Goal: Task Accomplishment & Management: Complete application form

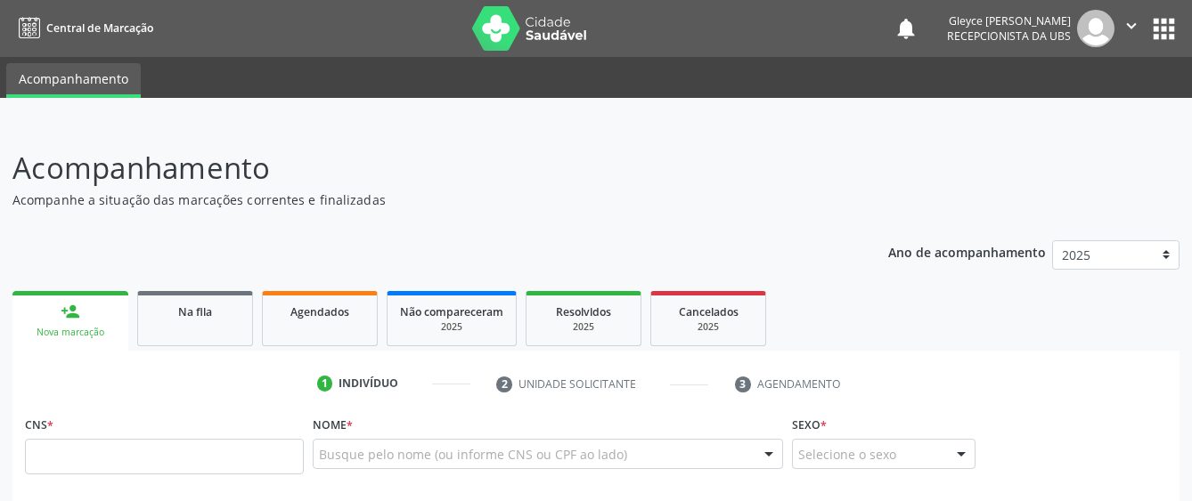
scroll to position [89, 0]
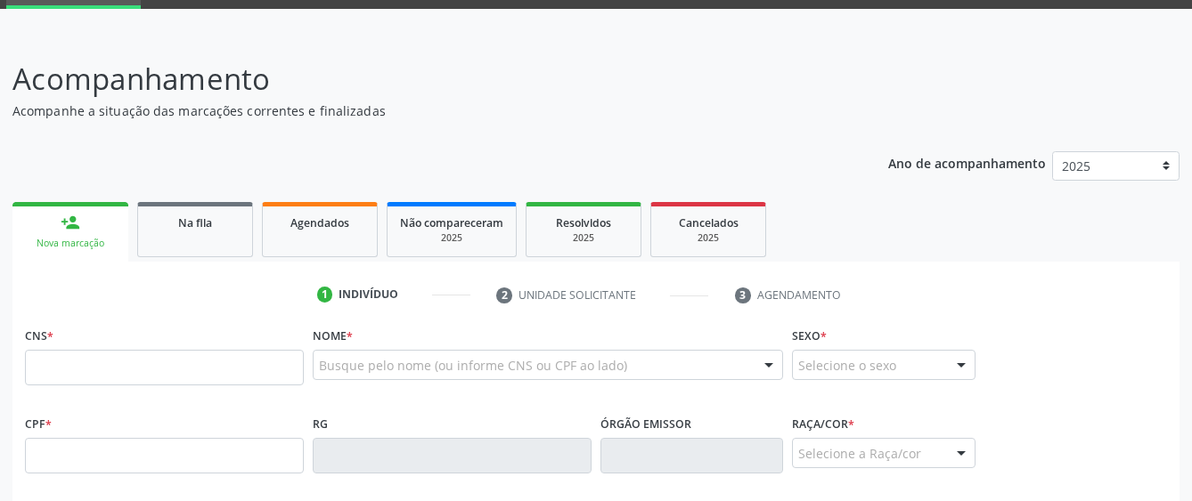
click at [223, 372] on input "text" at bounding box center [164, 368] width 279 height 36
type input "709 2022 9407 0530"
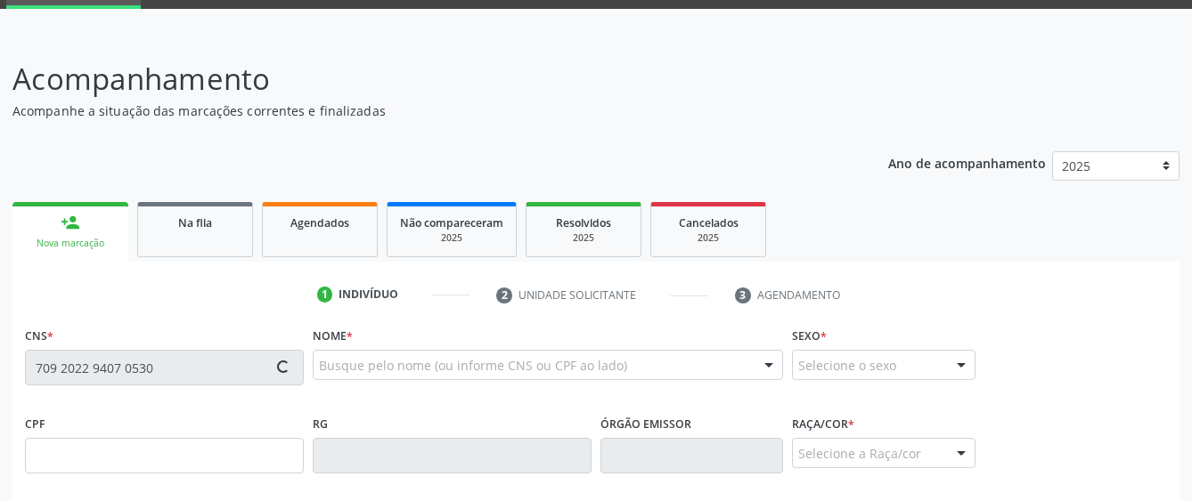
type input "106.915.694-95"
type input "2[DATE]"
type input "[PERSON_NAME]"
type input "[PHONE_NUMBER]"
type input "S/N"
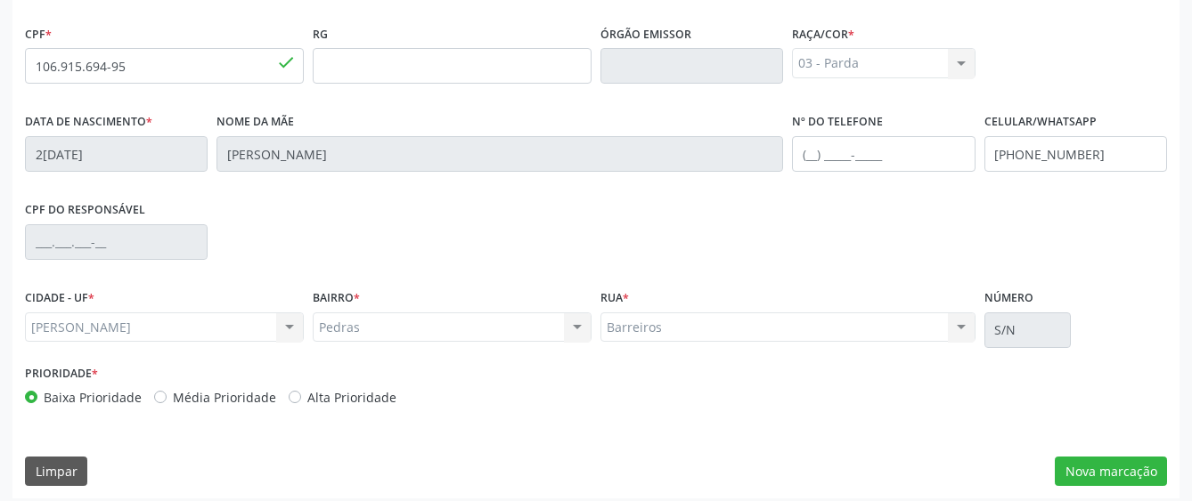
scroll to position [489, 0]
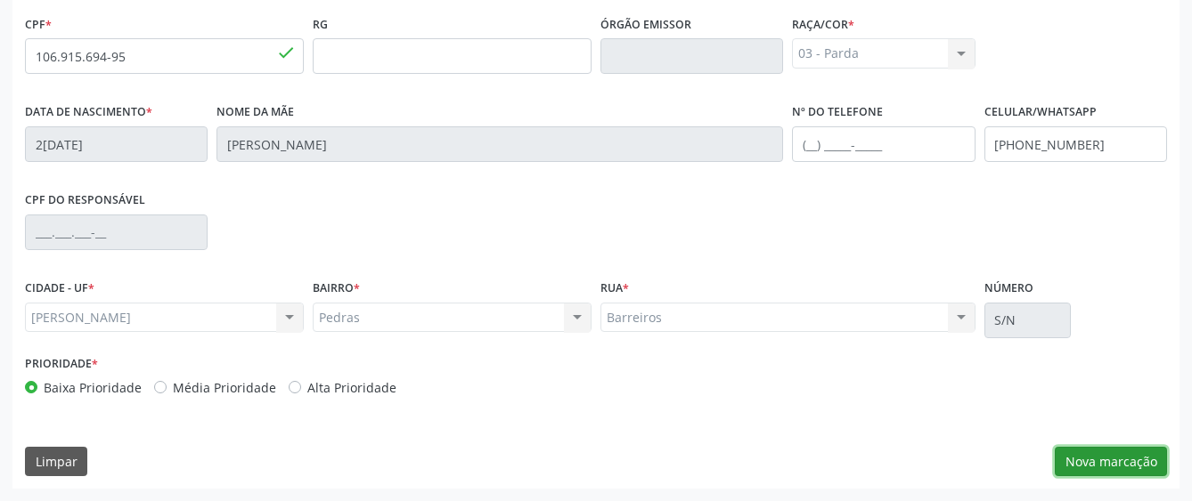
click at [1076, 460] on button "Nova marcação" at bounding box center [1110, 462] width 112 height 30
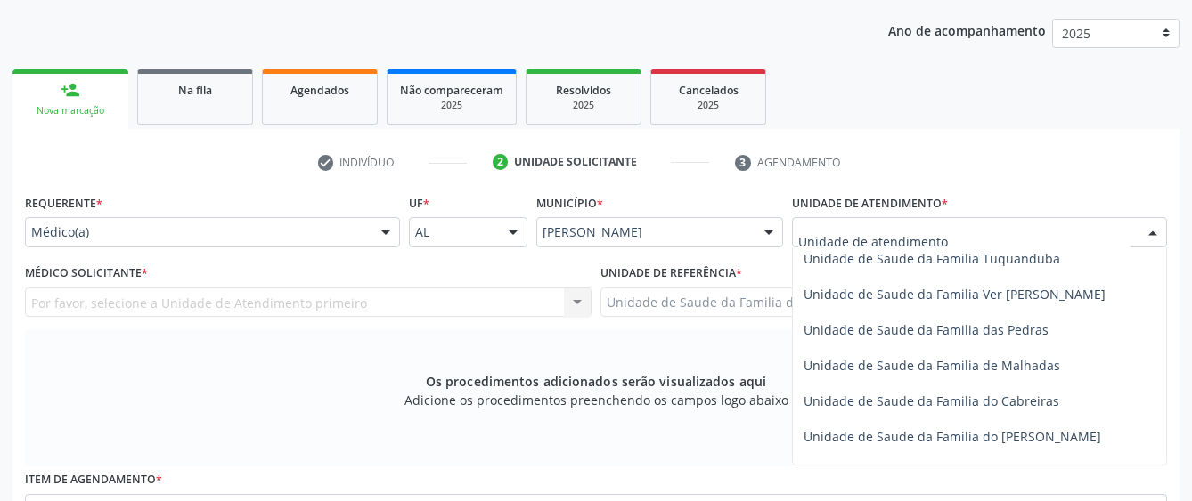
scroll to position [1336, 0]
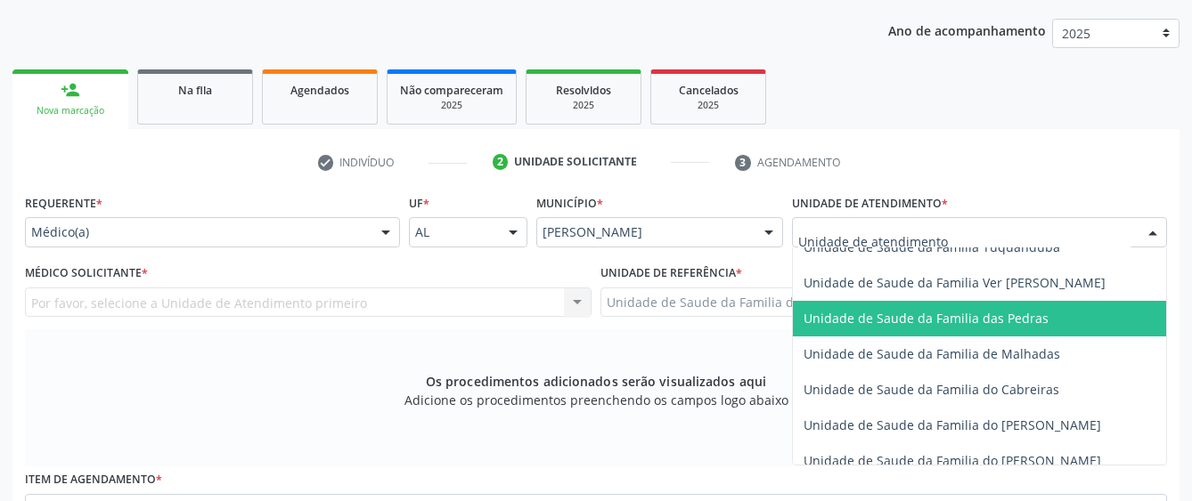
click at [871, 318] on span "Unidade de Saude da Familia das Pedras" at bounding box center [925, 318] width 245 height 17
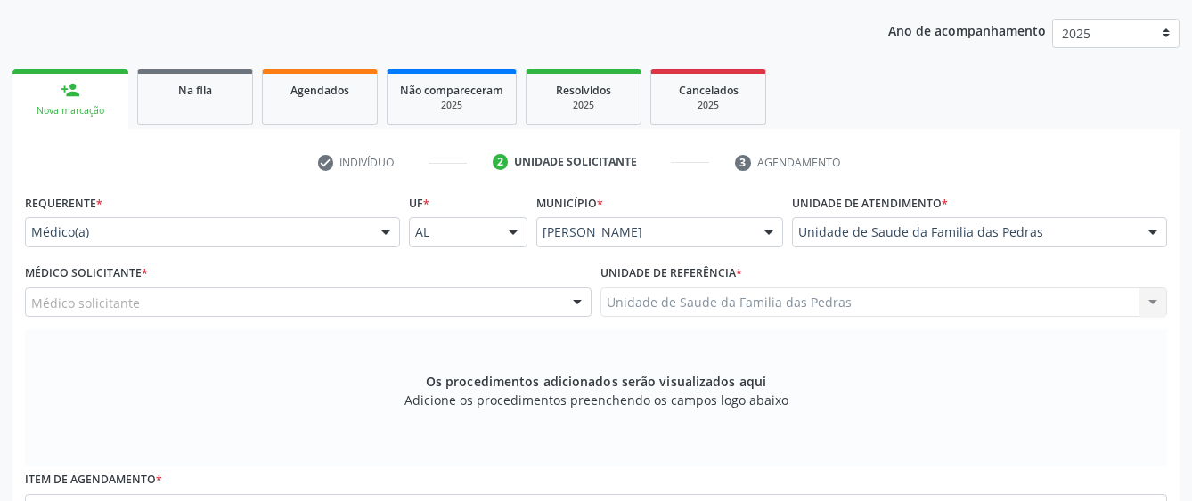
click at [580, 297] on div at bounding box center [577, 304] width 27 height 30
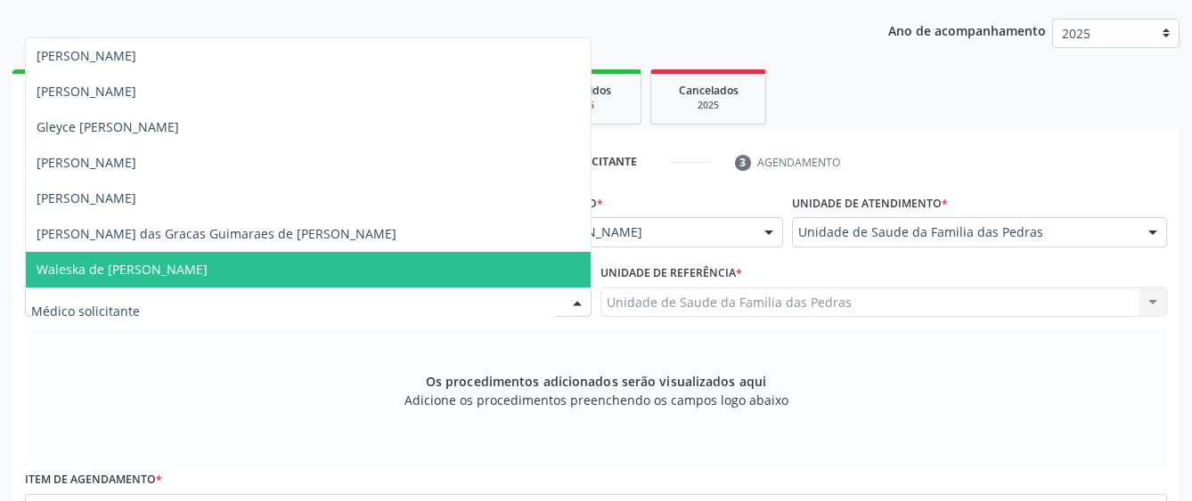
click at [482, 269] on span "Waleska de [PERSON_NAME]" at bounding box center [308, 270] width 565 height 36
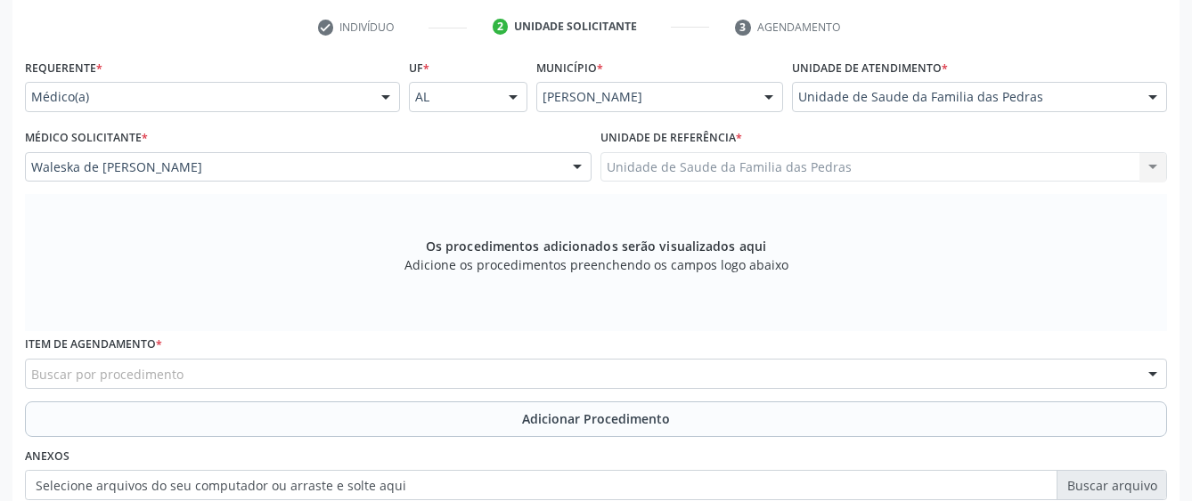
scroll to position [568, 0]
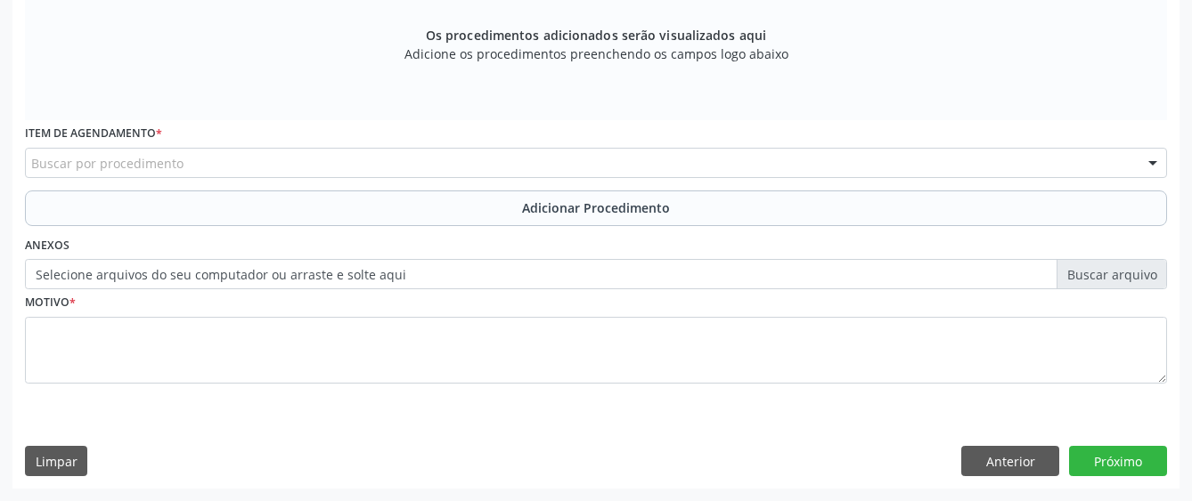
click at [510, 163] on div "Buscar por procedimento" at bounding box center [596, 163] width 1142 height 30
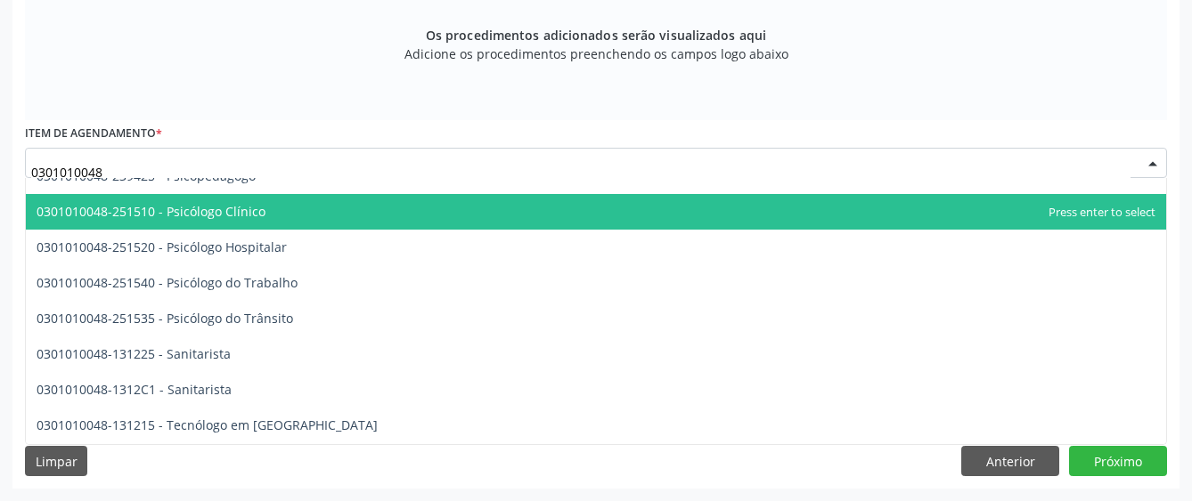
scroll to position [2922, 0]
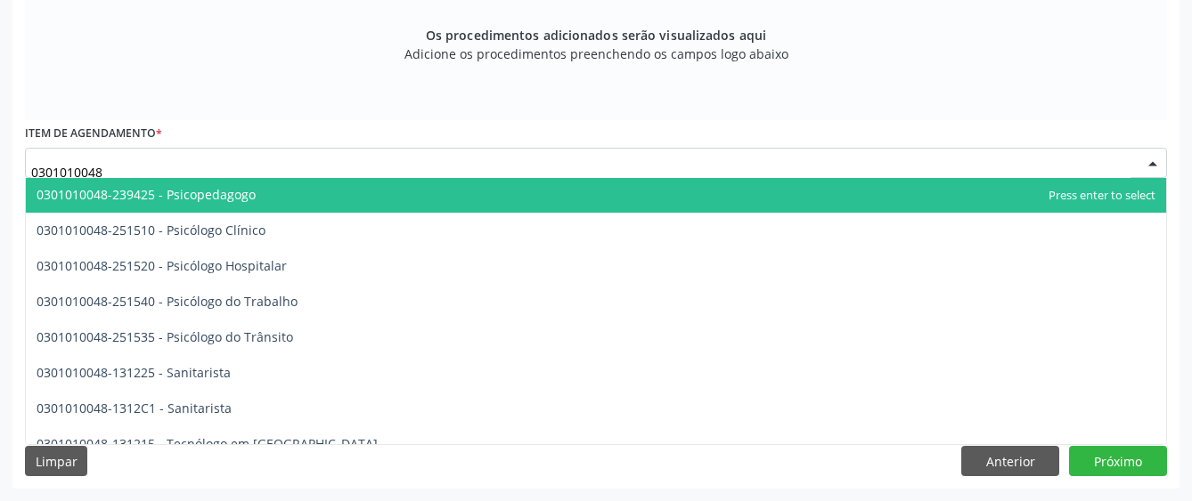
click at [450, 128] on div "Item de agendamento * 0301010048 0301010048-251605 - Assistente Social 03010100…" at bounding box center [596, 148] width 1142 height 57
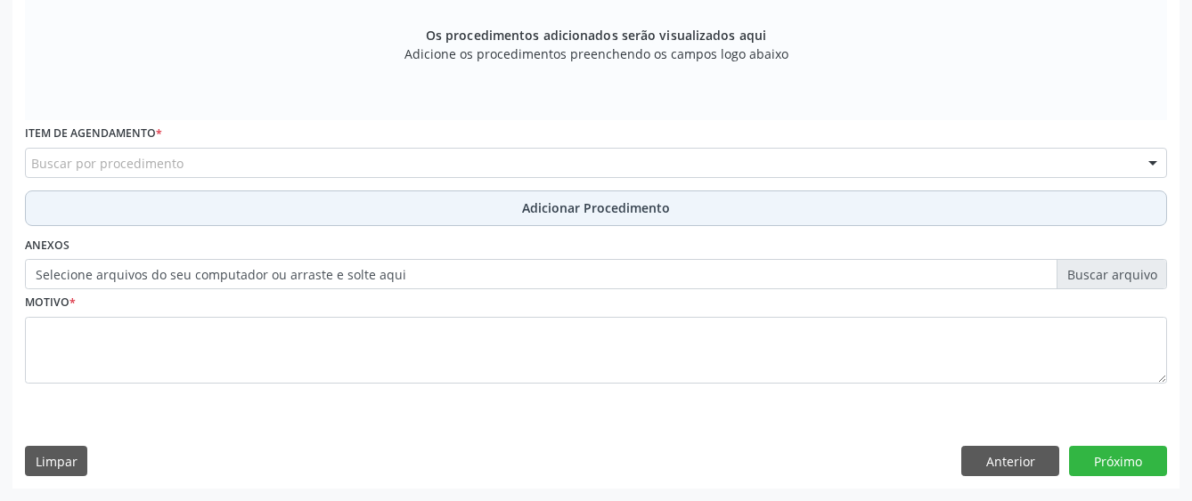
click at [232, 210] on button "Adicionar Procedimento" at bounding box center [596, 209] width 1142 height 36
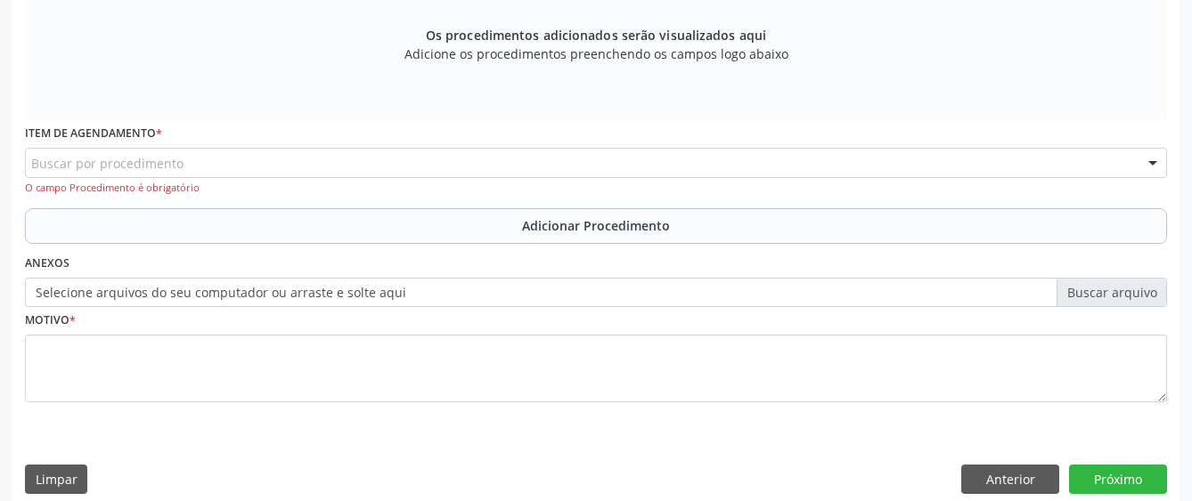
click at [241, 153] on div "Buscar por procedimento" at bounding box center [596, 163] width 1142 height 30
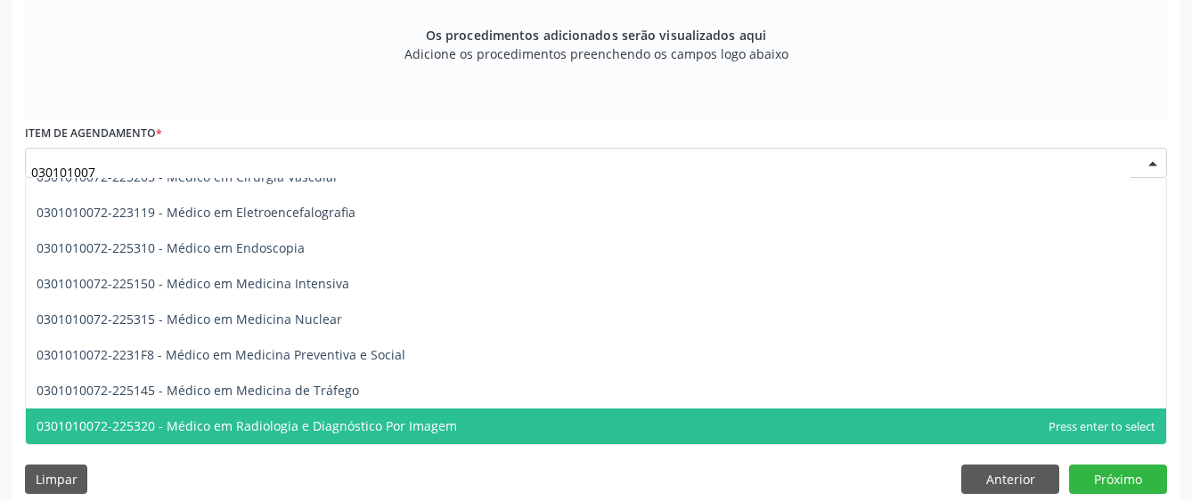
scroll to position [2192, 0]
type input "0301010072"
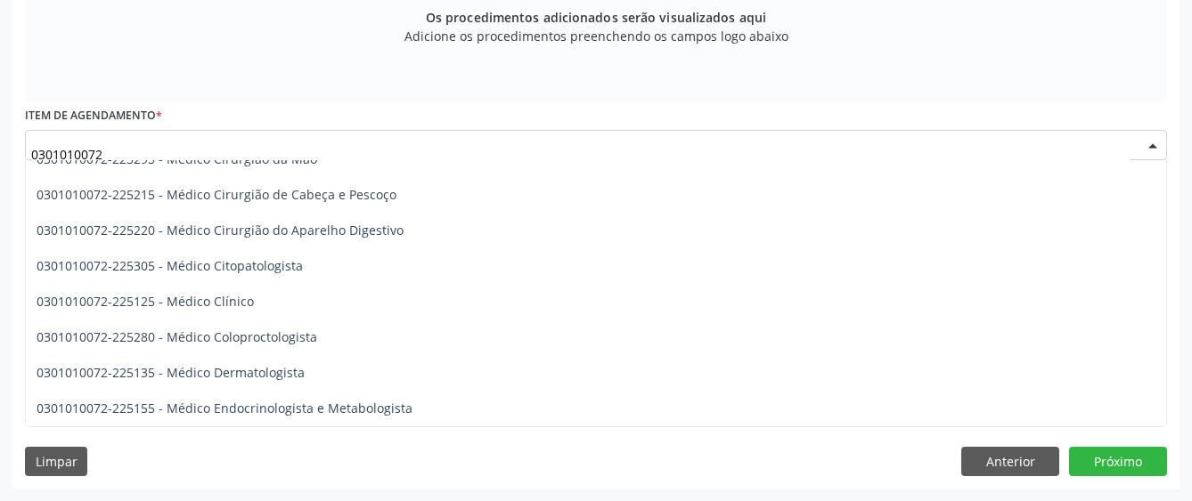
scroll to position [500, 0]
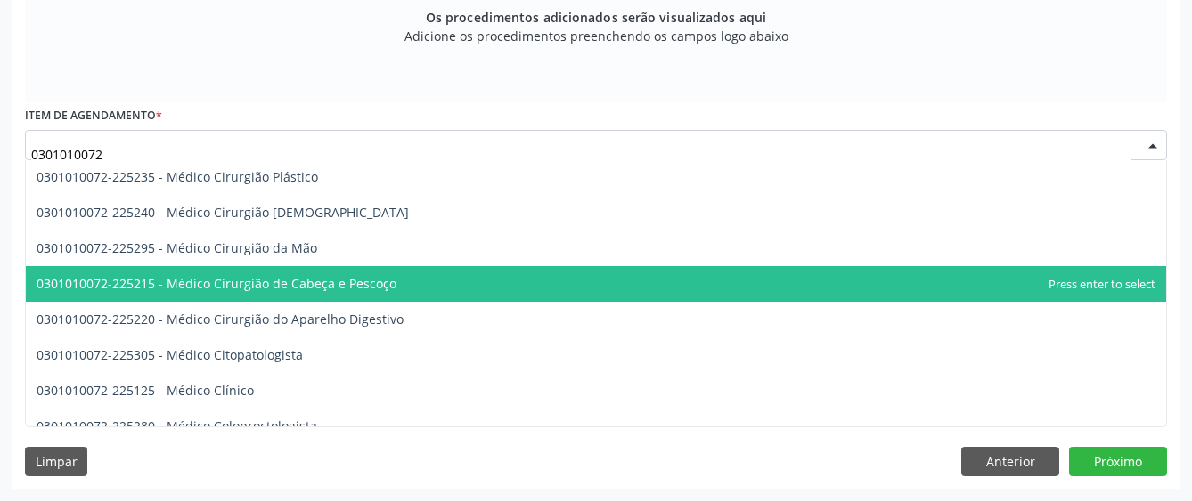
click at [200, 278] on span "0301010072-225215 - Médico Cirurgião de Cabeça e Pescoço" at bounding box center [217, 283] width 360 height 17
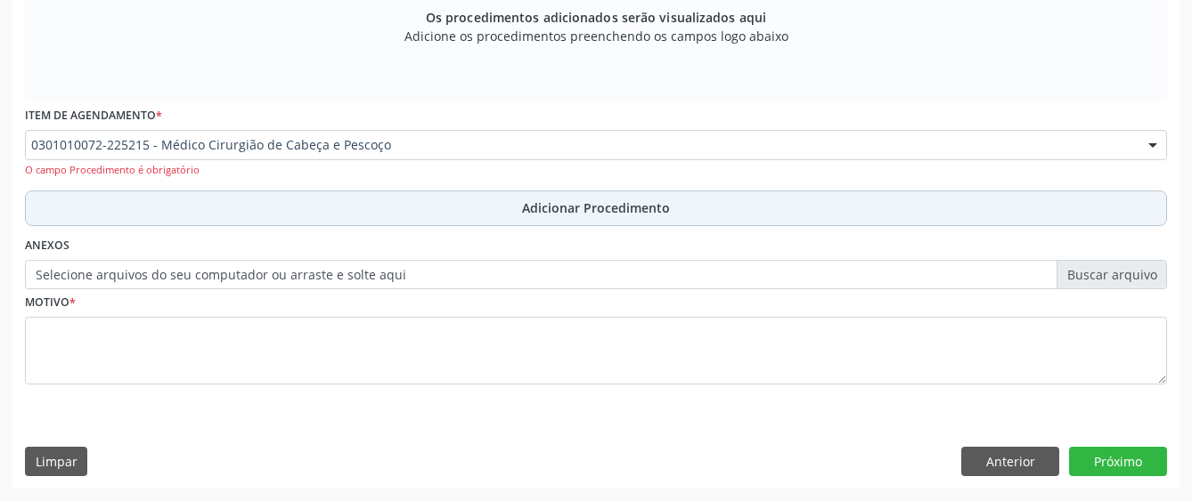
click at [208, 203] on button "Adicionar Procedimento" at bounding box center [596, 209] width 1142 height 36
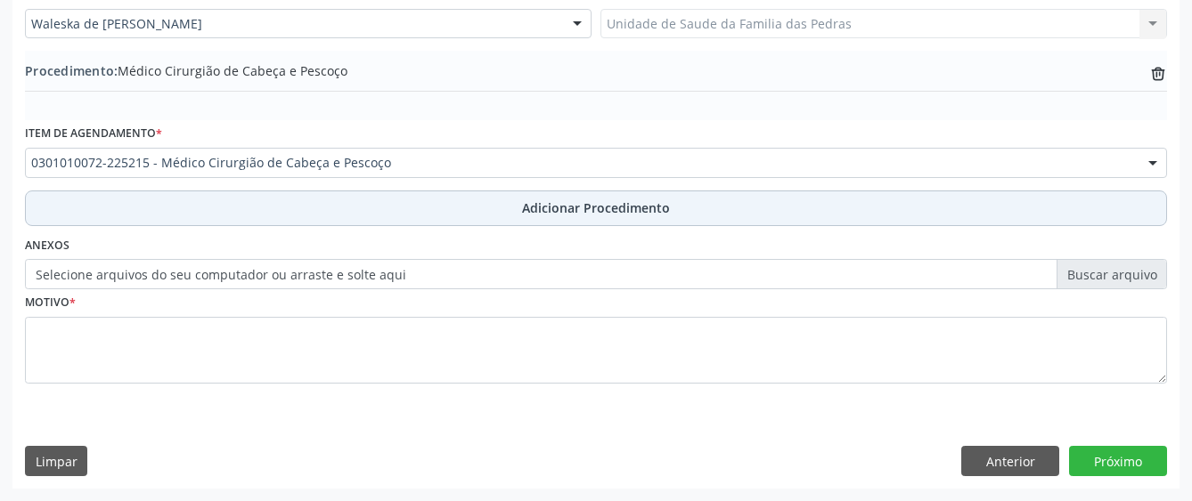
scroll to position [500, 0]
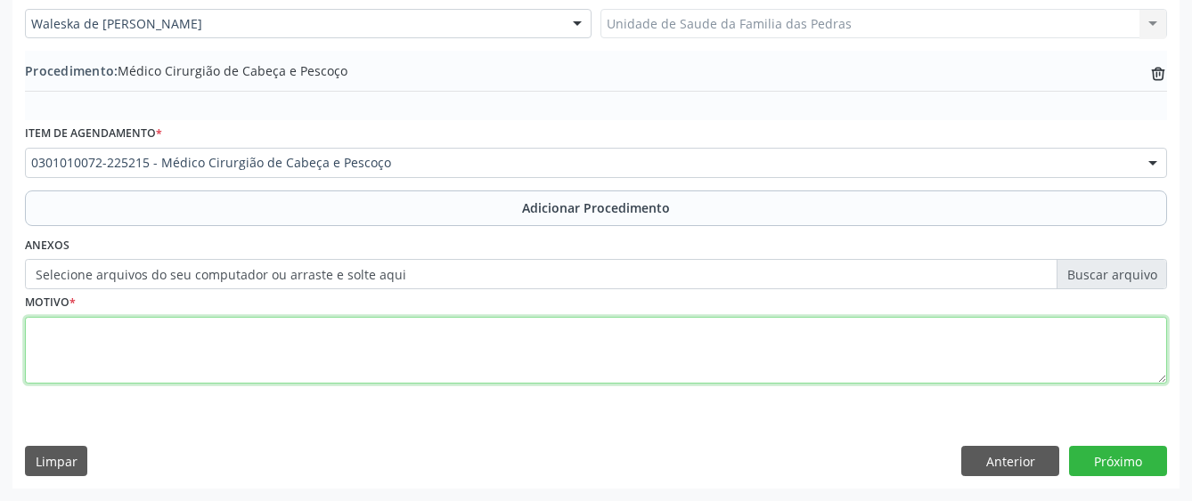
click at [199, 358] on textarea at bounding box center [596, 351] width 1142 height 68
type textarea "s"
type textarea "SEM INFORMAÇÃO"
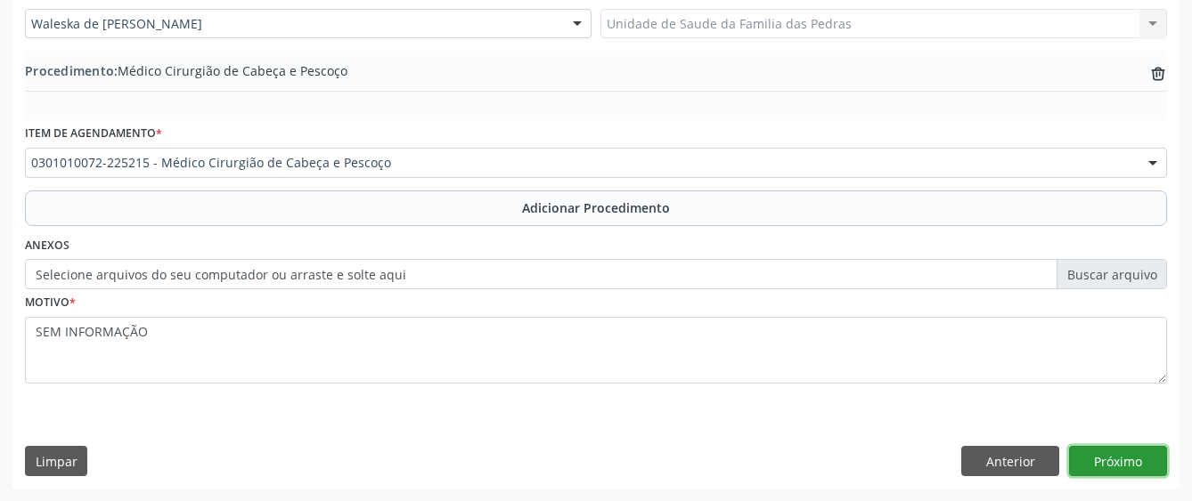
click at [1127, 467] on button "Próximo" at bounding box center [1118, 461] width 98 height 30
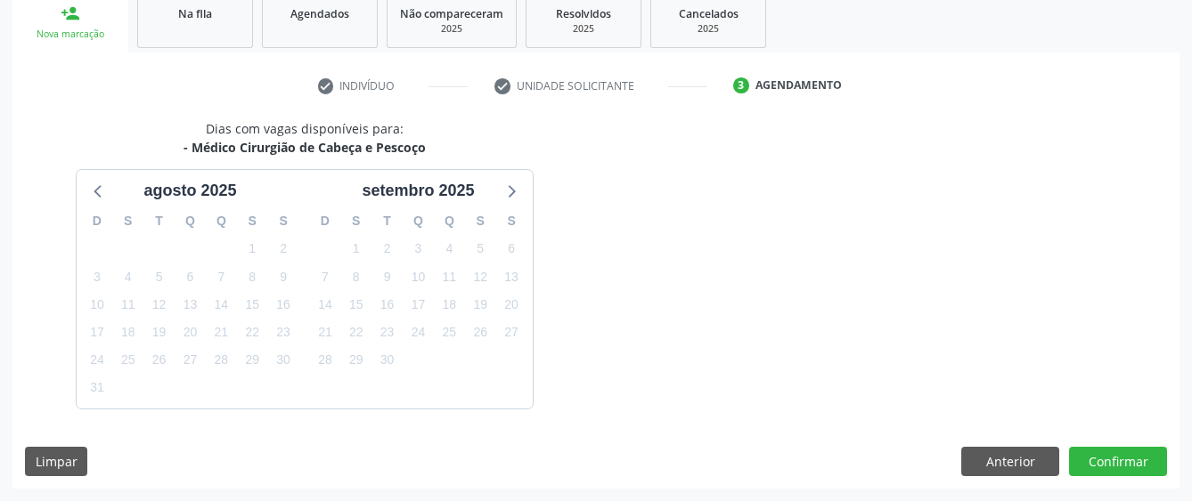
scroll to position [351, 0]
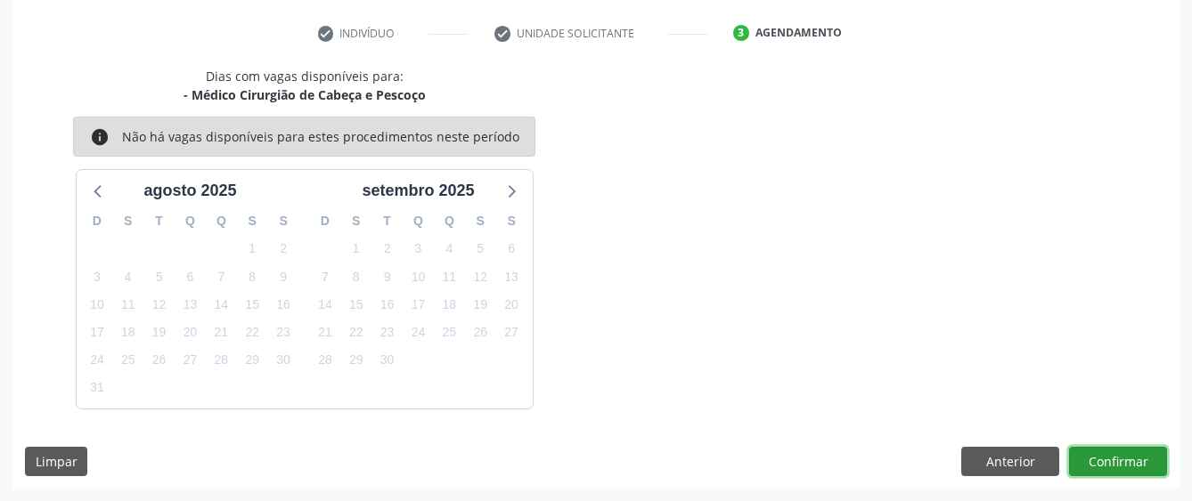
click at [1107, 470] on button "Confirmar" at bounding box center [1118, 462] width 98 height 30
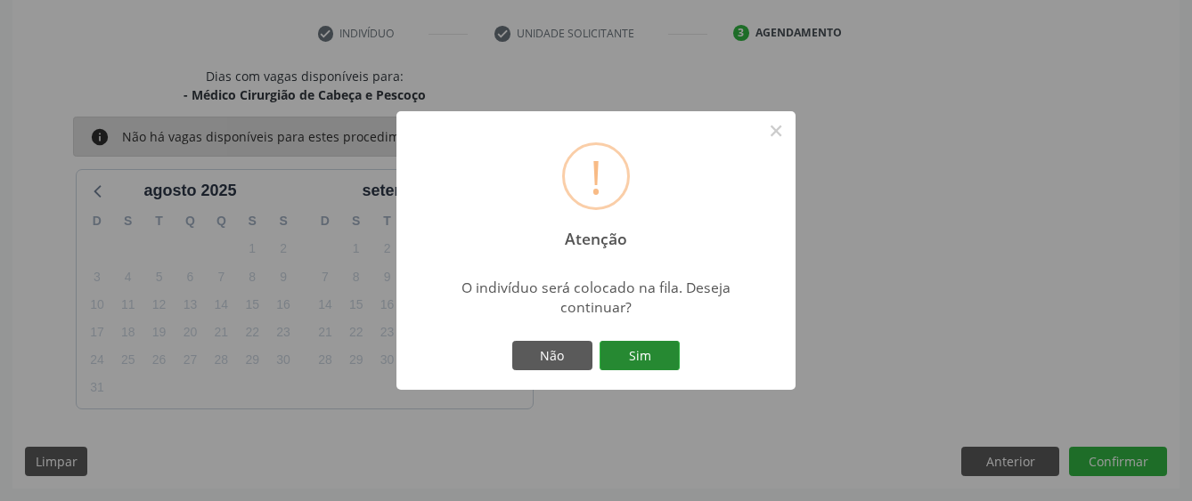
click at [639, 347] on button "Sim" at bounding box center [639, 356] width 80 height 30
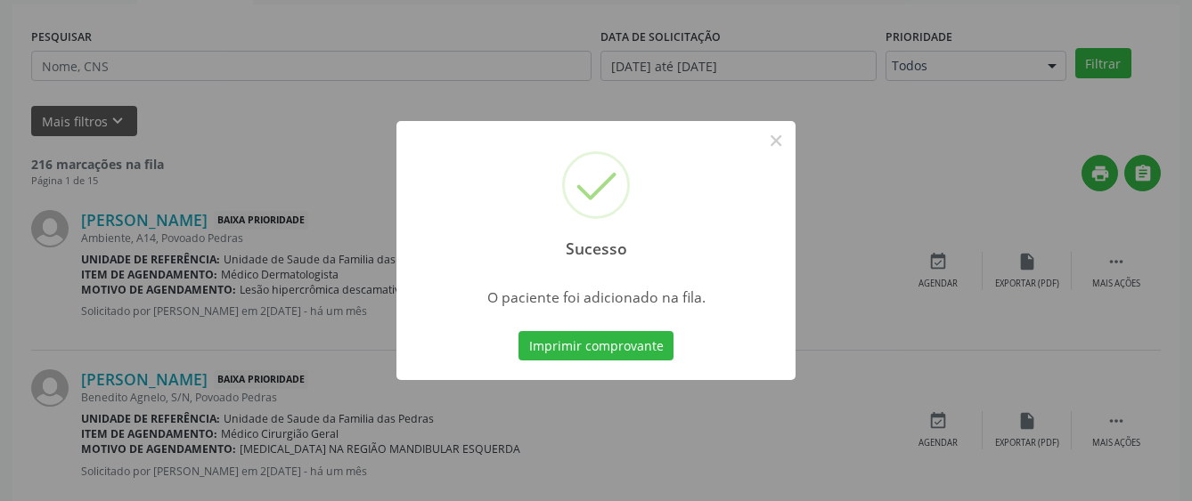
scroll to position [111, 0]
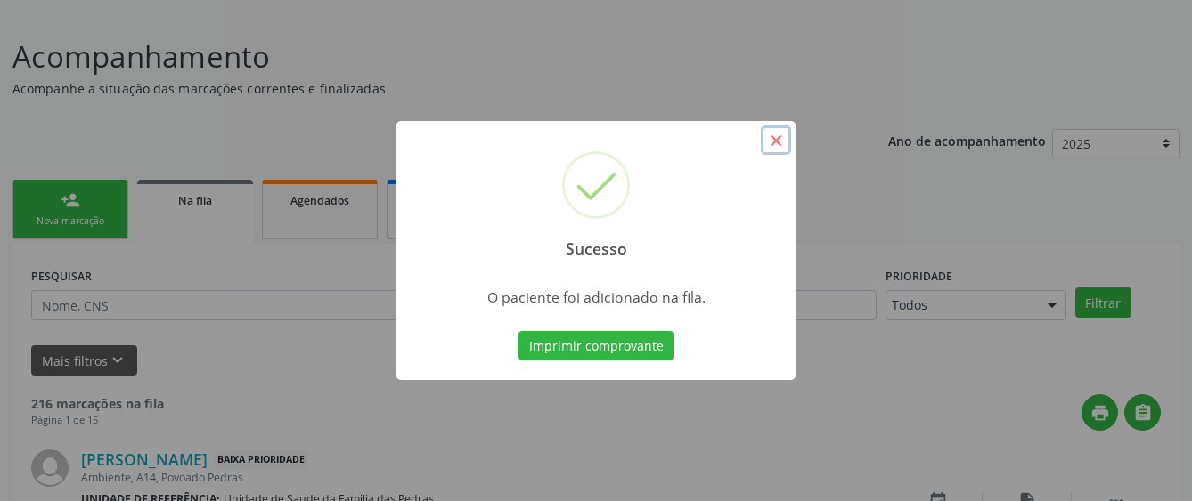
click at [783, 139] on button "×" at bounding box center [776, 141] width 30 height 30
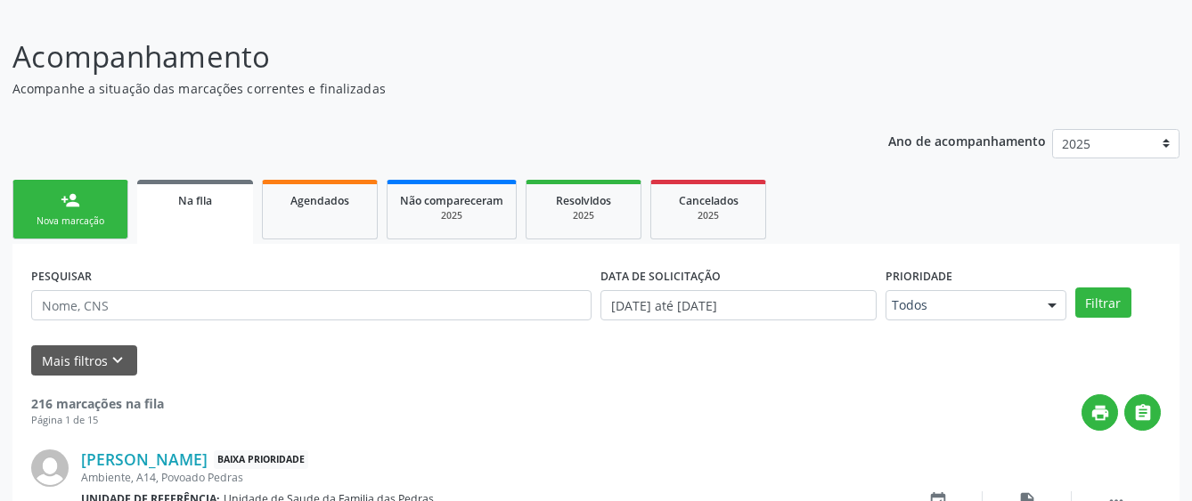
click at [68, 203] on div "person_add" at bounding box center [71, 201] width 20 height 20
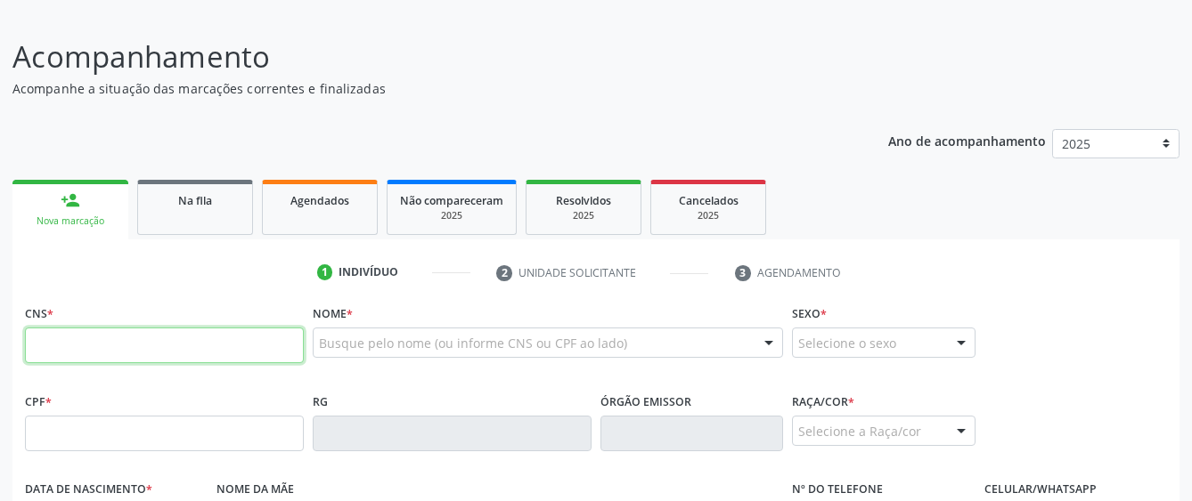
click at [114, 342] on input "text" at bounding box center [164, 346] width 279 height 36
type input "700 4019 7582 7943"
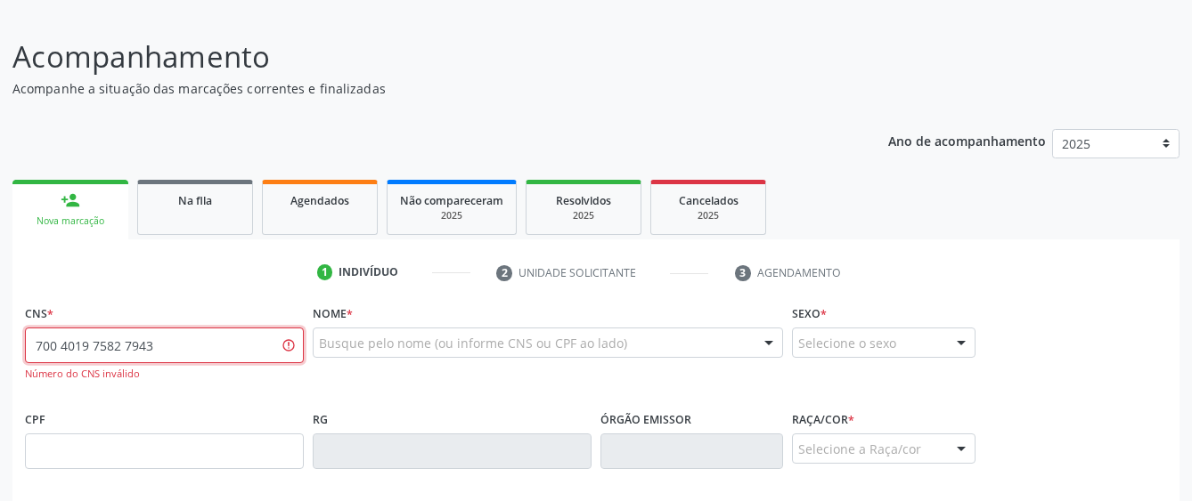
drag, startPoint x: 185, startPoint y: 346, endPoint x: 5, endPoint y: 368, distance: 181.3
click at [5, 368] on div "Acompanhamento Acompanhe a situação das marcações correntes e finalizadas Relat…" at bounding box center [596, 454] width 1192 height 885
paste input "700 6049 2442 9669"
type input "700 6049 2442 9669"
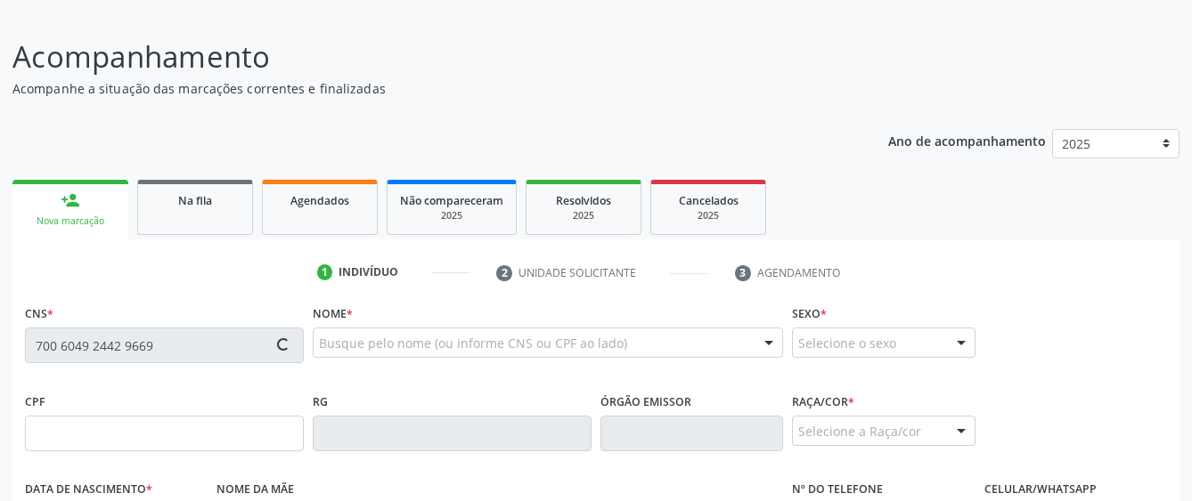
type input "161.254.214-06"
type input "[DATE]"
type input "Divaci [PERSON_NAME]"
type input "[PHONE_NUMBER]"
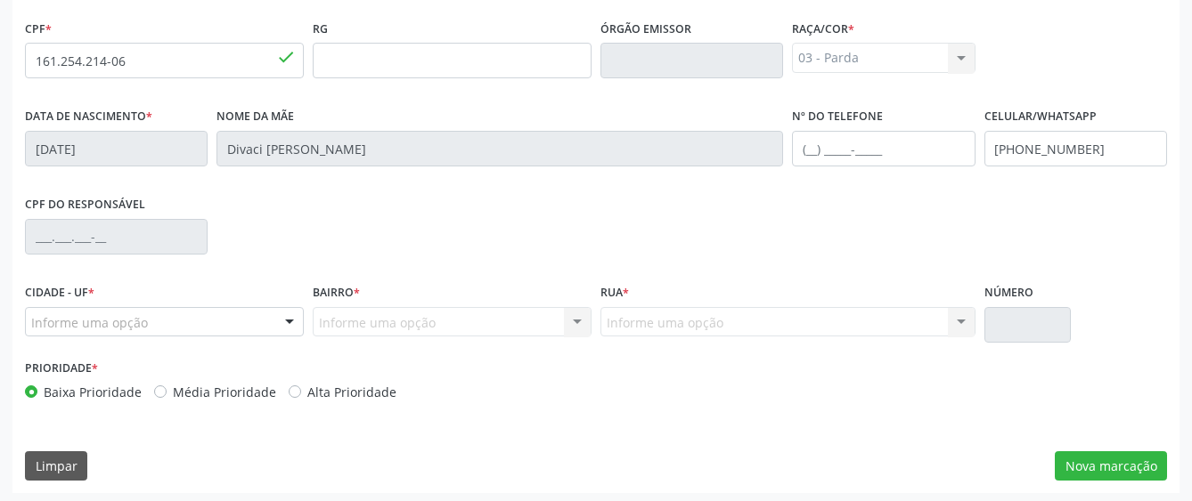
scroll to position [489, 0]
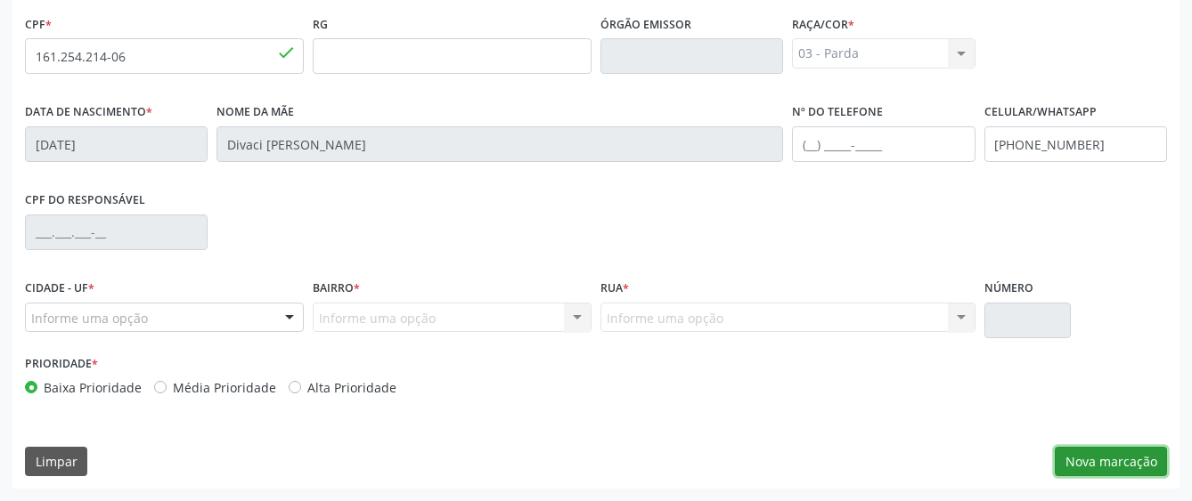
click at [1068, 458] on button "Nova marcação" at bounding box center [1110, 462] width 112 height 30
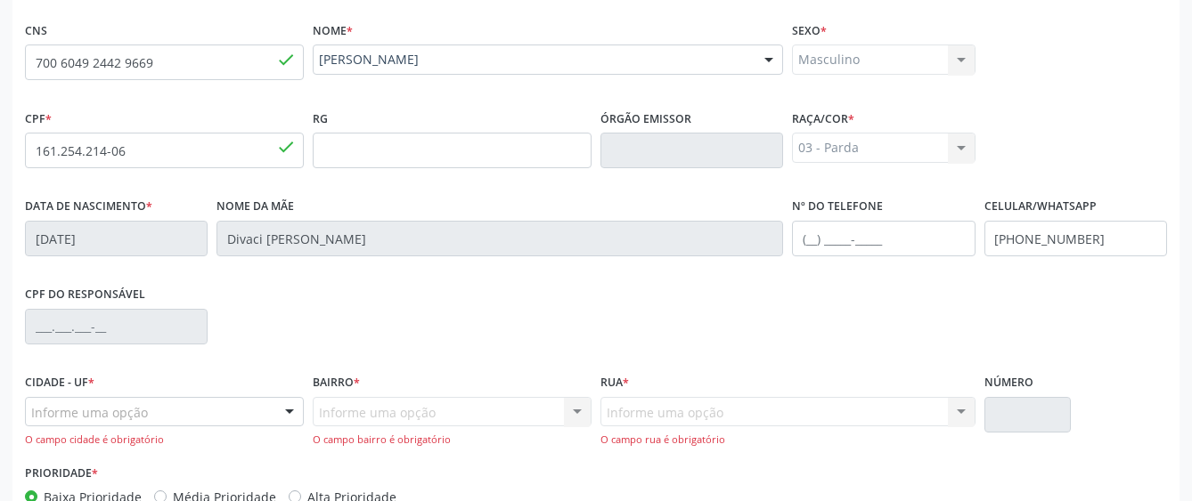
scroll to position [222, 0]
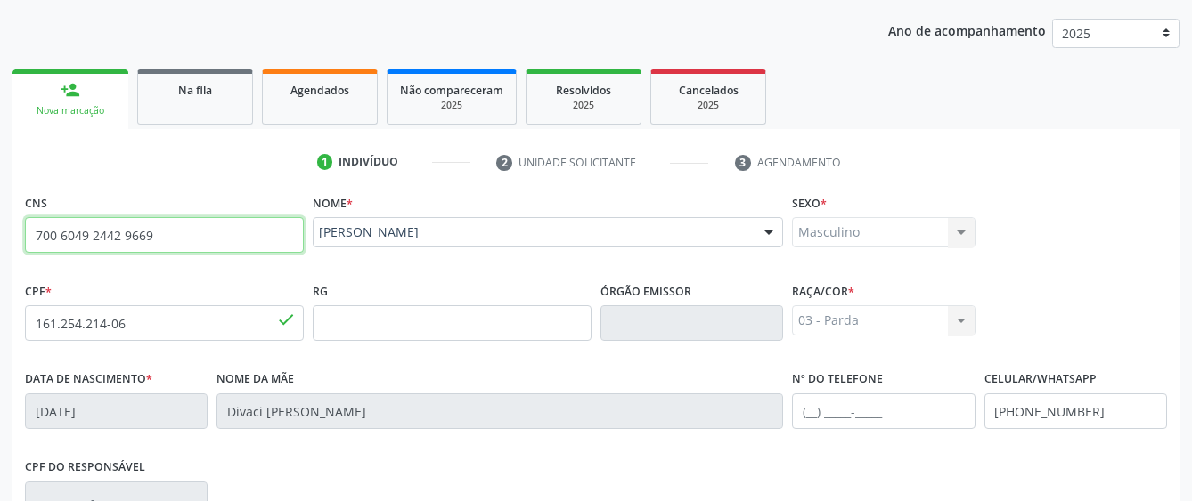
drag, startPoint x: 180, startPoint y: 235, endPoint x: -7, endPoint y: 240, distance: 187.1
click at [0, 240] on html "Central de Marcação notifications [PERSON_NAME] Recepcionista da UBS  Configur…" at bounding box center [596, 28] width 1192 height 501
type input "704 2007 9899 9182"
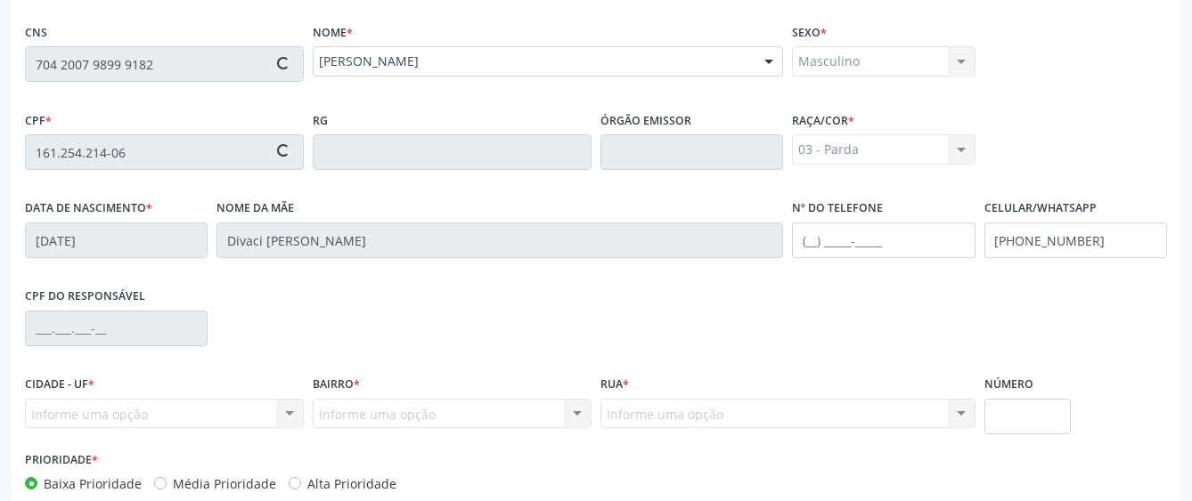
scroll to position [400, 0]
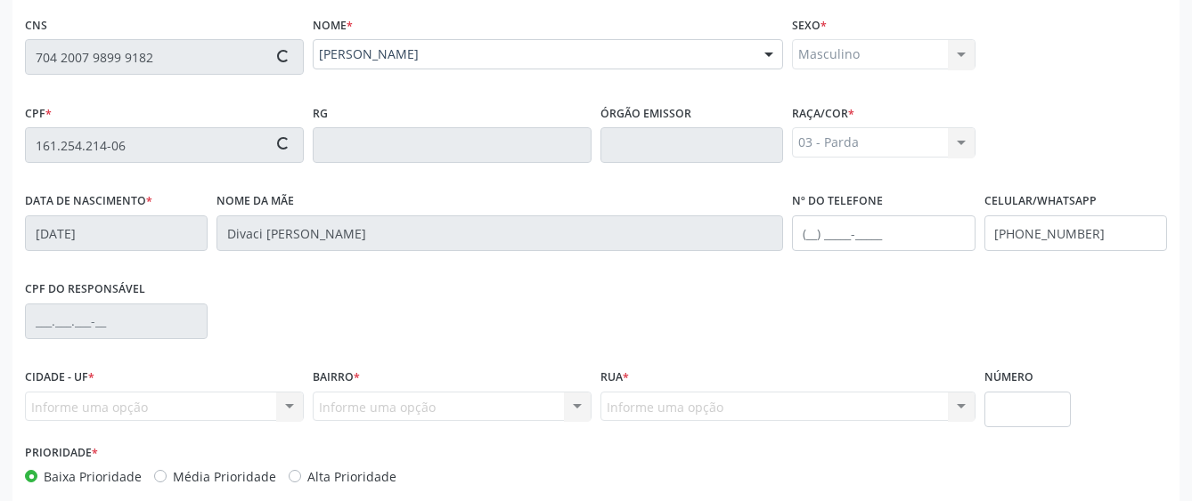
type input "026.502.754-30"
type input "[DATE]"
type input "[PERSON_NAME]"
type input "[PHONE_NUMBER]"
type input "S/N"
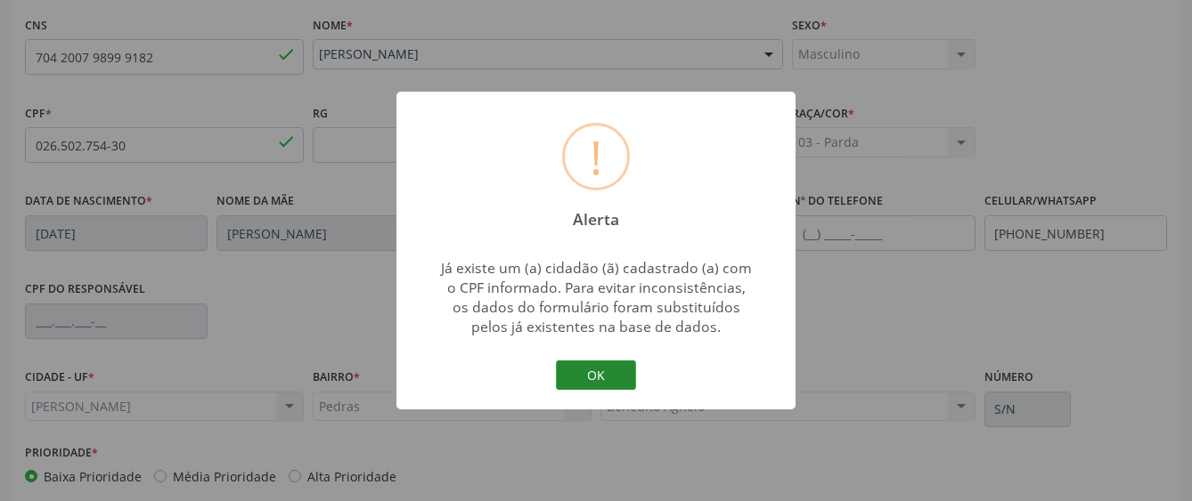
click at [568, 367] on button "OK" at bounding box center [596, 376] width 80 height 30
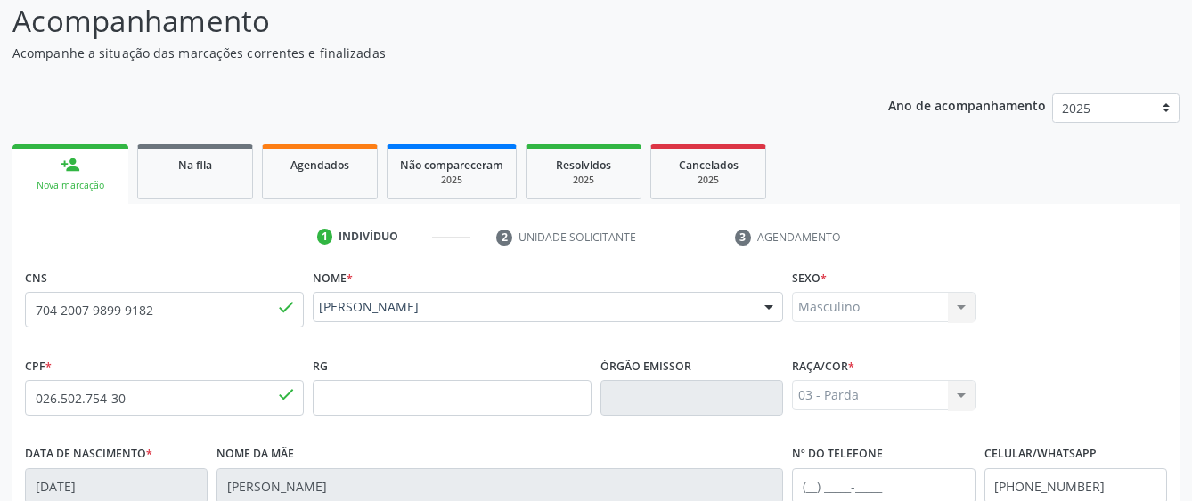
scroll to position [133, 0]
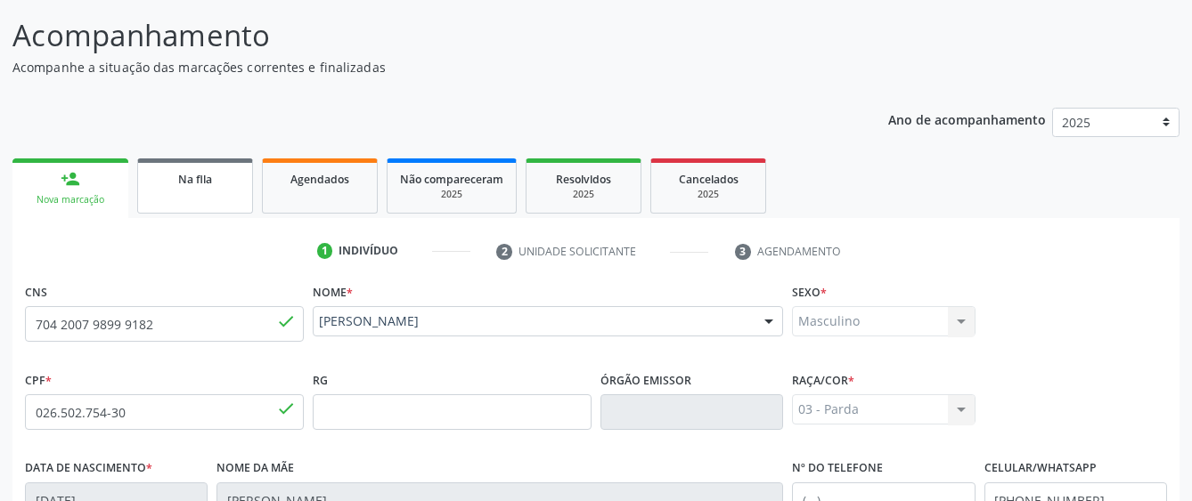
click at [185, 197] on link "Na fila" at bounding box center [195, 186] width 116 height 55
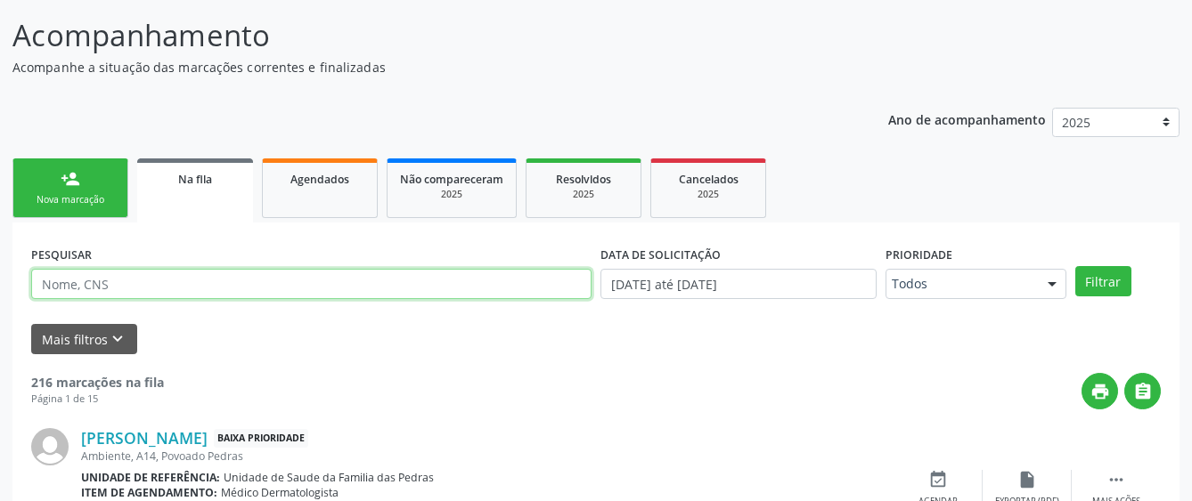
click at [193, 289] on input "text" at bounding box center [311, 284] width 560 height 30
type input "708200165758447"
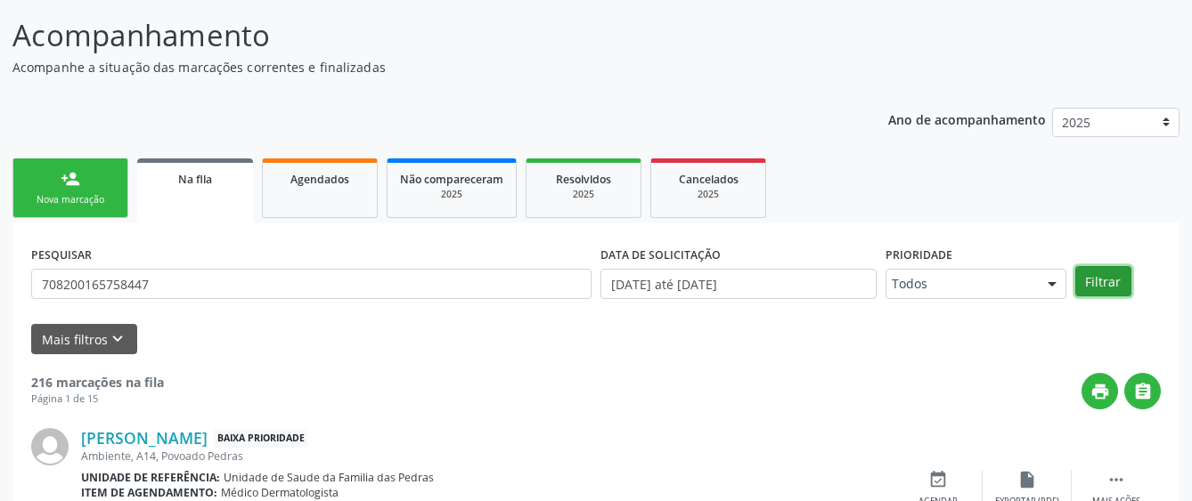
click at [1113, 276] on button "Filtrar" at bounding box center [1103, 281] width 56 height 30
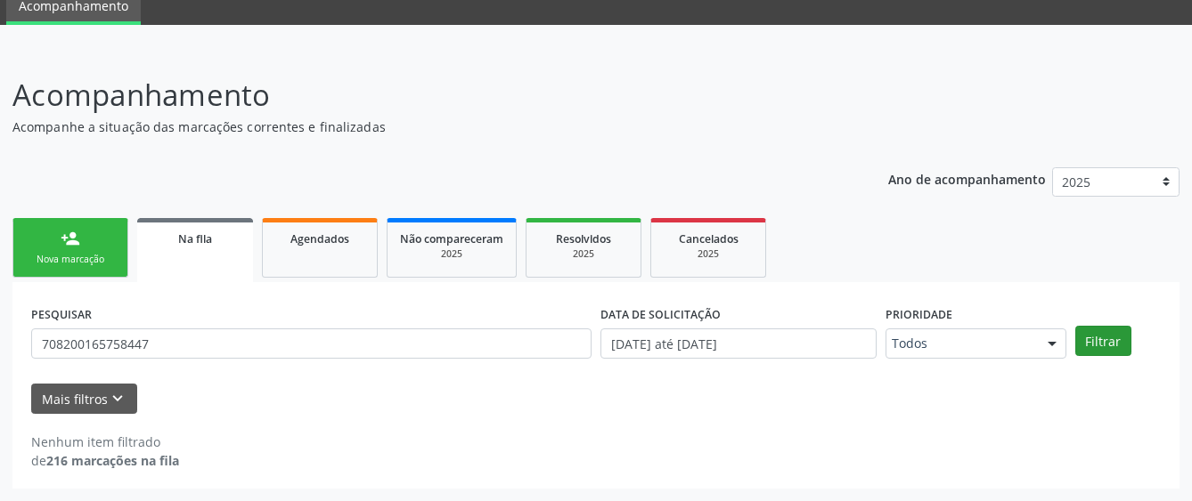
scroll to position [73, 0]
click at [69, 395] on button "Mais filtros keyboard_arrow_down" at bounding box center [84, 399] width 106 height 31
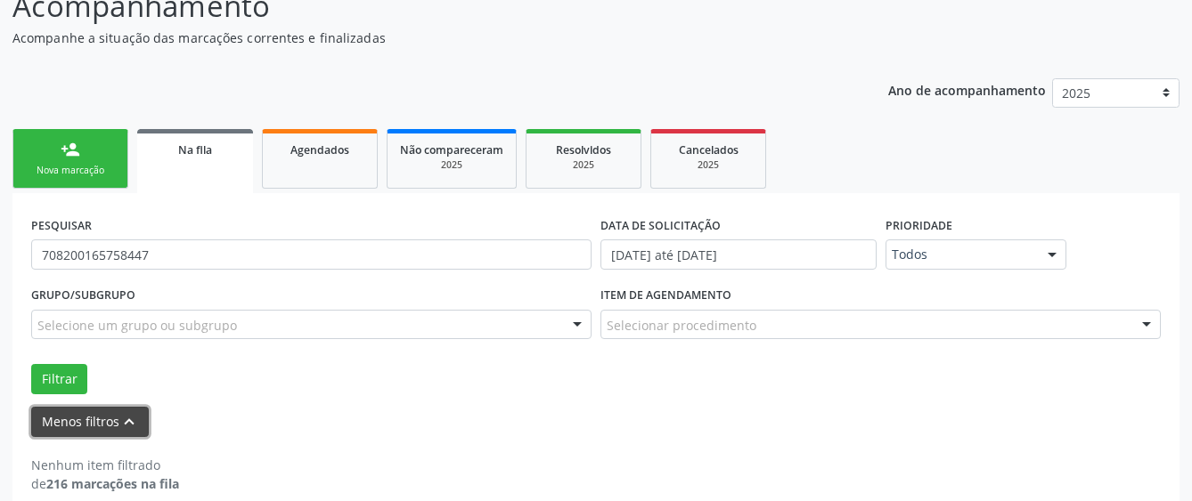
scroll to position [185, 0]
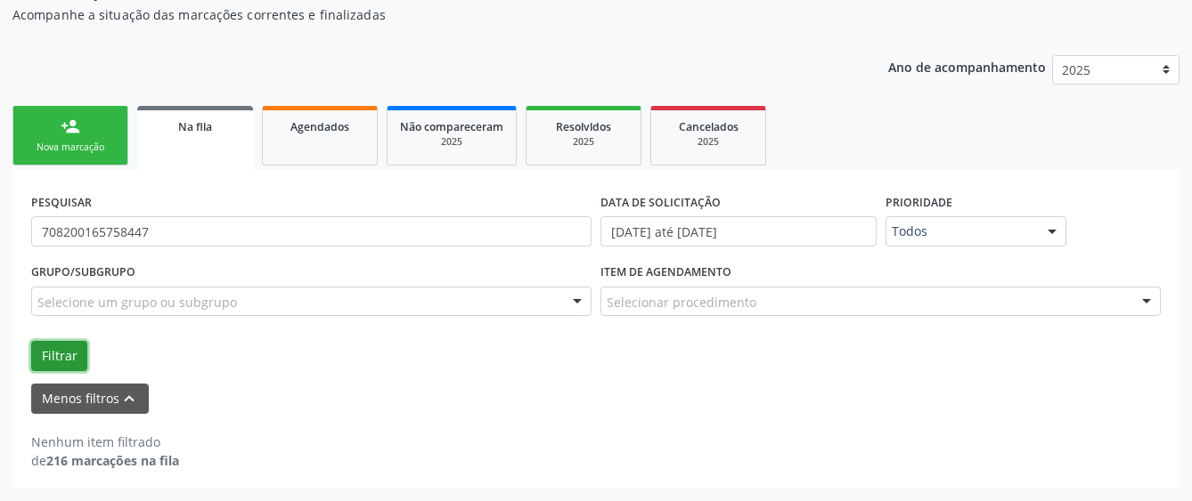
click at [45, 351] on button "Filtrar" at bounding box center [59, 356] width 56 height 30
click at [205, 123] on span "Na fila" at bounding box center [195, 126] width 34 height 15
click at [297, 136] on link "Agendados" at bounding box center [320, 136] width 116 height 60
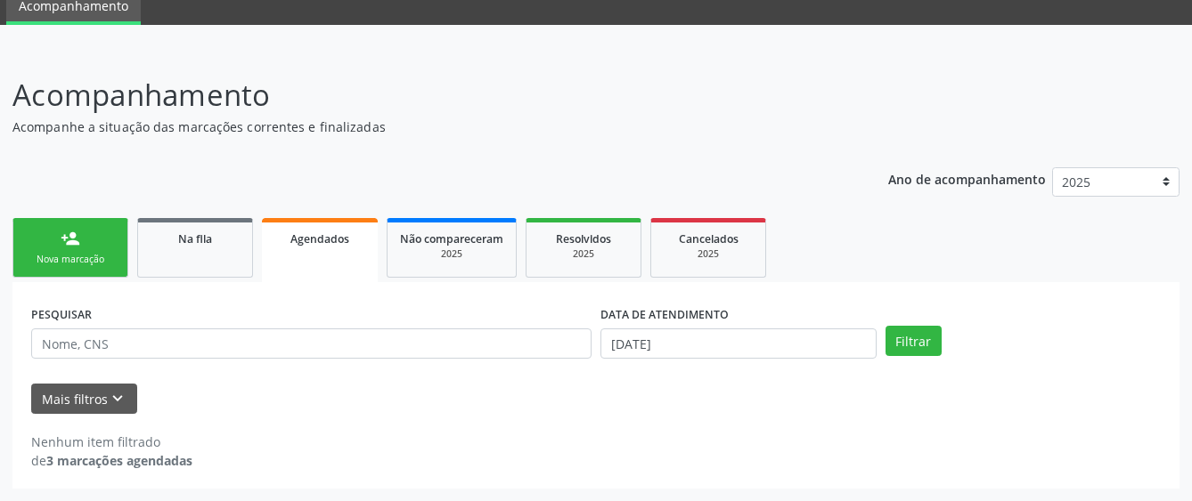
scroll to position [73, 0]
click at [237, 242] on div "Na fila" at bounding box center [194, 238] width 89 height 19
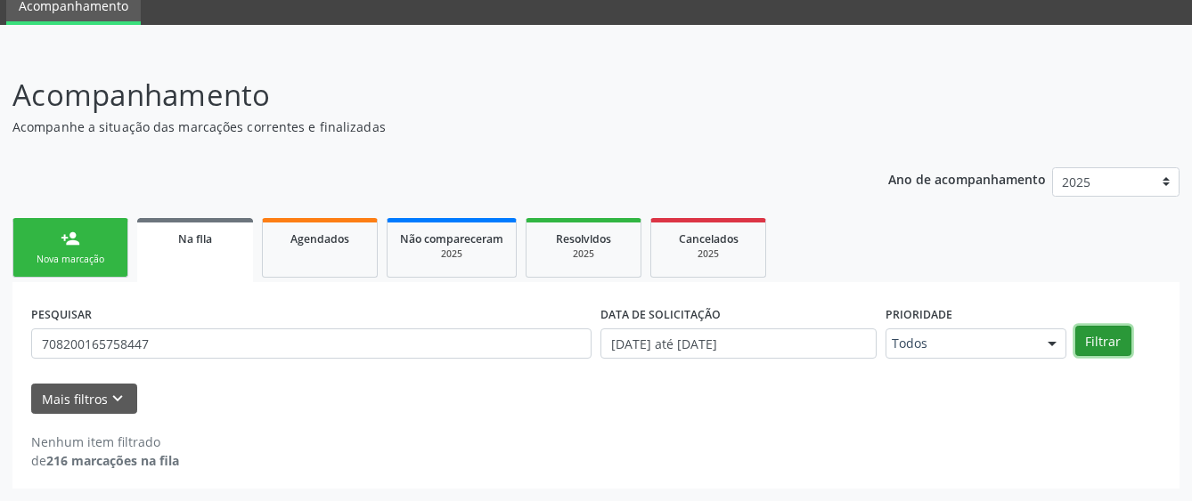
click at [1096, 340] on button "Filtrar" at bounding box center [1103, 341] width 56 height 30
click at [62, 266] on div "Nova marcação" at bounding box center [70, 259] width 89 height 13
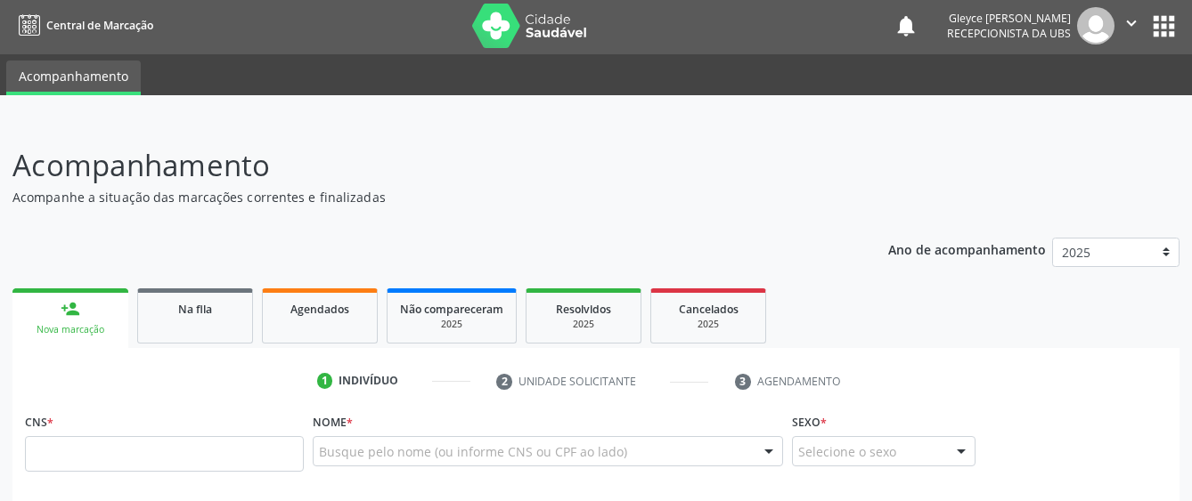
scroll to position [0, 0]
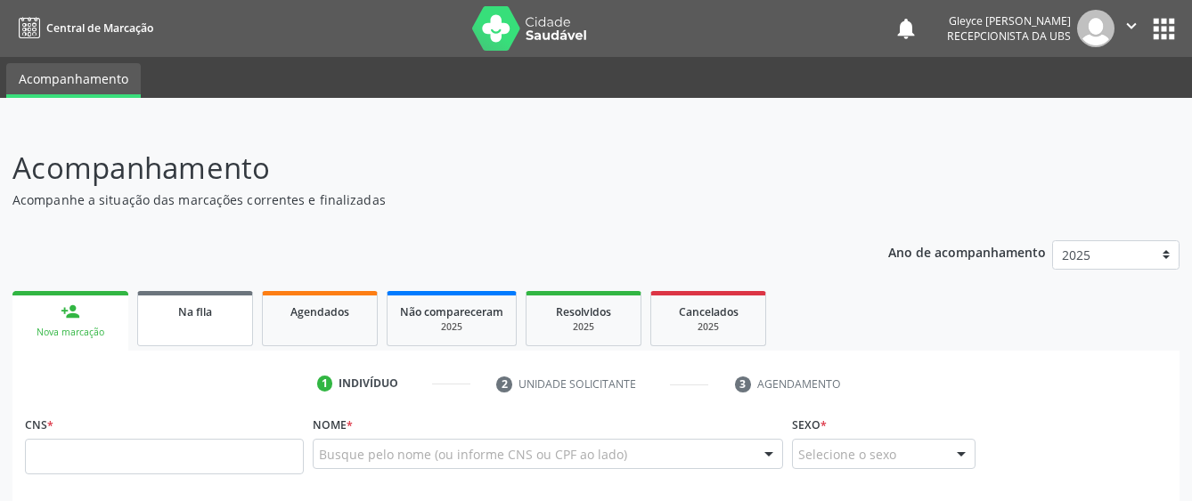
click at [215, 324] on link "Na fila" at bounding box center [195, 318] width 116 height 55
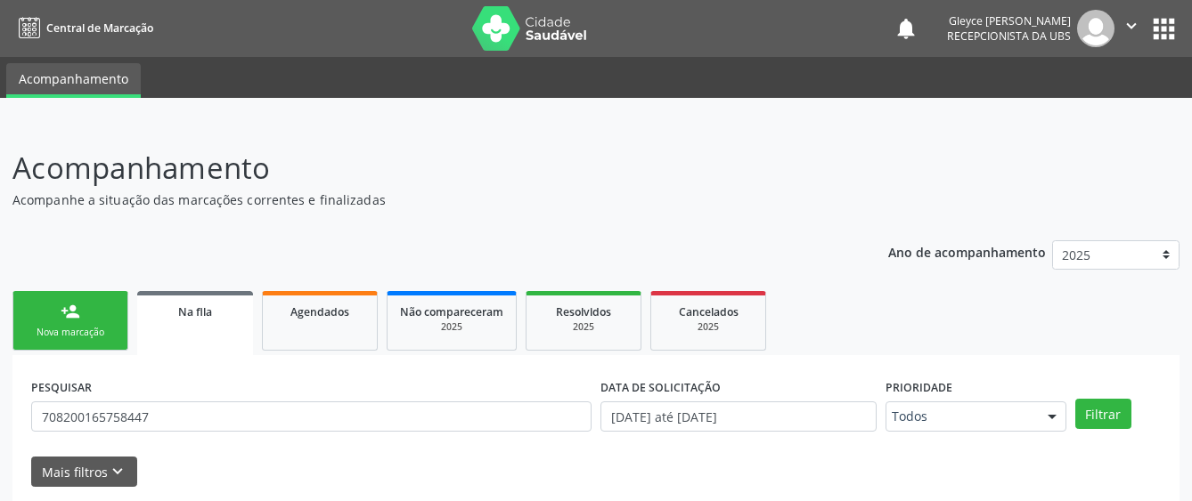
scroll to position [73, 0]
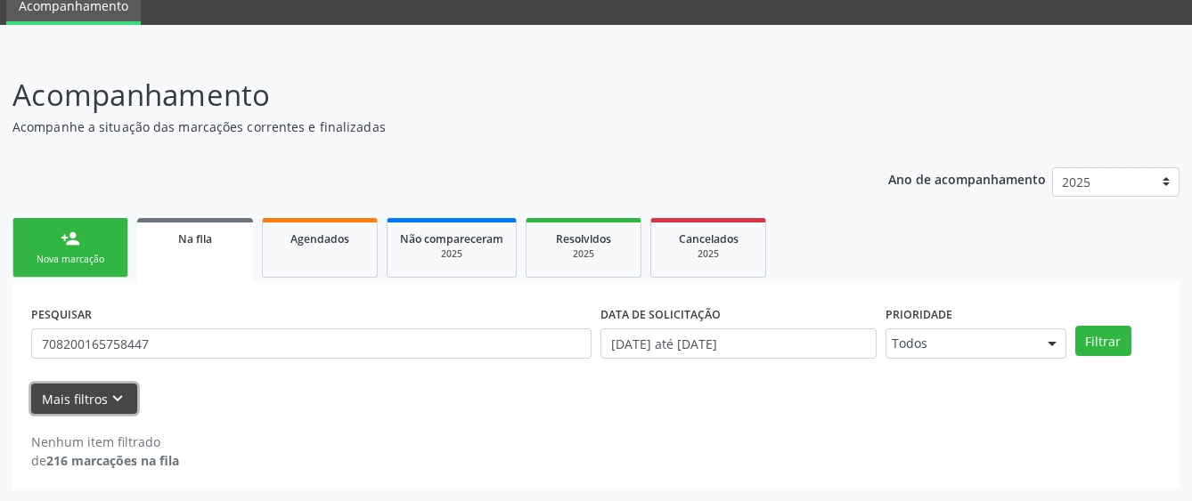
click at [113, 396] on icon "keyboard_arrow_down" at bounding box center [118, 399] width 20 height 20
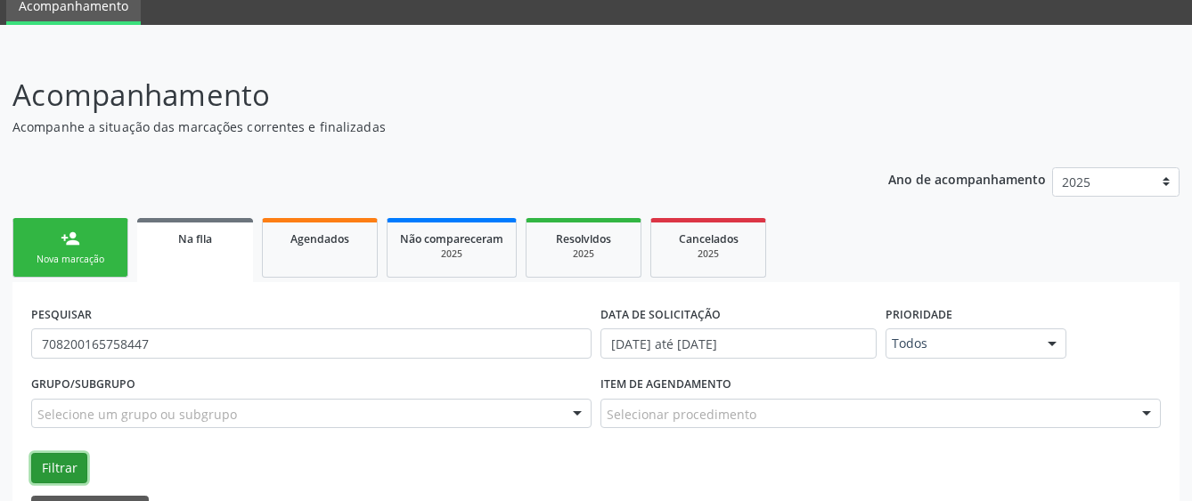
click at [78, 459] on button "Filtrar" at bounding box center [59, 468] width 56 height 30
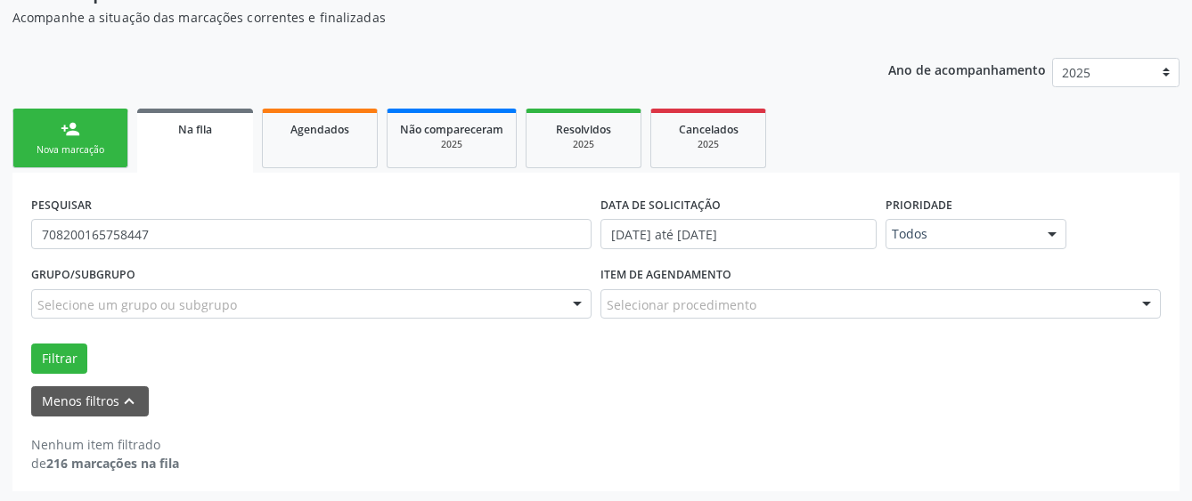
scroll to position [185, 0]
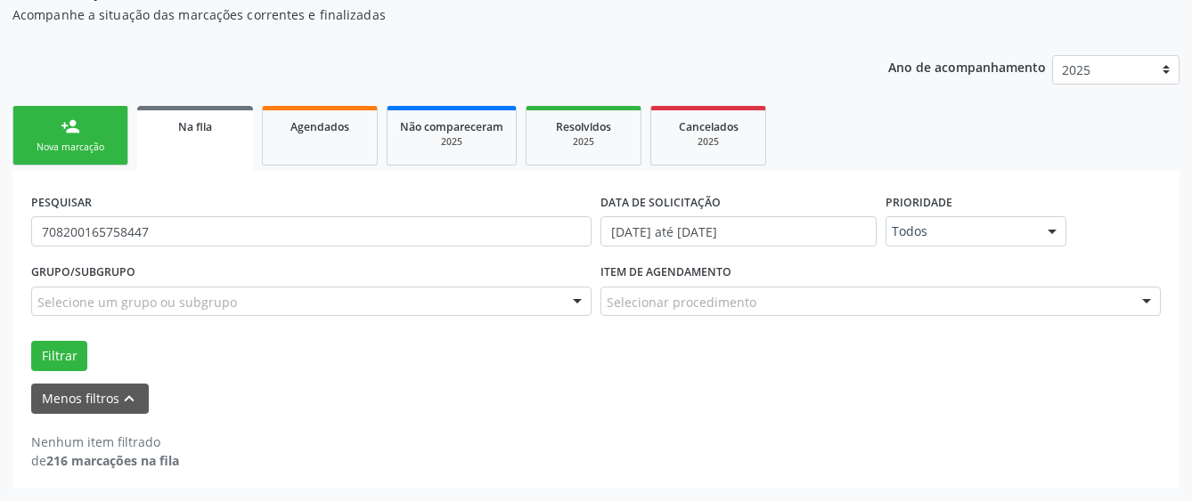
click at [175, 406] on div "Menos filtros keyboard_arrow_up" at bounding box center [596, 399] width 1138 height 31
click at [133, 454] on strong "216 marcações na fila" at bounding box center [112, 460] width 133 height 17
click at [78, 142] on div "Nova marcação" at bounding box center [70, 147] width 89 height 13
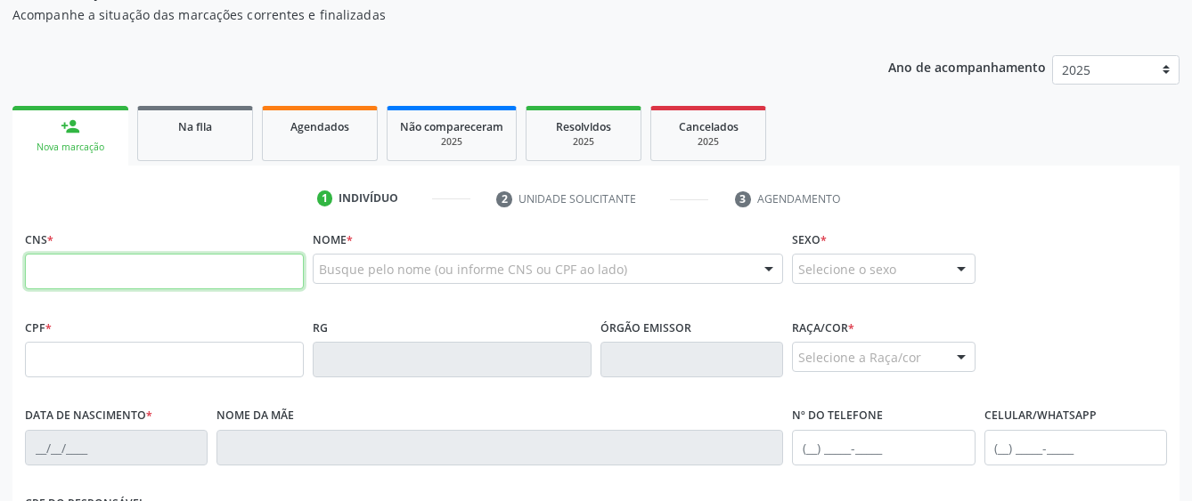
click at [130, 265] on input "text" at bounding box center [164, 272] width 279 height 36
click at [215, 140] on link "Na fila" at bounding box center [195, 133] width 116 height 55
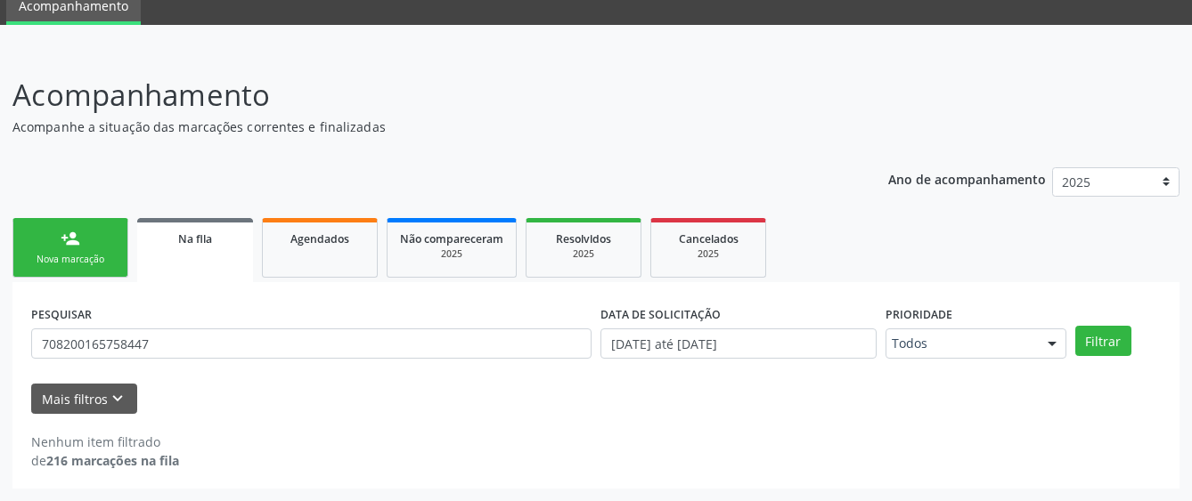
scroll to position [73, 0]
click at [1091, 349] on button "Filtrar" at bounding box center [1103, 341] width 56 height 30
click at [350, 257] on link "Agendados" at bounding box center [320, 248] width 116 height 60
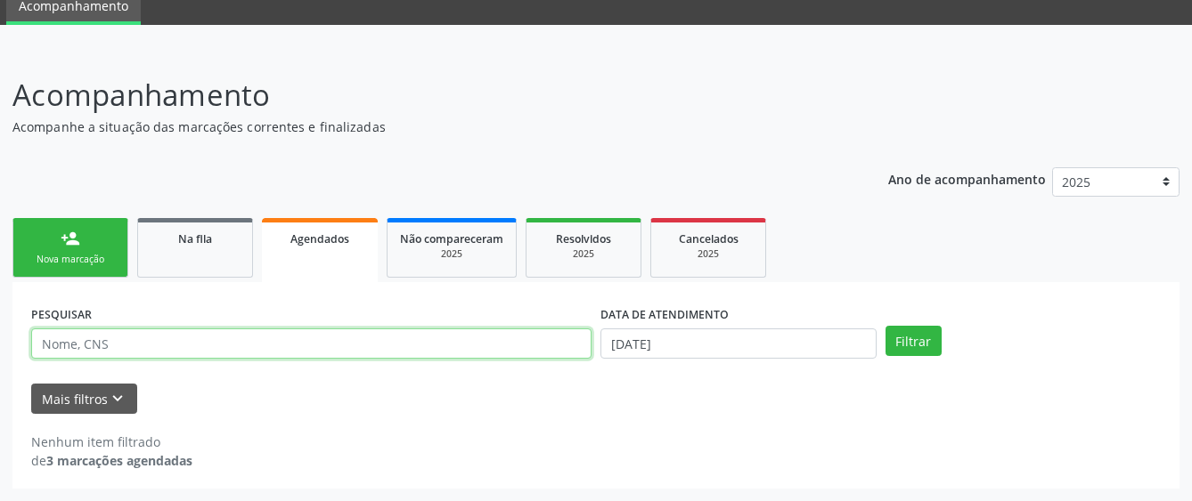
click at [572, 343] on input "text" at bounding box center [311, 344] width 560 height 30
type input "708200165758447"
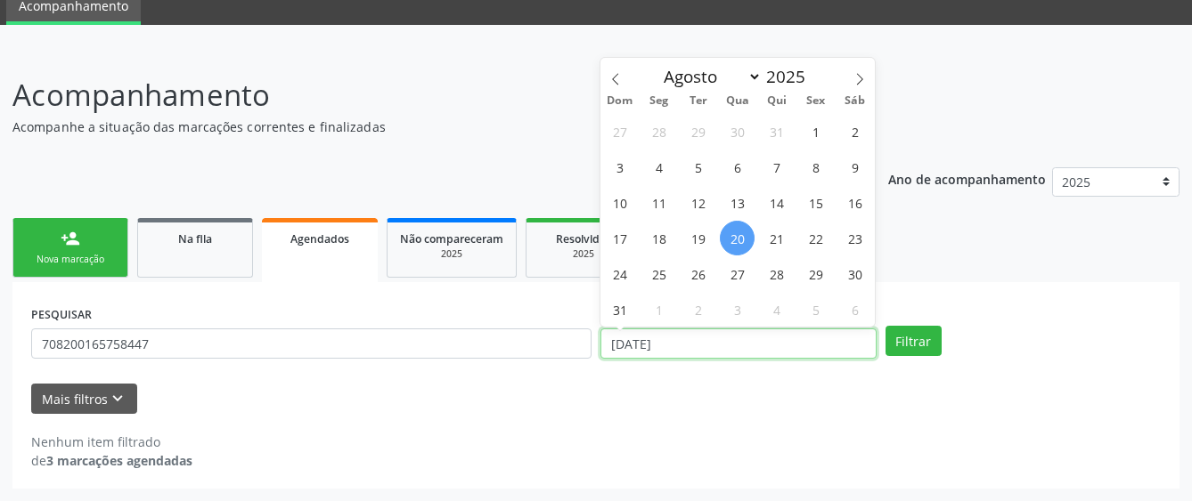
click at [609, 345] on input "[DATE]" at bounding box center [738, 344] width 276 height 30
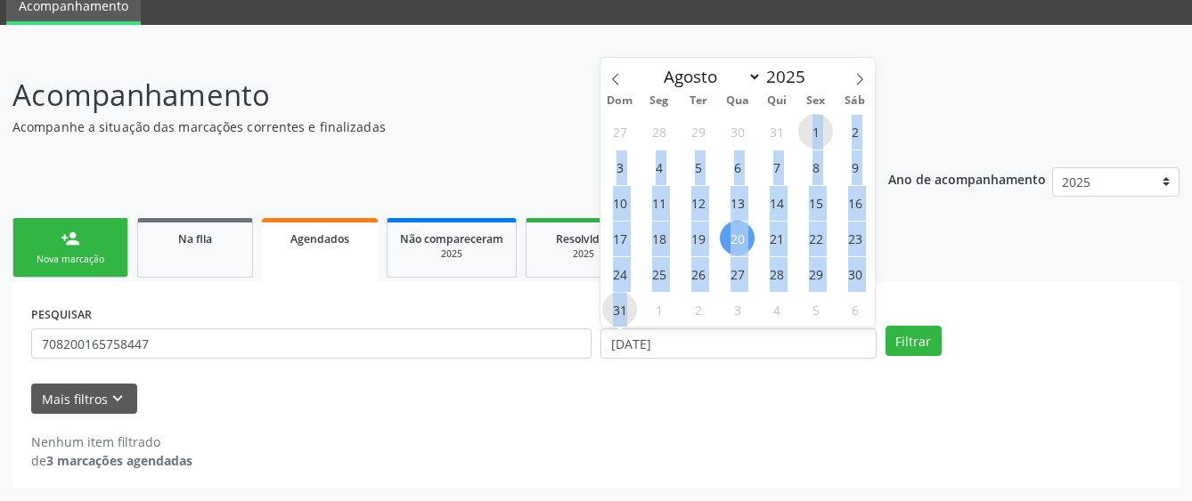
drag, startPoint x: 809, startPoint y: 137, endPoint x: 630, endPoint y: 306, distance: 246.3
click at [630, 306] on div "27 28 29 30 31 1 2 3 4 5 6 7 8 9 10 11 12 13 14 15 16 17 18 19 20 21 22 23 24 2…" at bounding box center [737, 220] width 274 height 214
click at [630, 306] on span "31" at bounding box center [619, 309] width 35 height 35
type input "[DATE]"
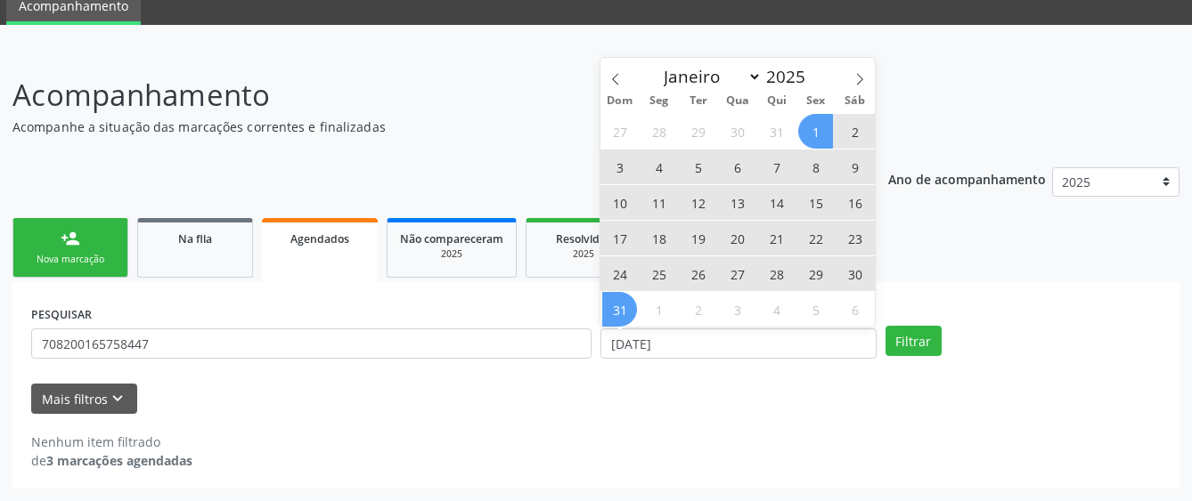
click at [809, 129] on span "1" at bounding box center [815, 131] width 35 height 35
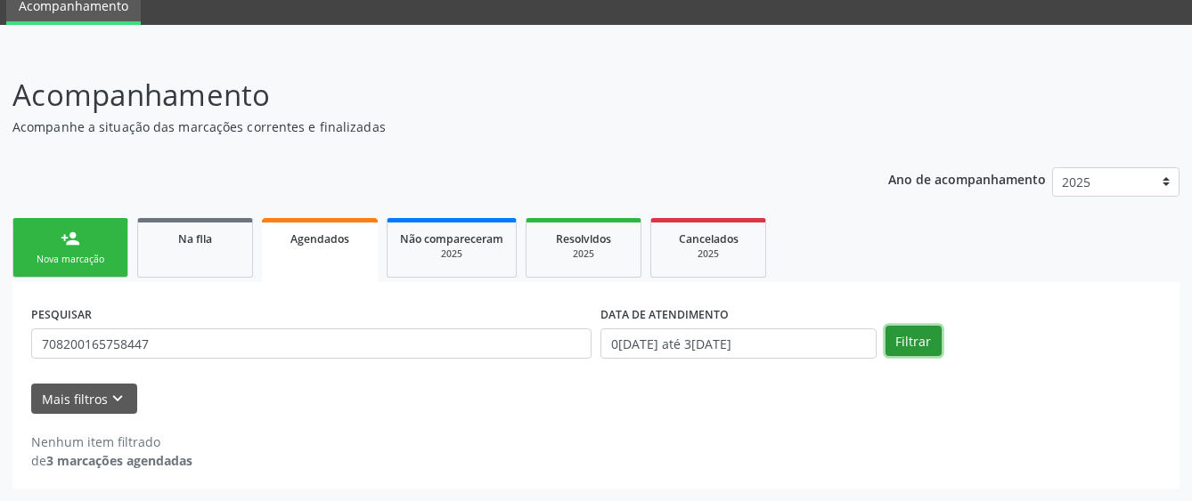
click at [901, 340] on button "Filtrar" at bounding box center [913, 341] width 56 height 30
click at [83, 466] on strong "3 marcações agendadas" at bounding box center [119, 460] width 146 height 17
click at [212, 254] on link "Na fila" at bounding box center [195, 248] width 116 height 60
select select "7"
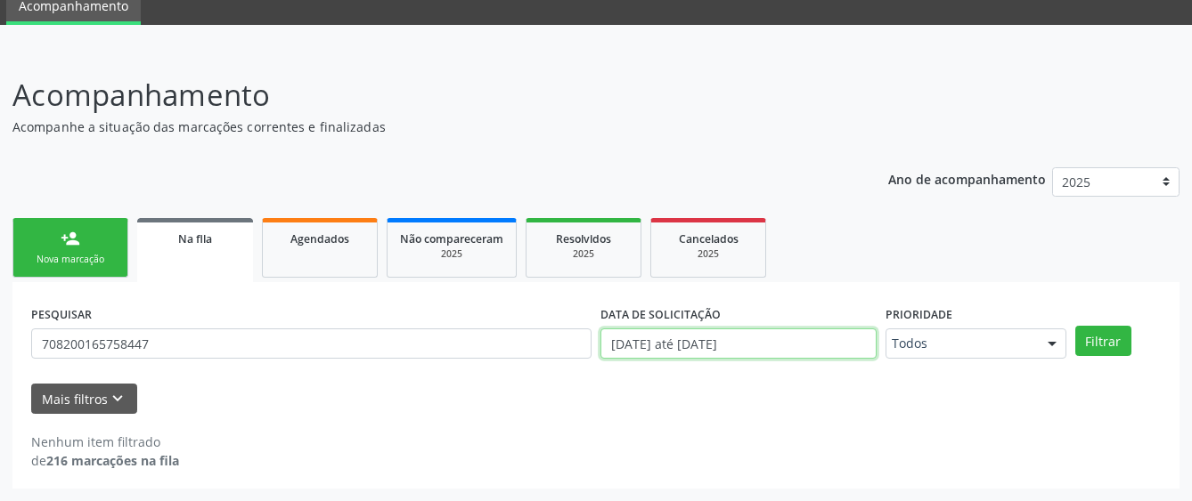
click at [612, 340] on input "[DATE] até [DATE]" at bounding box center [738, 344] width 276 height 30
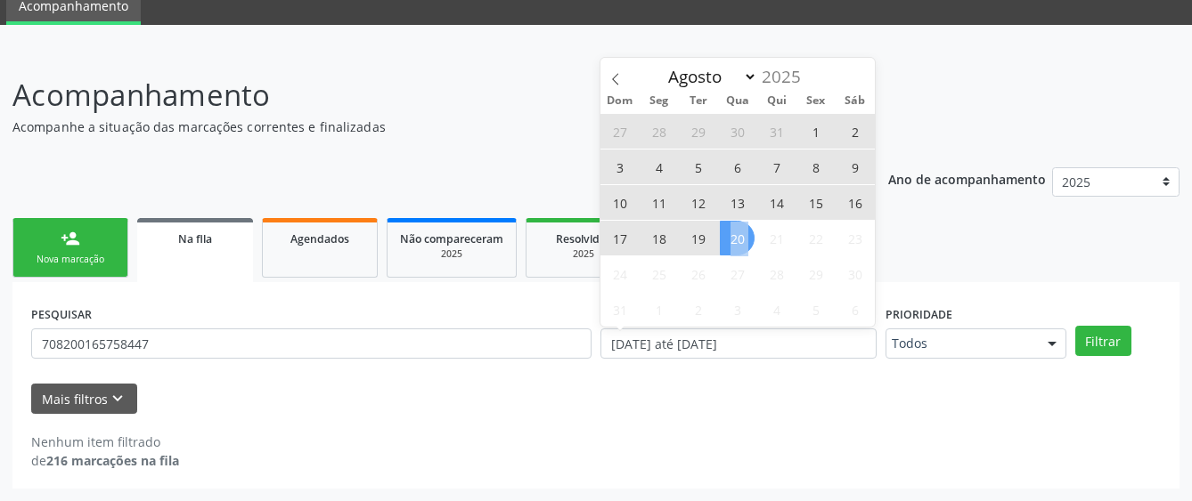
drag, startPoint x: 733, startPoint y: 235, endPoint x: 770, endPoint y: 232, distance: 37.5
click at [770, 232] on div "27 28 29 30 31 1 2 3 4 5 6 7 8 9 10 11 12 13 14 15 16 17 18 19 20 21 22 23 24 2…" at bounding box center [737, 220] width 274 height 214
click at [770, 232] on span "21" at bounding box center [776, 238] width 35 height 35
click at [815, 133] on span "1" at bounding box center [815, 131] width 35 height 35
type input "[DATE]"
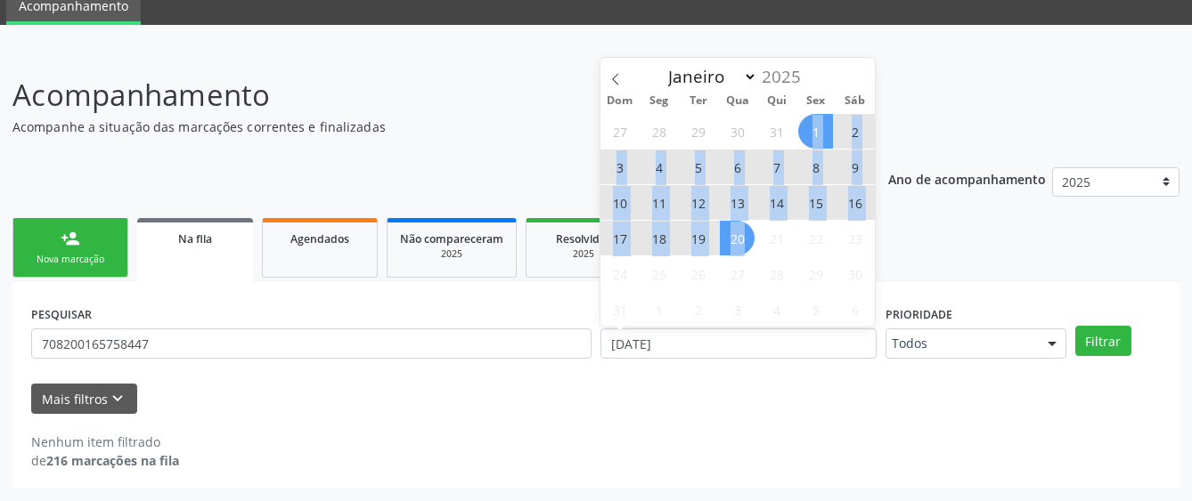
drag, startPoint x: 815, startPoint y: 133, endPoint x: 742, endPoint y: 248, distance: 136.1
click at [742, 248] on div "27 28 29 30 31 1 2 3 4 5 6 7 8 9 10 11 12 13 14 15 16 17 18 19 20 21 22 23 24 2…" at bounding box center [737, 220] width 274 height 214
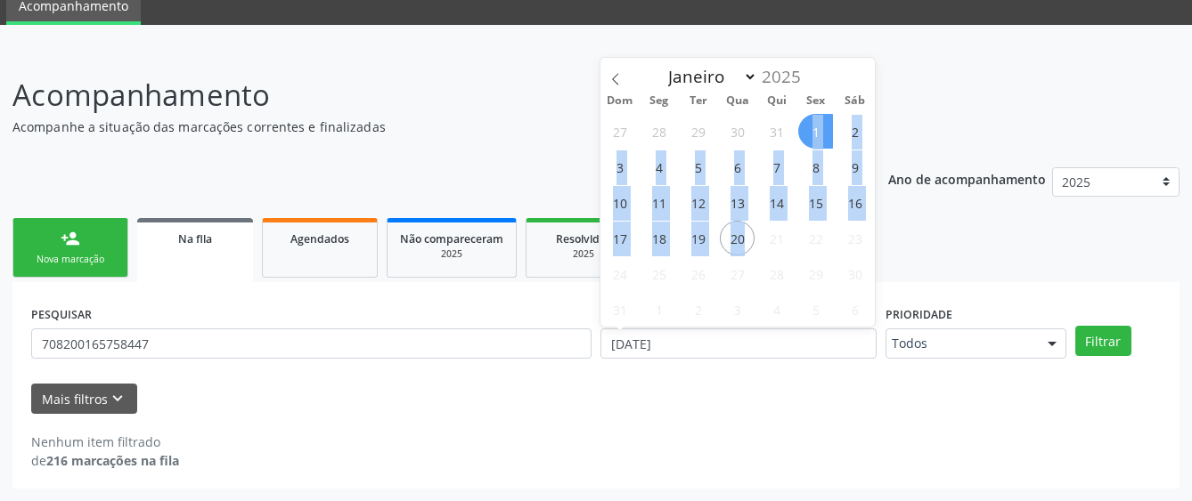
click at [809, 122] on span "1" at bounding box center [815, 131] width 35 height 35
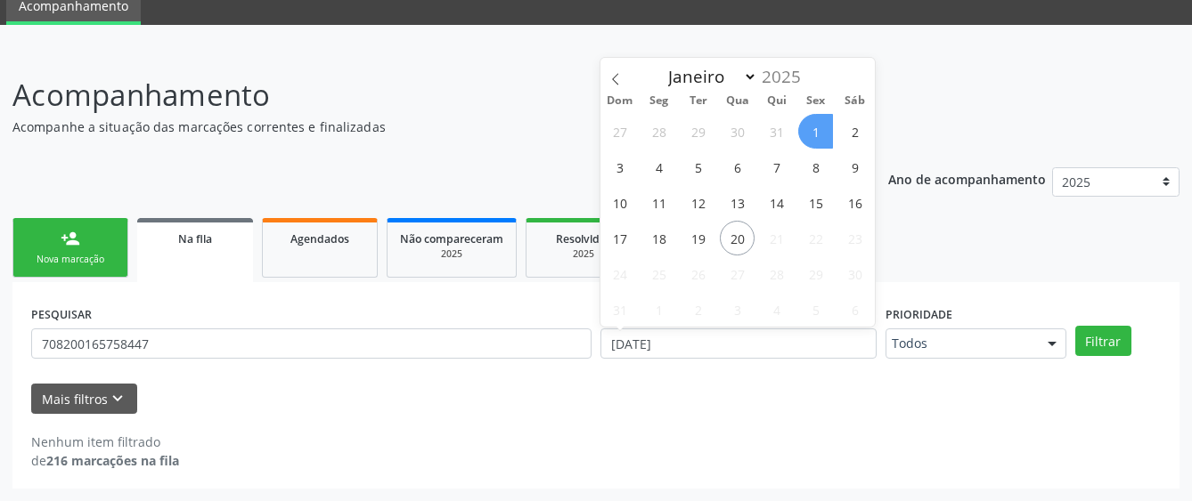
select select "7"
click at [682, 340] on input "[DATE]" at bounding box center [738, 344] width 276 height 30
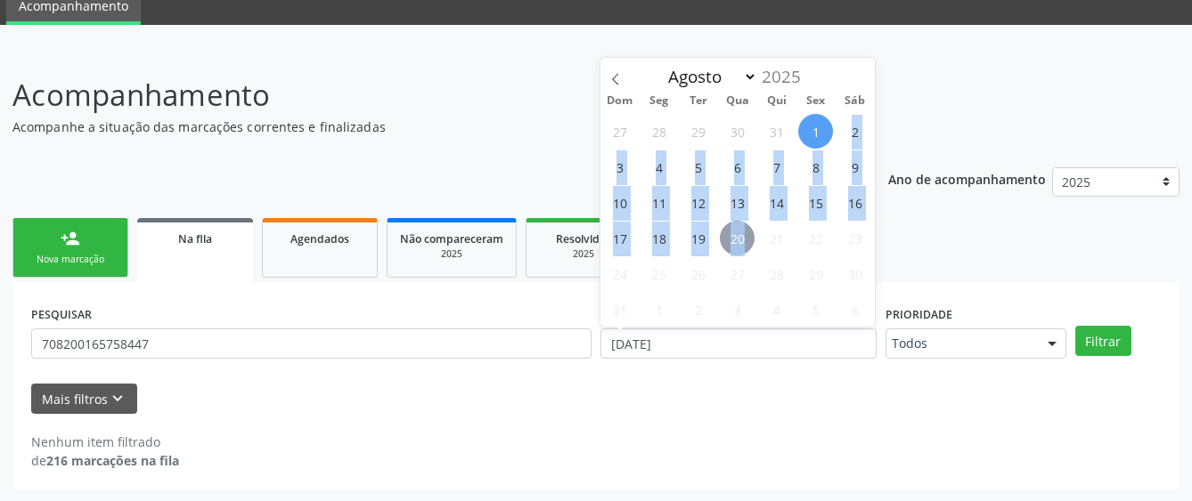
drag, startPoint x: 821, startPoint y: 121, endPoint x: 746, endPoint y: 237, distance: 137.8
click at [746, 237] on div "27 28 29 30 31 1 2 3 4 5 6 7 8 9 10 11 12 13 14 15 16 17 18 19 20 21 22 23 24 2…" at bounding box center [737, 220] width 274 height 214
click at [746, 237] on span "20" at bounding box center [737, 238] width 35 height 35
type input "[DATE]"
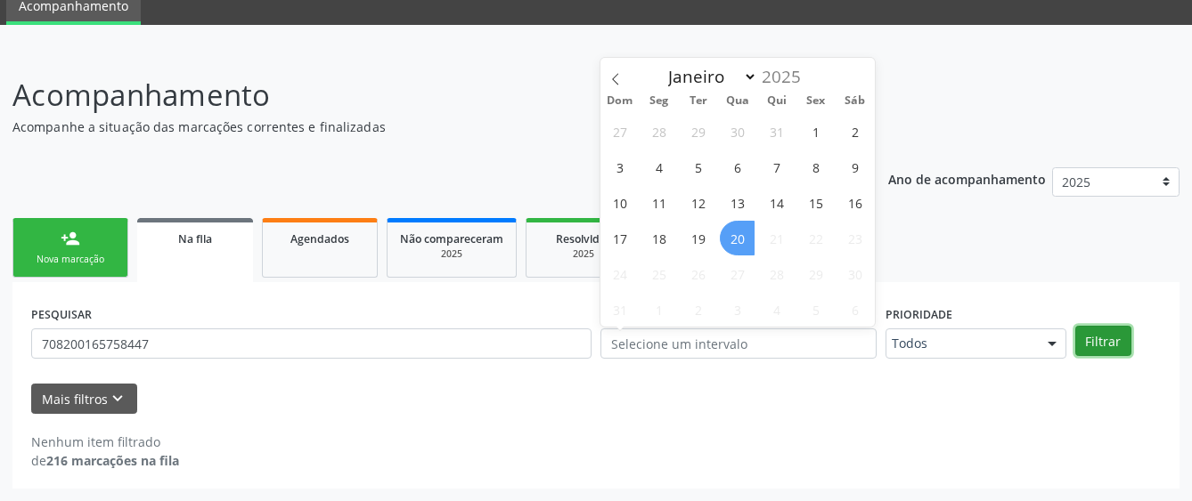
click at [1096, 342] on button "Filtrar" at bounding box center [1103, 341] width 56 height 30
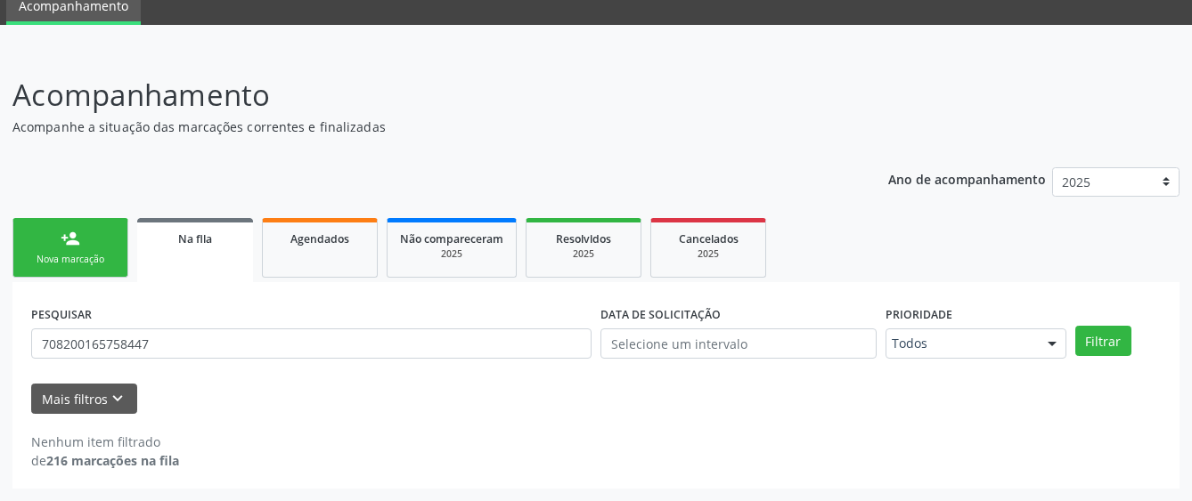
click at [60, 258] on div "Nova marcação" at bounding box center [70, 259] width 89 height 13
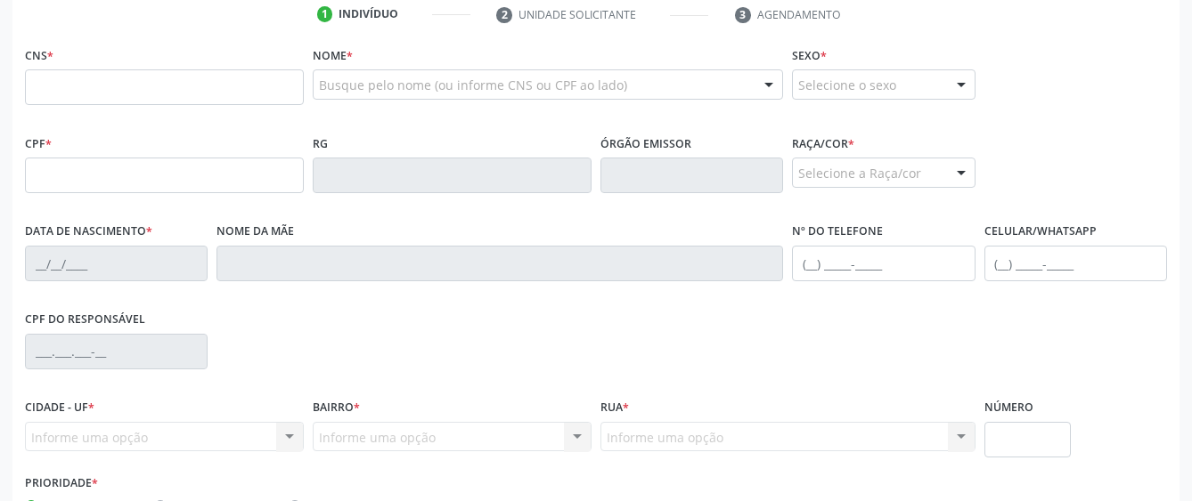
scroll to position [222, 0]
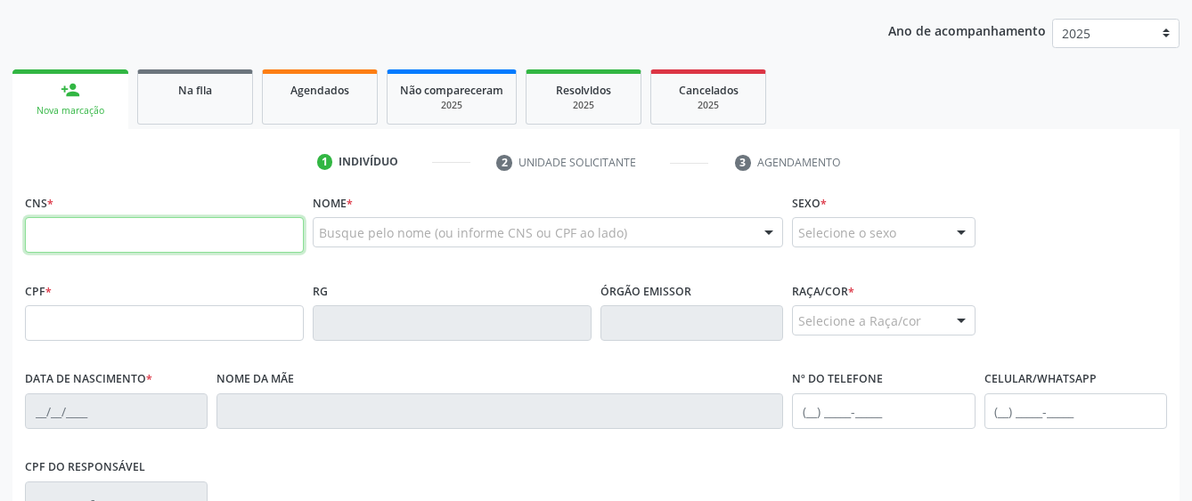
click at [147, 229] on input "text" at bounding box center [164, 235] width 279 height 36
type input "708 2001 6575 8447"
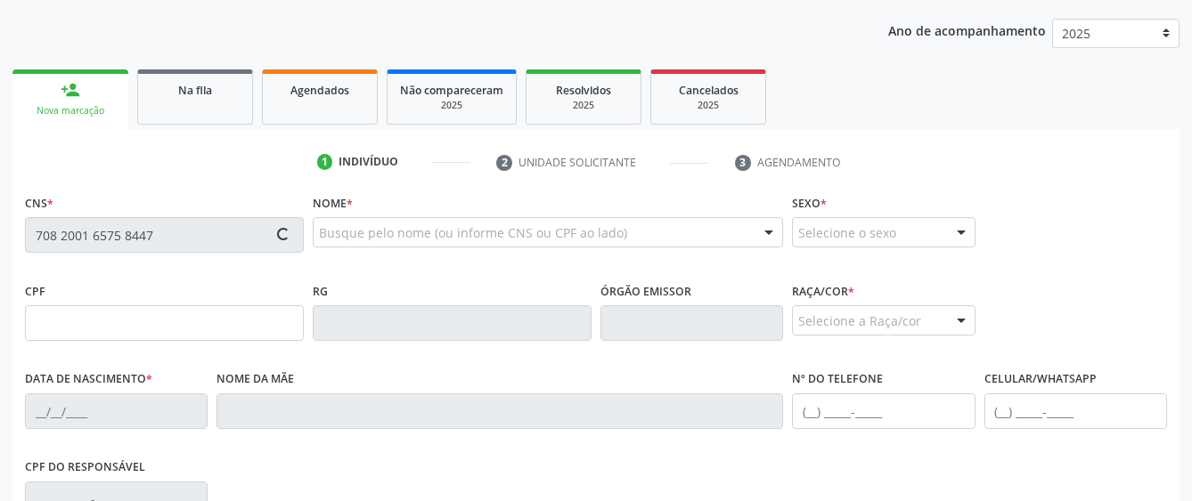
type input "144.770.184-44"
type input "1[DATE]"
type input "[PERSON_NAME]"
type input "[PHONE_NUMBER]"
type input "S/N"
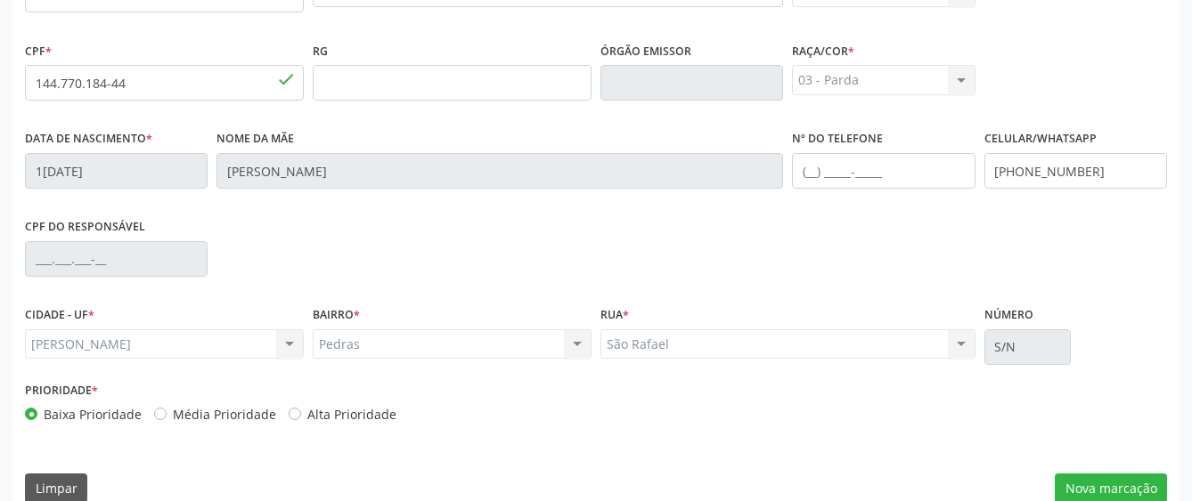
scroll to position [489, 0]
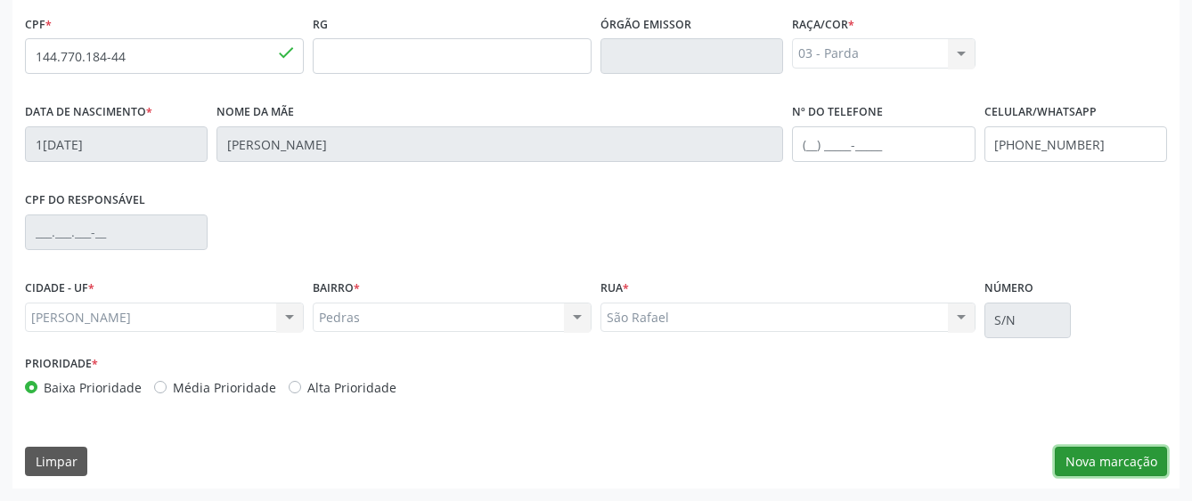
click at [1090, 464] on button "Nova marcação" at bounding box center [1110, 462] width 112 height 30
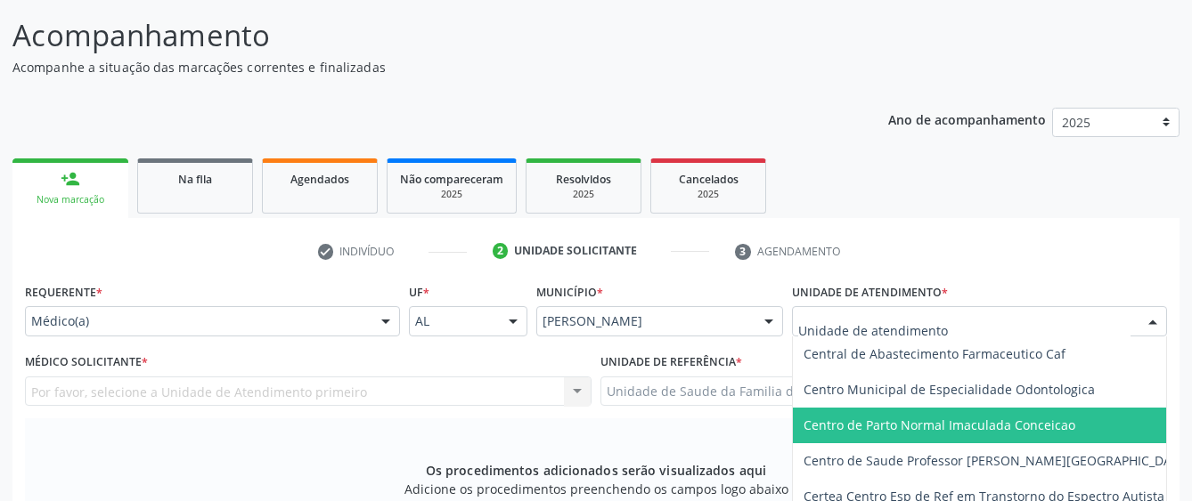
scroll to position [267, 0]
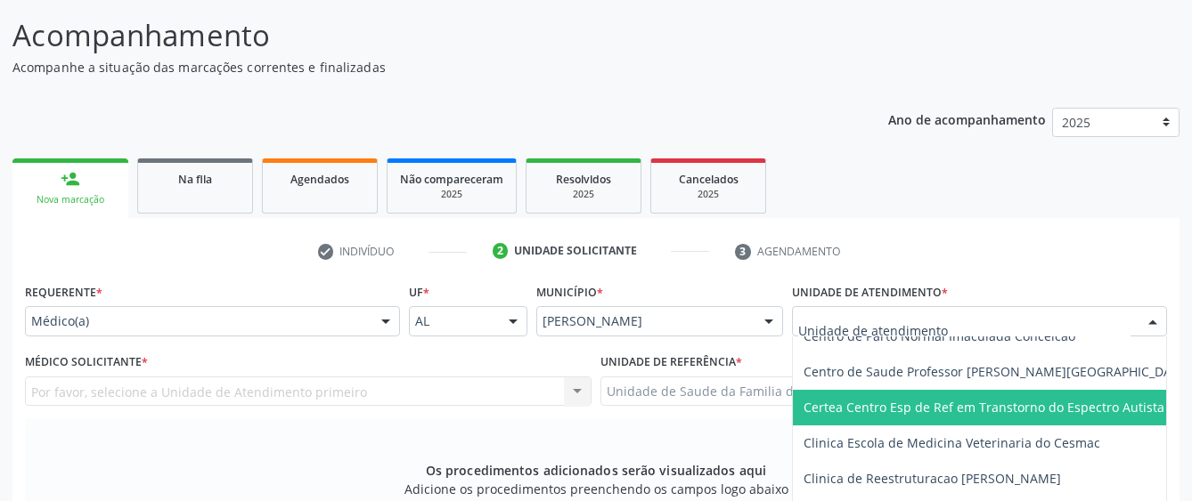
click at [869, 413] on span "Certea Centro Esp de Ref em Transtorno do Espectro Autista" at bounding box center [983, 407] width 361 height 17
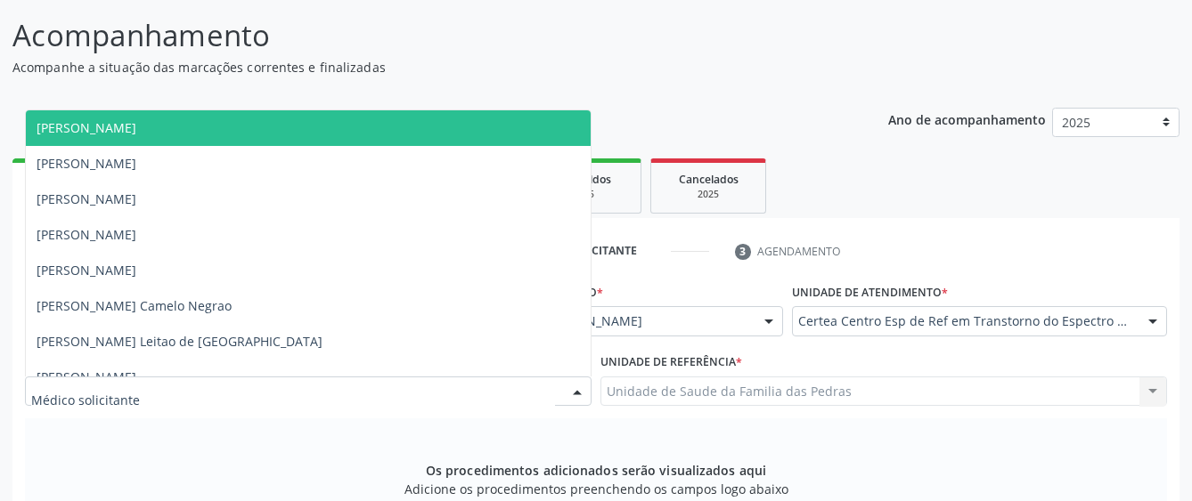
click at [528, 389] on div at bounding box center [308, 392] width 566 height 30
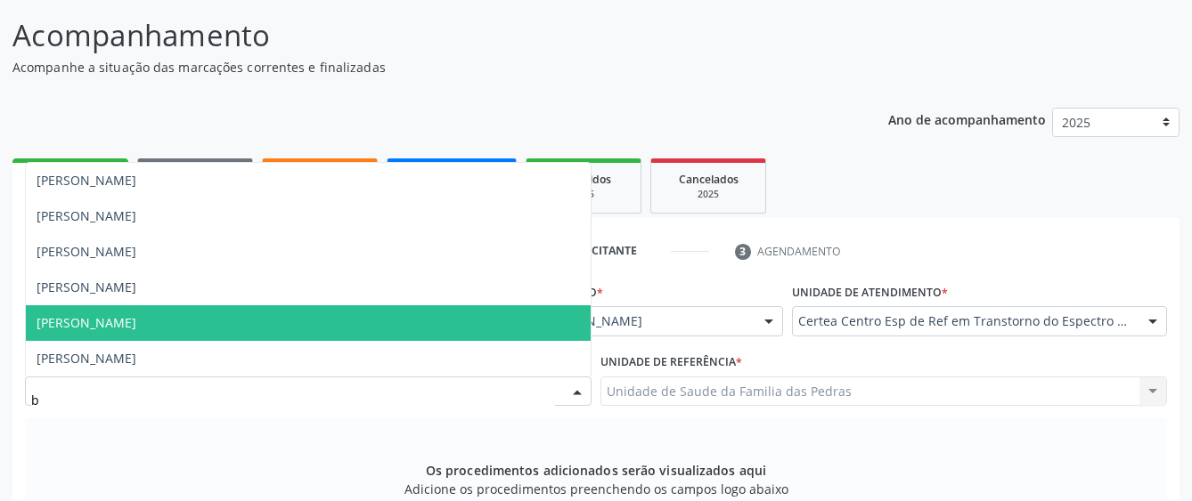
type input "ba"
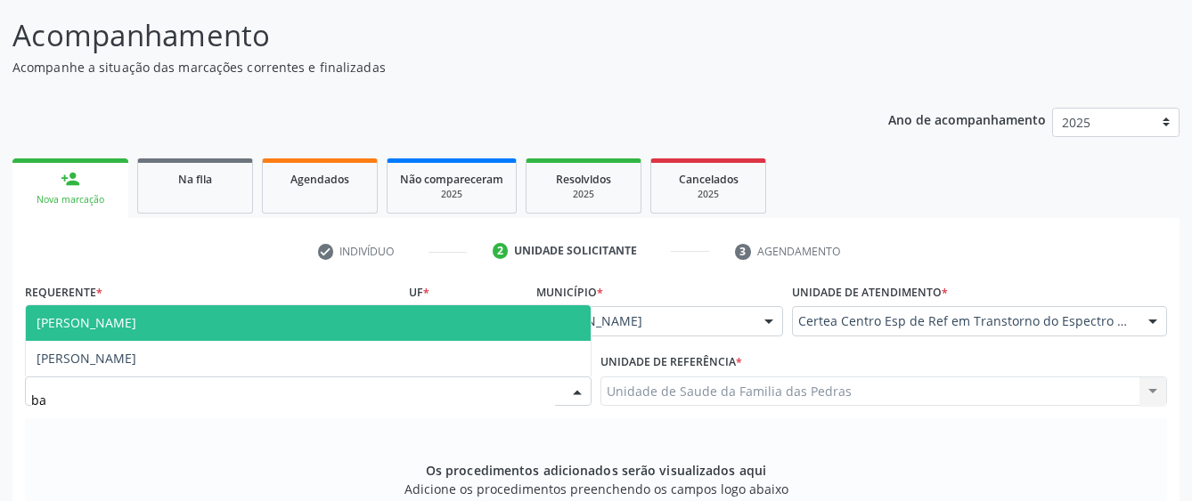
click at [457, 320] on span "[PERSON_NAME]" at bounding box center [308, 323] width 565 height 36
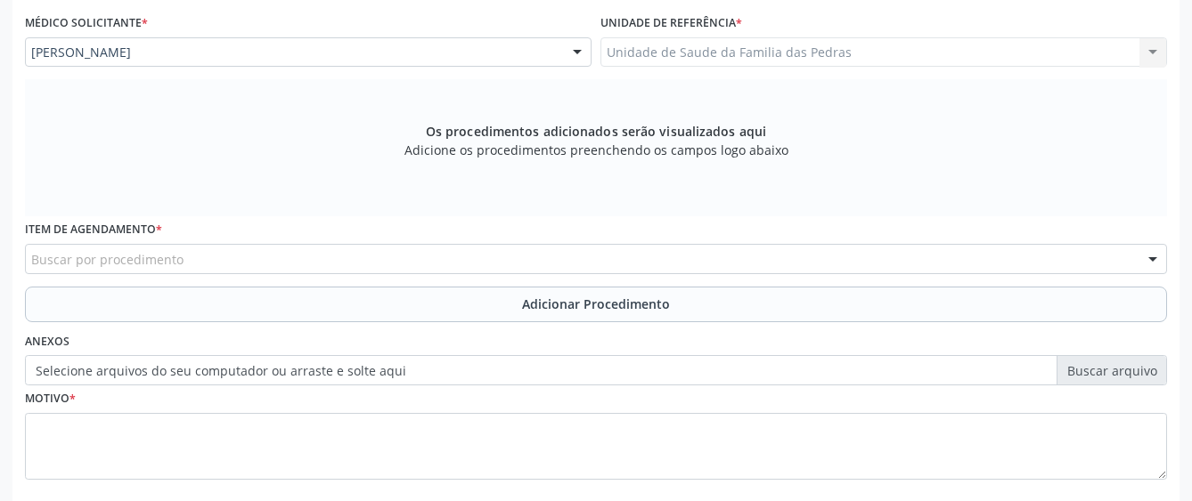
scroll to position [489, 0]
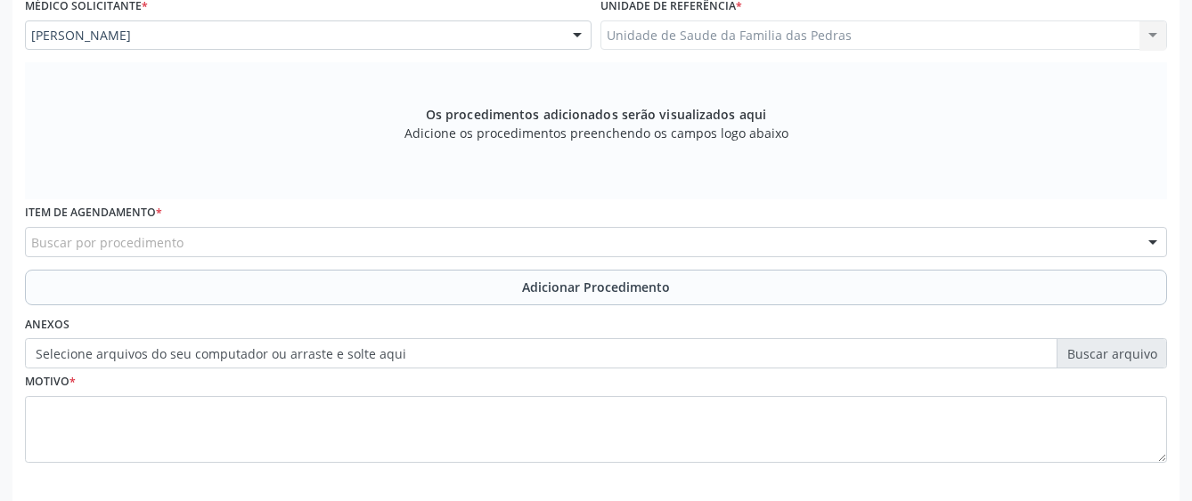
click at [526, 246] on div "Buscar por procedimento" at bounding box center [596, 242] width 1142 height 30
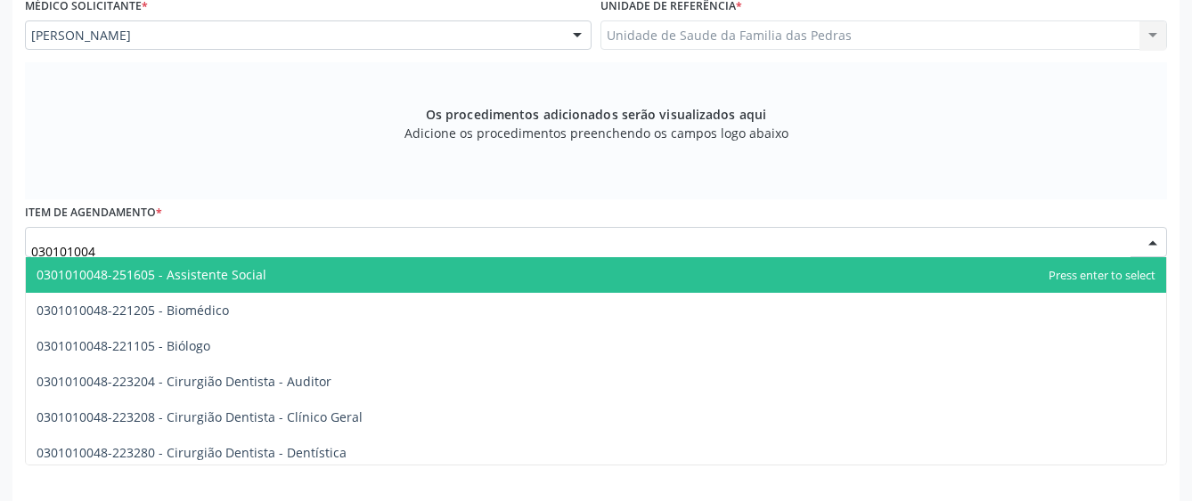
type input "0301010048"
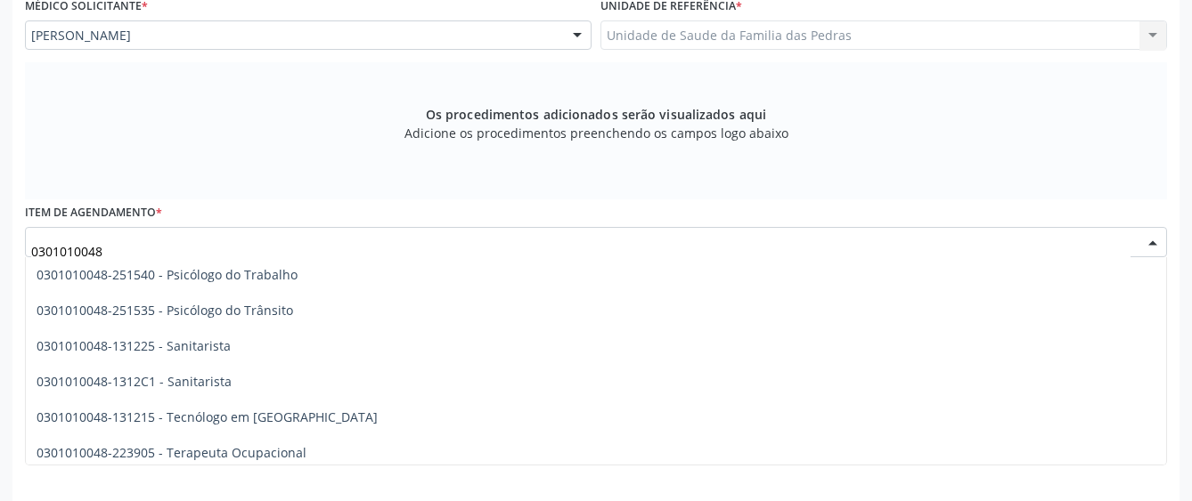
scroll to position [3069, 0]
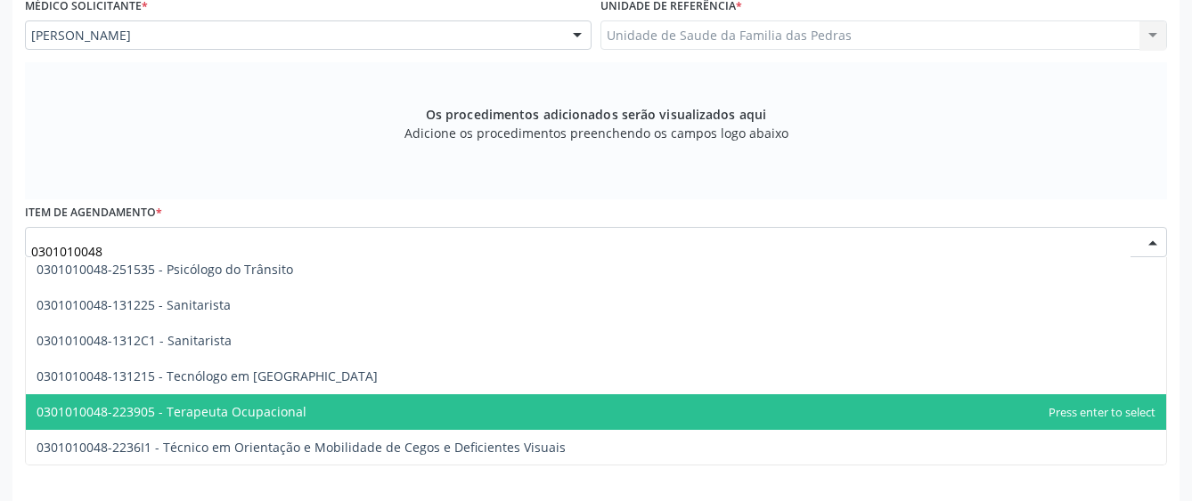
click at [424, 408] on span "0301010048-223905 - Terapeuta Ocupacional" at bounding box center [596, 413] width 1140 height 36
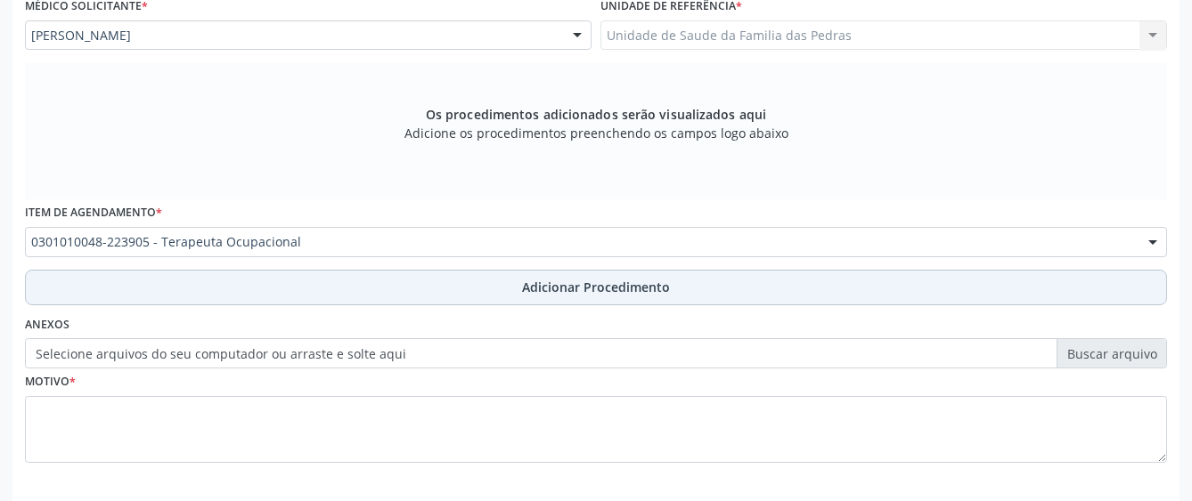
click at [450, 297] on button "Adicionar Procedimento" at bounding box center [596, 288] width 1142 height 36
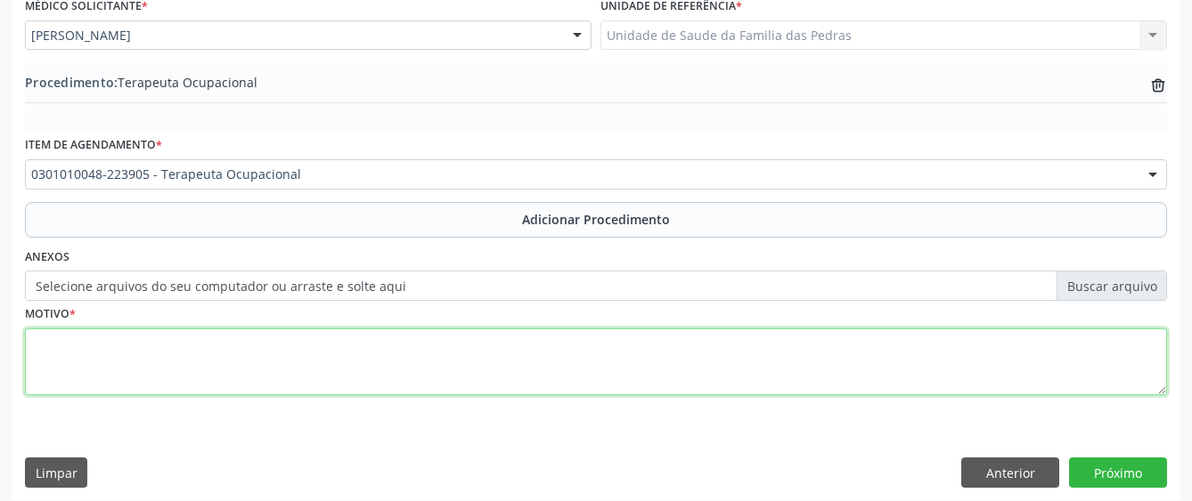
click at [434, 364] on textarea at bounding box center [596, 363] width 1142 height 68
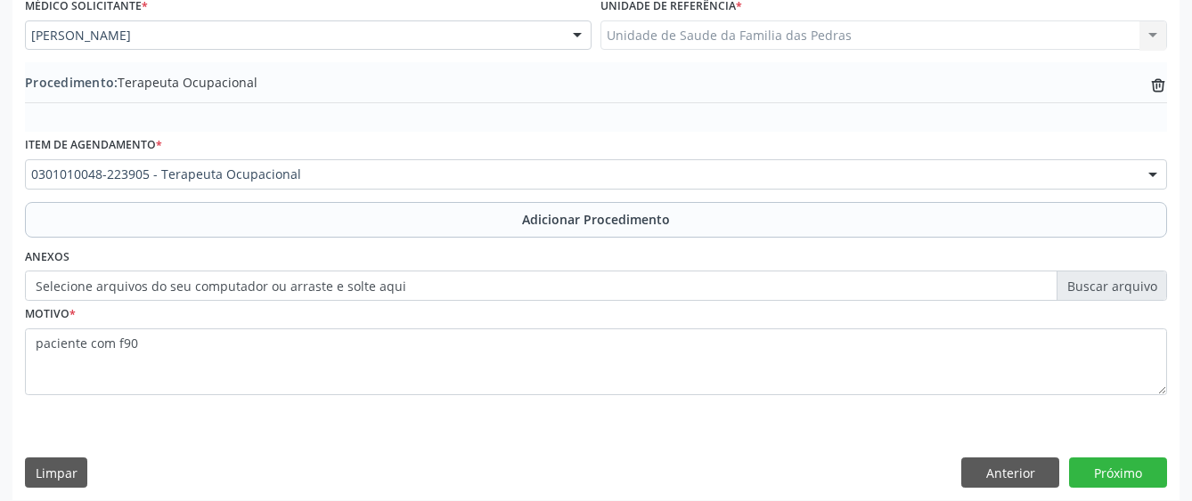
click at [448, 323] on div "Motivo * paciente com f90" at bounding box center [596, 348] width 1142 height 94
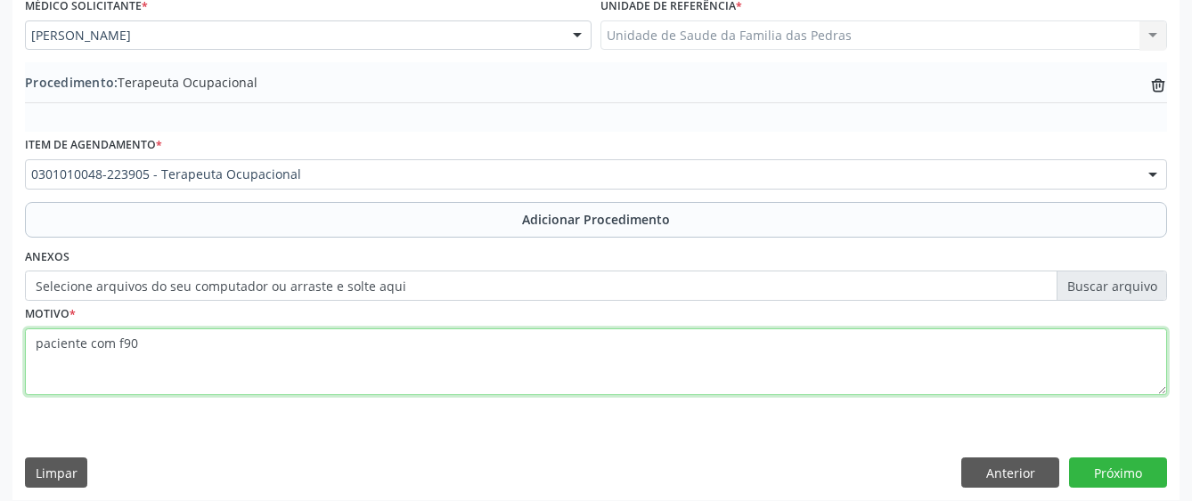
click at [417, 360] on textarea "paciente com f90" at bounding box center [596, 363] width 1142 height 68
click at [109, 346] on textarea "paciente com f90.0/f71.1" at bounding box center [596, 363] width 1142 height 68
click at [129, 344] on textarea "PACIENTE COM f90.0/f71.1" at bounding box center [596, 363] width 1142 height 68
click at [158, 341] on textarea "PACIENTE COM F90.0/f71.1" at bounding box center [596, 363] width 1142 height 68
click at [171, 343] on textarea "PACIENTE COM F90.0 /f71.1" at bounding box center [596, 363] width 1142 height 68
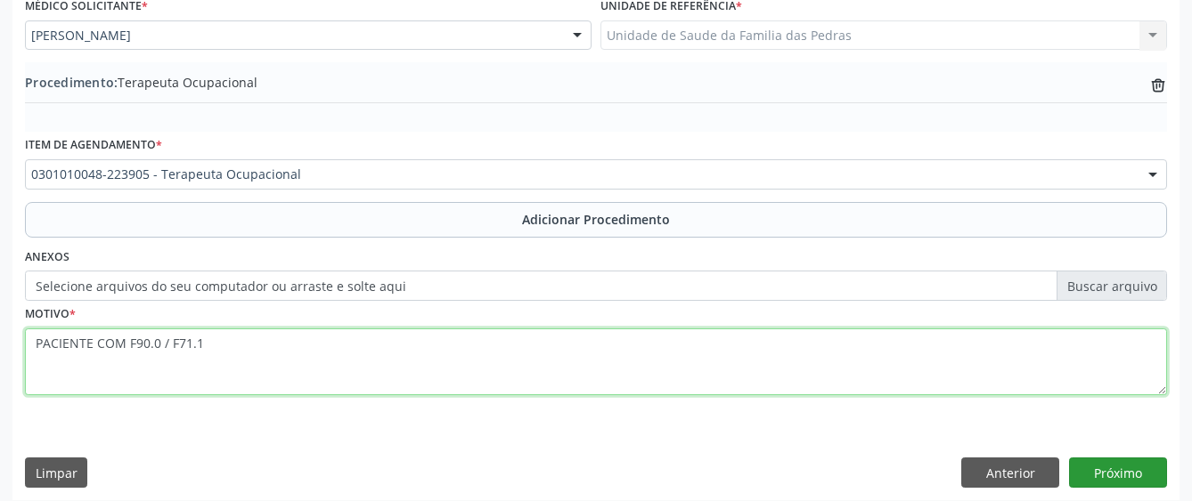
type textarea "PACIENTE COM F90.0 / F71.1"
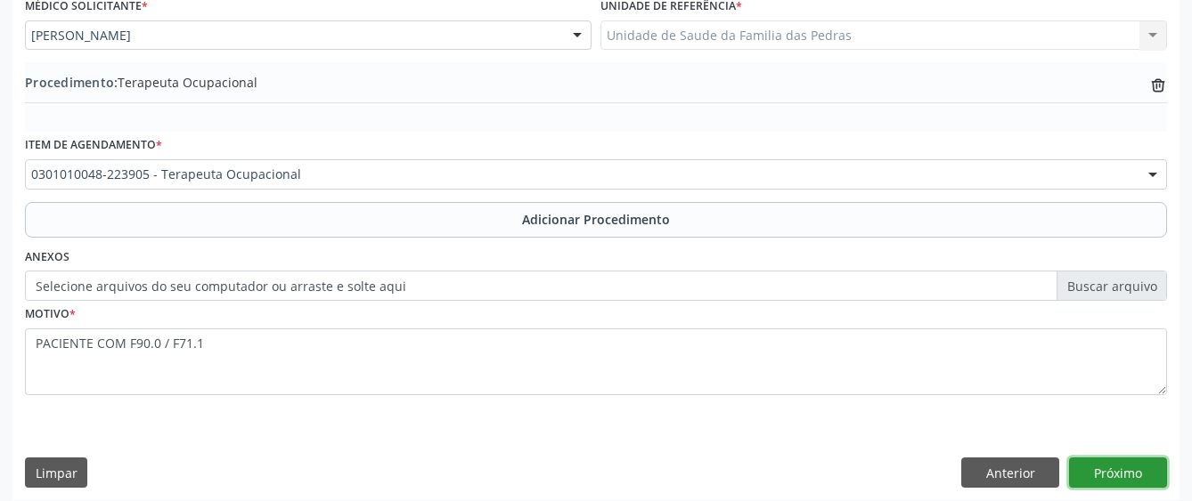
click at [1146, 468] on button "Próximo" at bounding box center [1118, 473] width 98 height 30
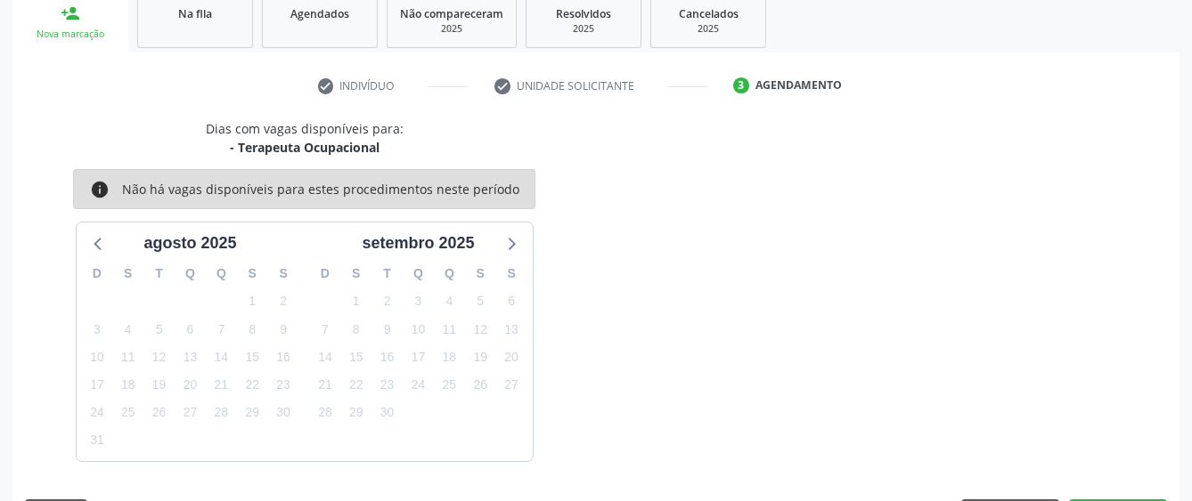
scroll to position [351, 0]
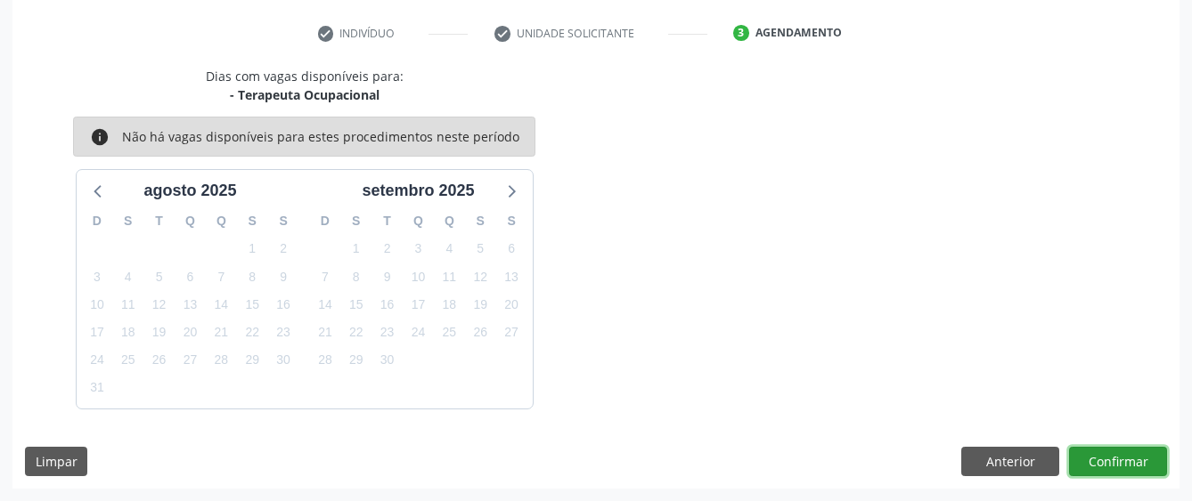
click at [1119, 456] on button "Confirmar" at bounding box center [1118, 462] width 98 height 30
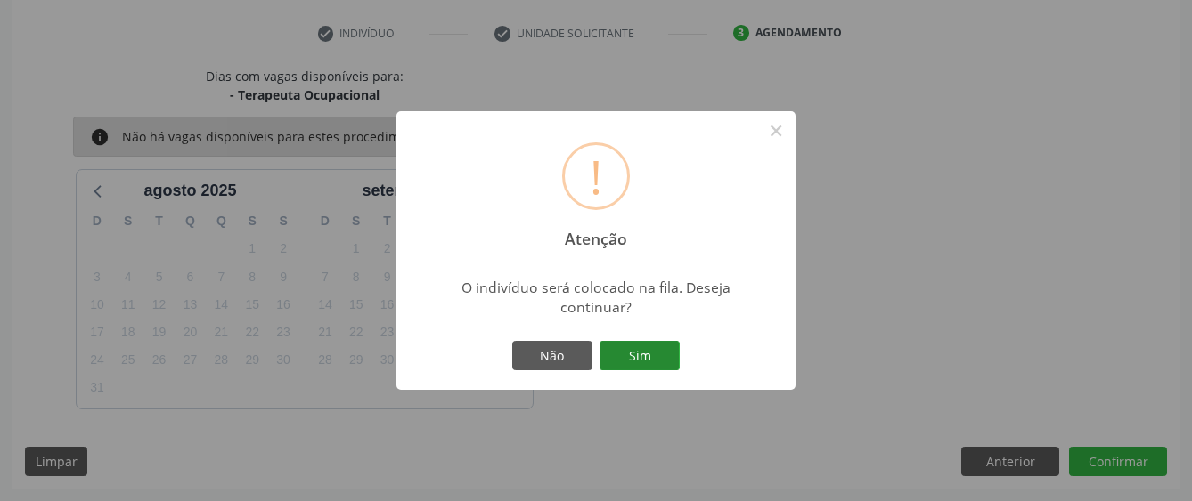
click at [627, 351] on button "Sim" at bounding box center [639, 356] width 80 height 30
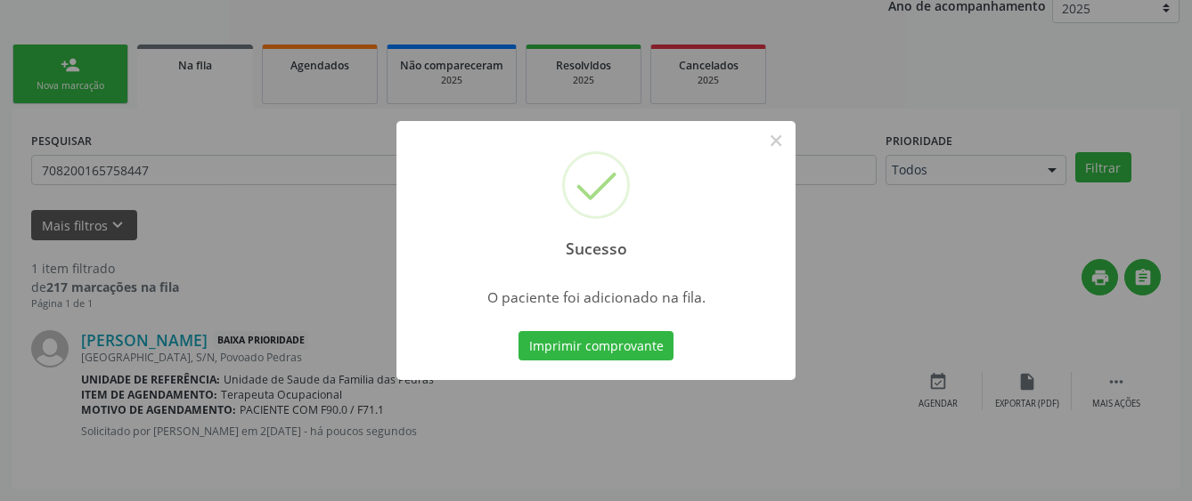
scroll to position [111, 0]
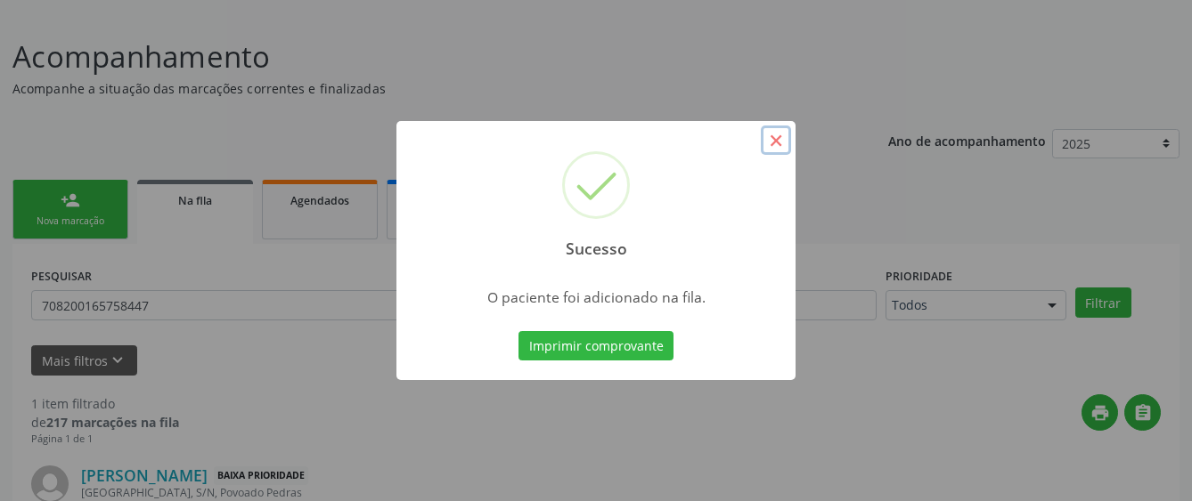
click at [775, 138] on button "×" at bounding box center [776, 141] width 30 height 30
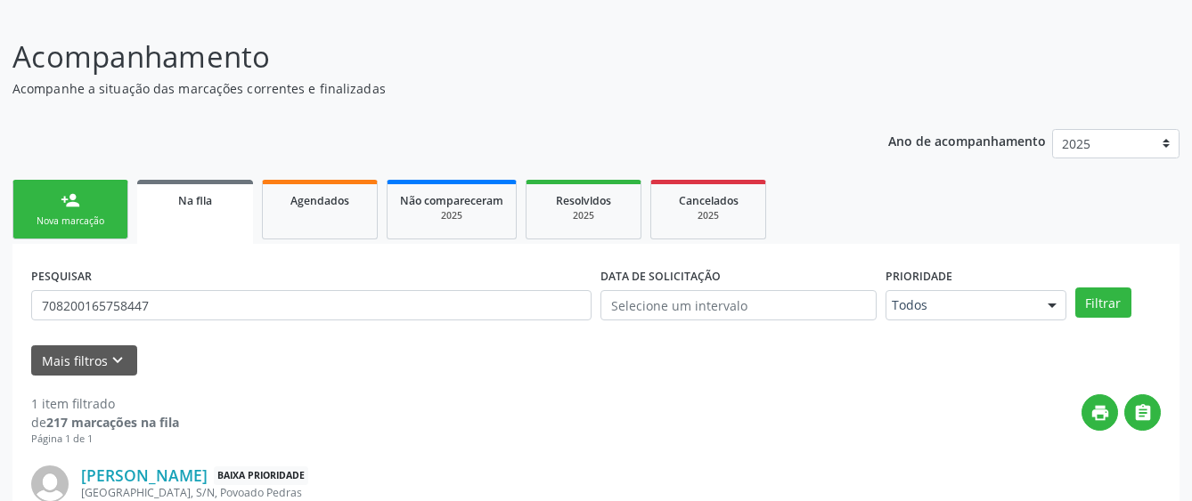
click at [70, 218] on div "Nova marcação" at bounding box center [70, 221] width 89 height 13
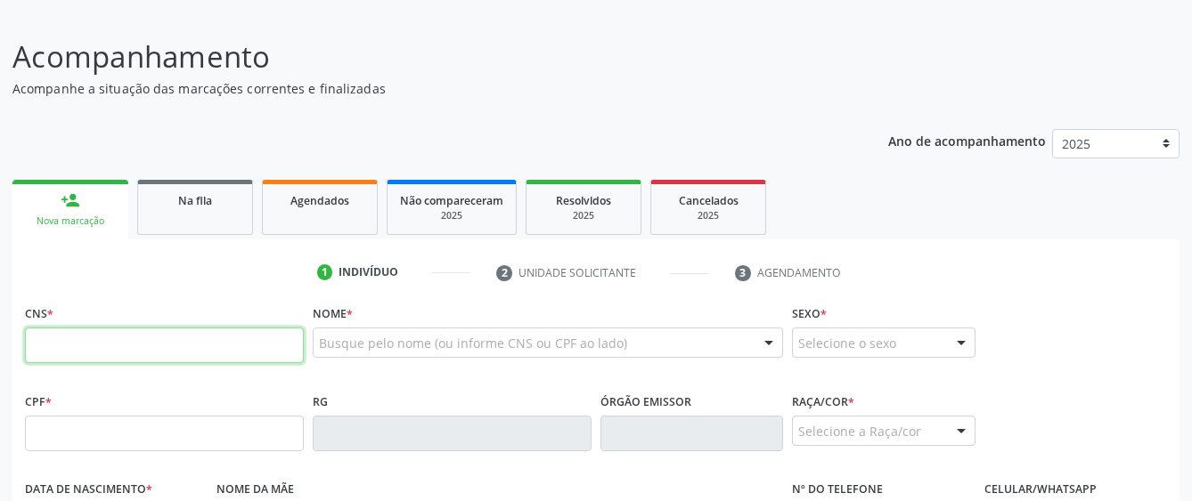
drag, startPoint x: 76, startPoint y: 346, endPoint x: 87, endPoint y: 346, distance: 11.6
click at [79, 346] on input "text" at bounding box center [164, 346] width 279 height 36
paste input "700 0057 7811 5703"
type input "700 0057 7811 5703"
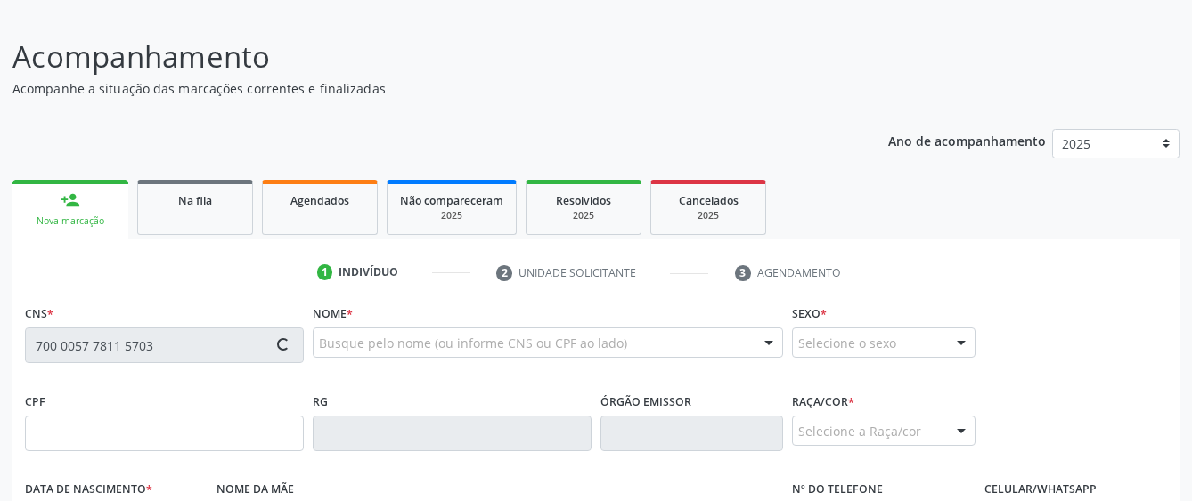
type input "175.583.754-28"
type input "[DATE]"
type input "[PERSON_NAME] de [DEMOGRAPHIC_DATA]"
type input "[PHONE_NUMBER]"
type input "S/N"
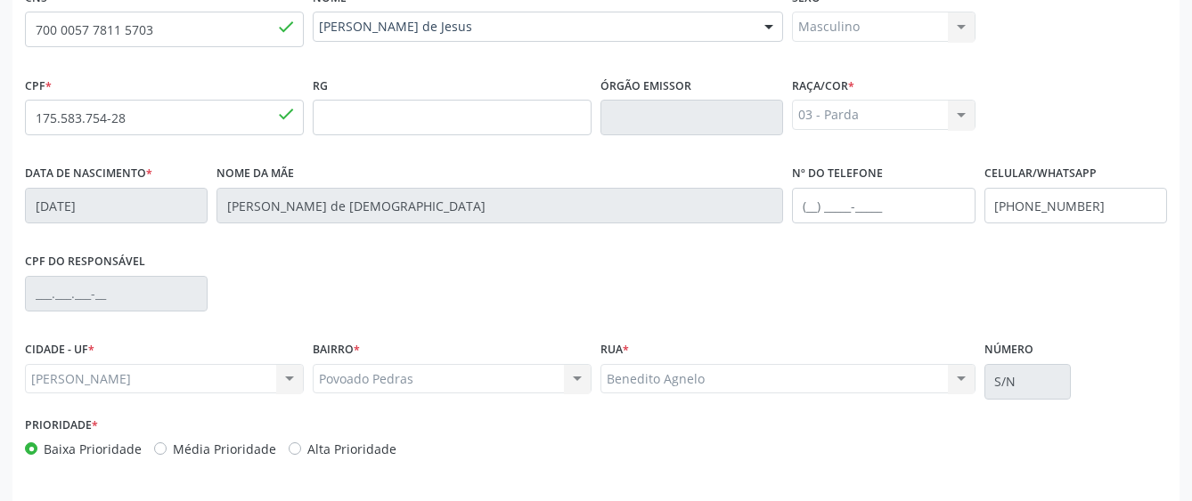
scroll to position [489, 0]
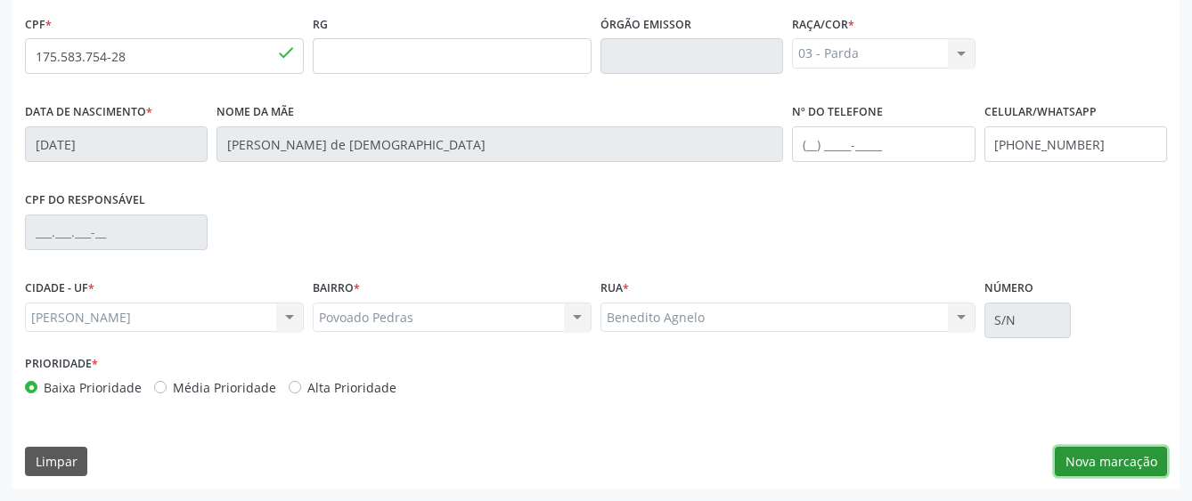
click at [1145, 454] on button "Nova marcação" at bounding box center [1110, 462] width 112 height 30
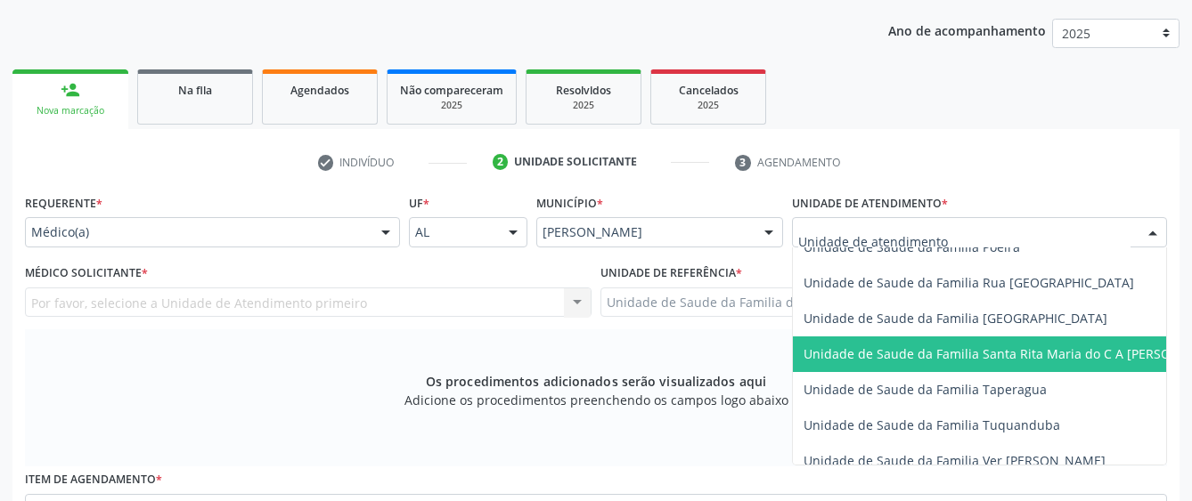
scroll to position [1247, 0]
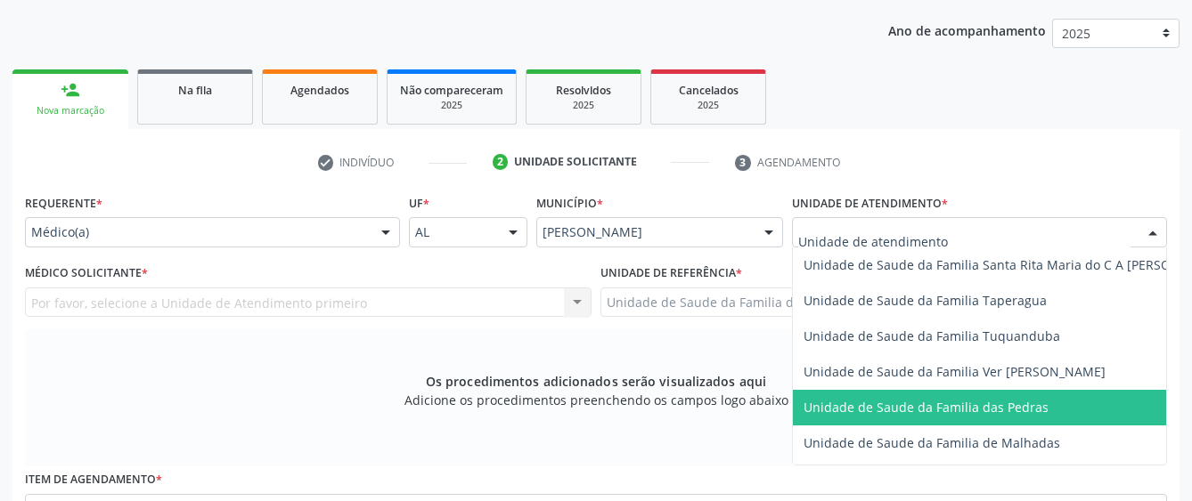
click at [836, 399] on span "Unidade de Saude da Familia das Pedras" at bounding box center [925, 407] width 245 height 17
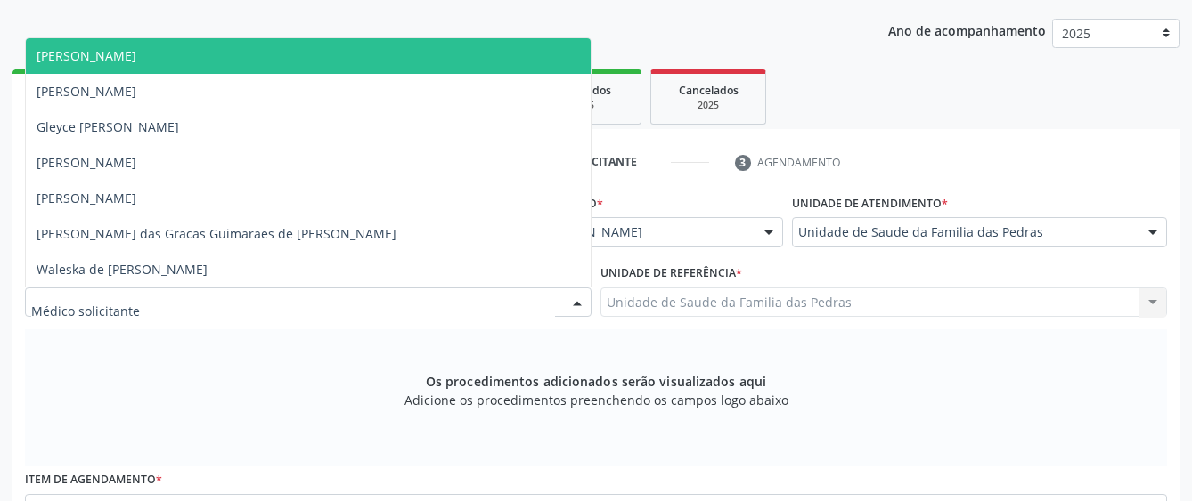
click at [446, 303] on div at bounding box center [308, 303] width 566 height 30
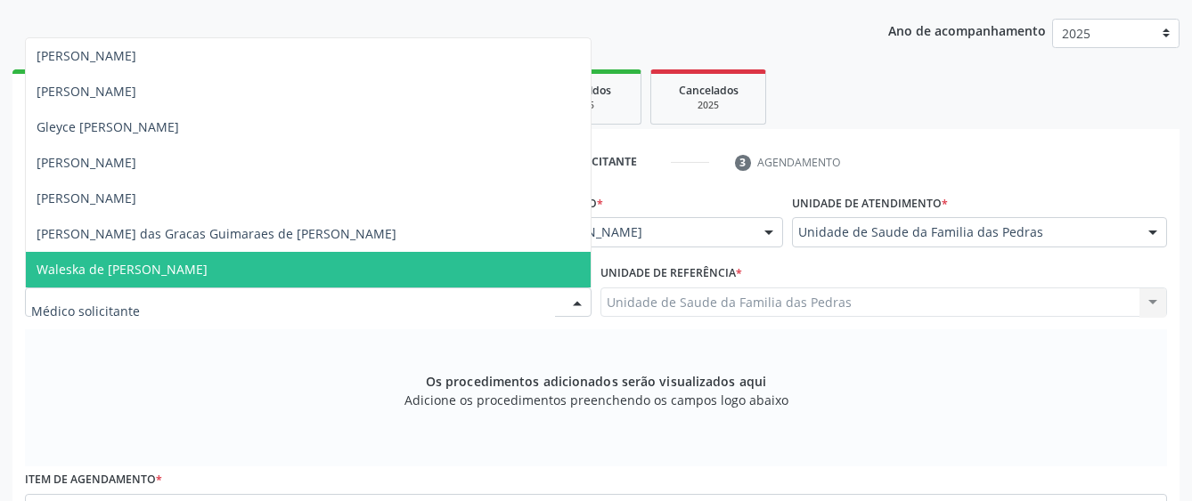
click at [326, 266] on span "Waleska de [PERSON_NAME]" at bounding box center [308, 270] width 565 height 36
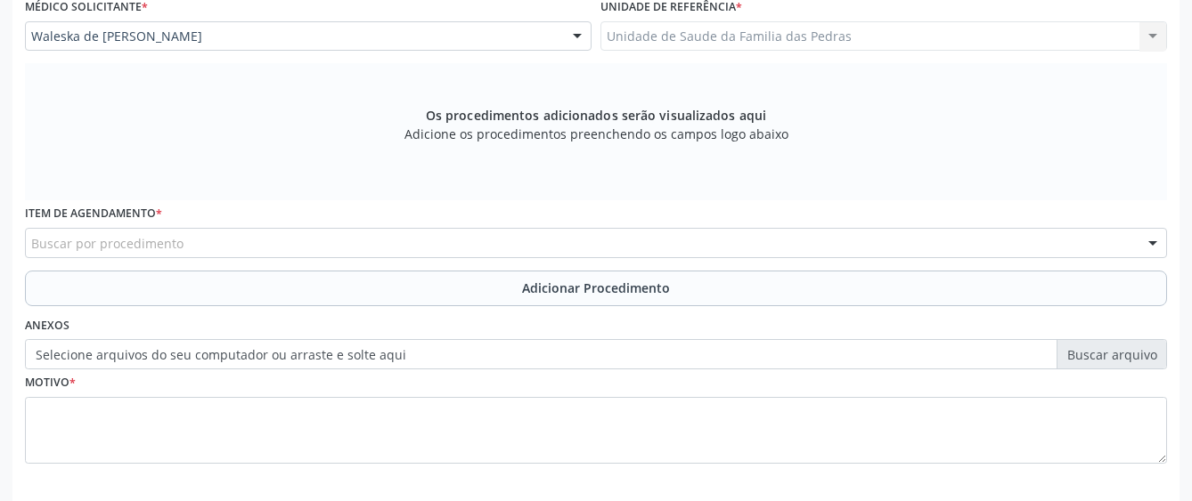
scroll to position [489, 0]
click at [479, 240] on div "Buscar por procedimento" at bounding box center [596, 242] width 1142 height 30
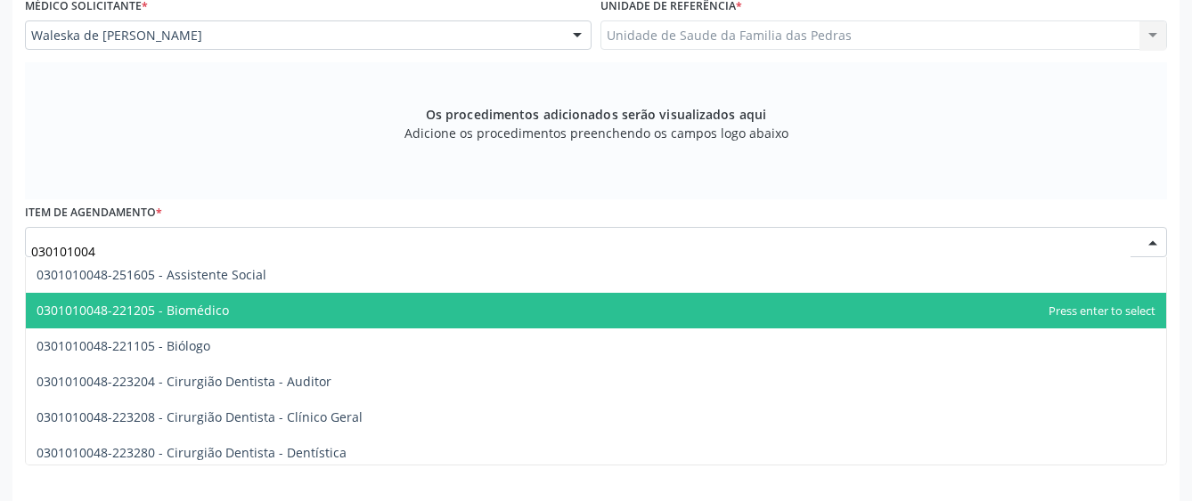
type input "0301010048"
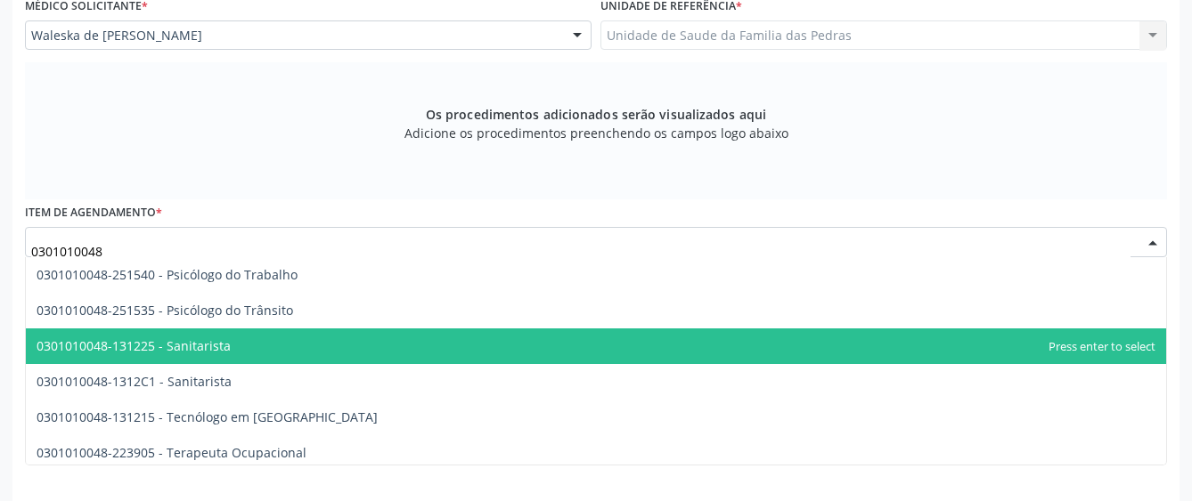
scroll to position [2939, 0]
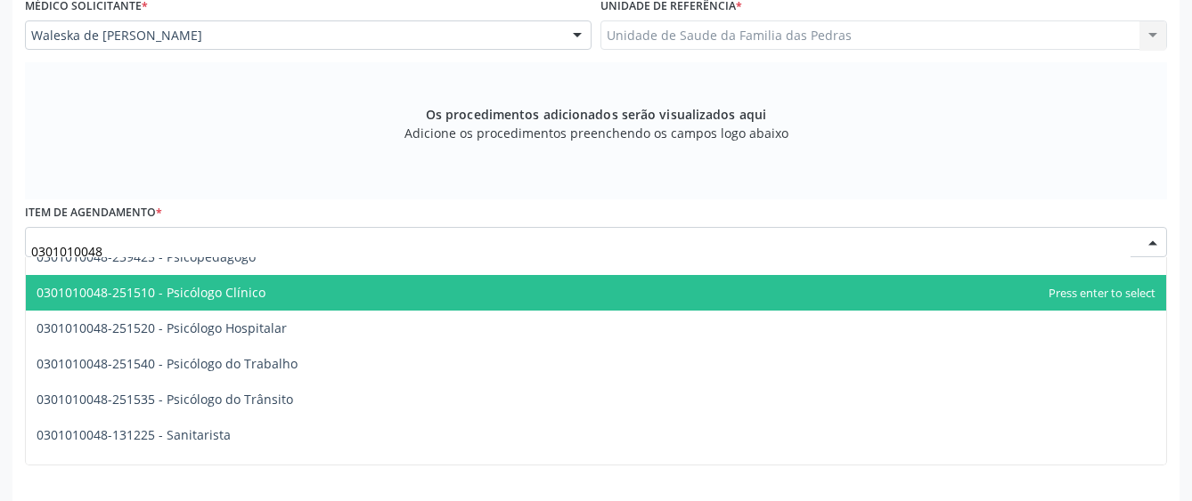
click at [423, 290] on span "0301010048-251510 - Psicólogo Clínico" at bounding box center [596, 293] width 1140 height 36
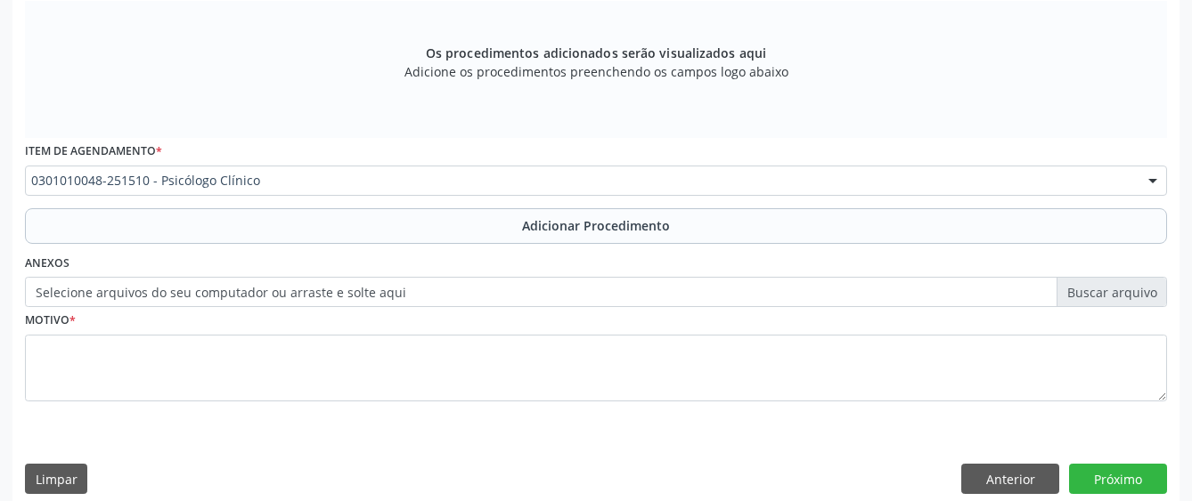
scroll to position [568, 0]
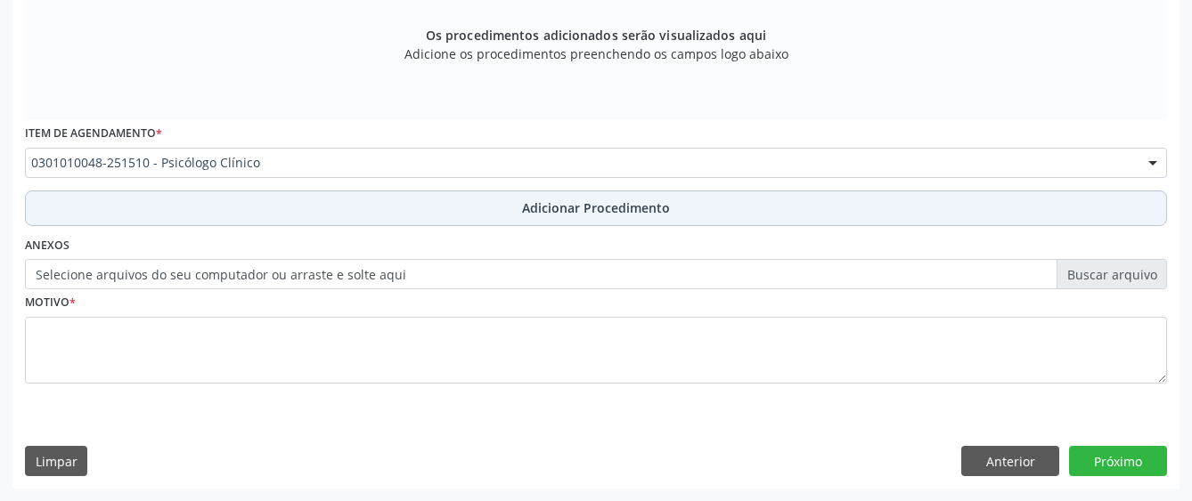
click at [393, 208] on button "Adicionar Procedimento" at bounding box center [596, 209] width 1142 height 36
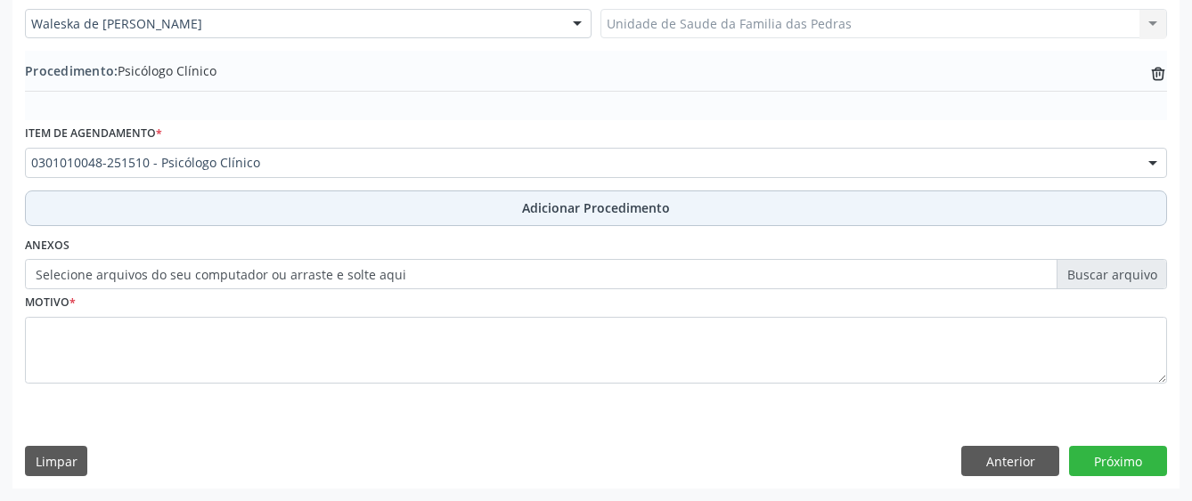
scroll to position [500, 0]
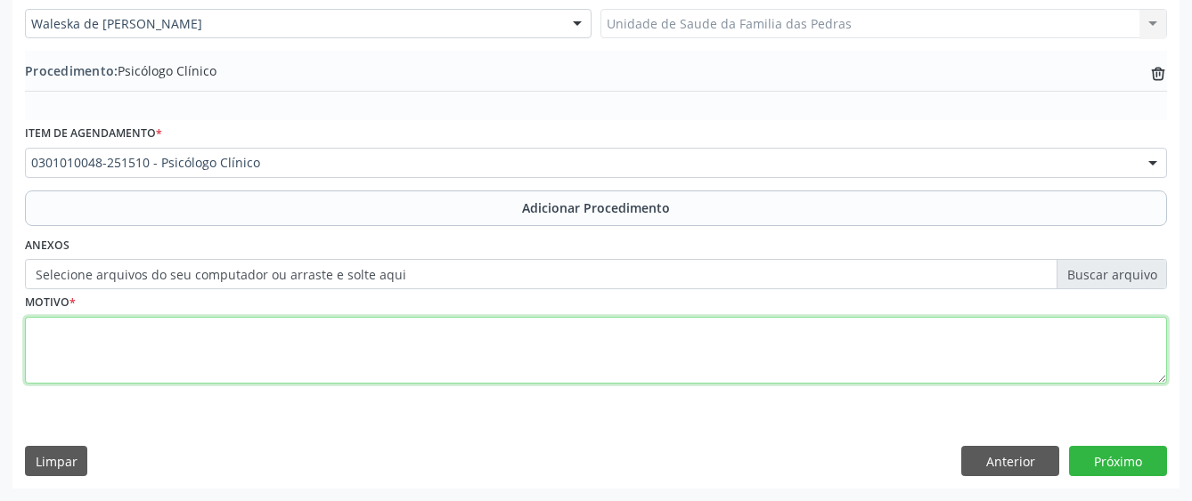
click at [305, 336] on textarea at bounding box center [596, 351] width 1142 height 68
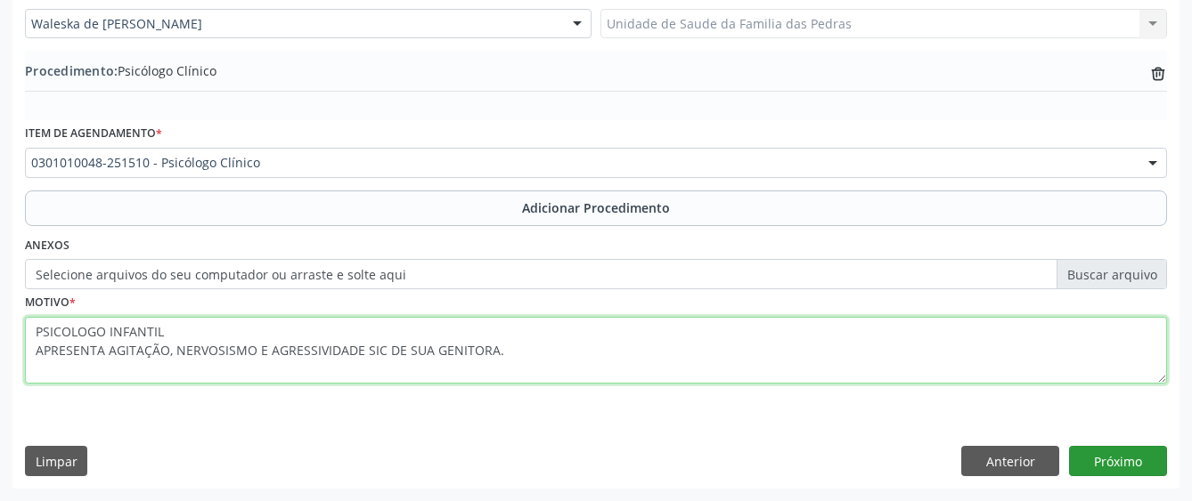
type textarea "PSICOLOGO INFANTIL APRESENTA AGITAÇÃO, NERVOSISMO E AGRESSIVIDADE SIC DE SUA GE…"
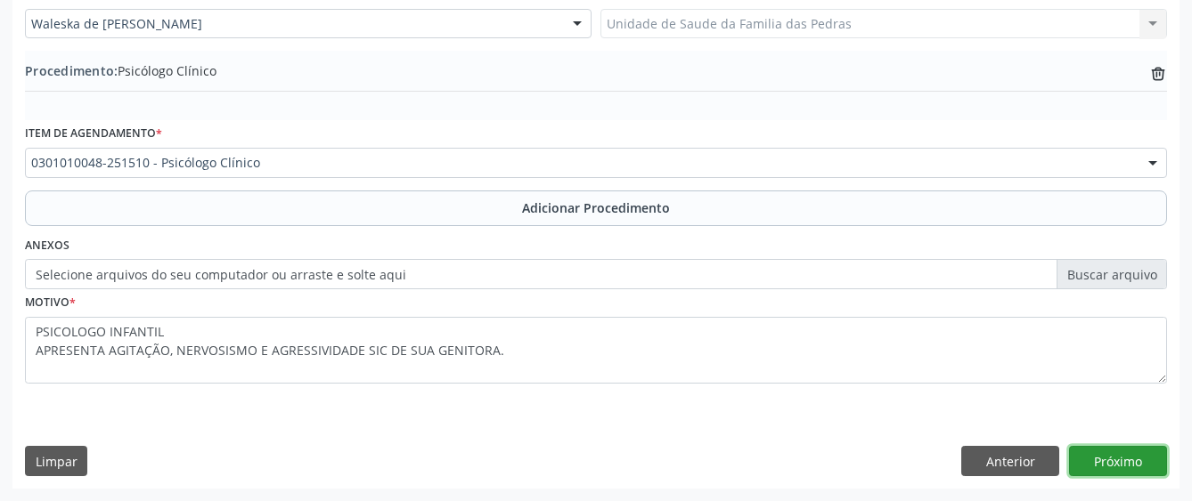
click at [1116, 456] on button "Próximo" at bounding box center [1118, 461] width 98 height 30
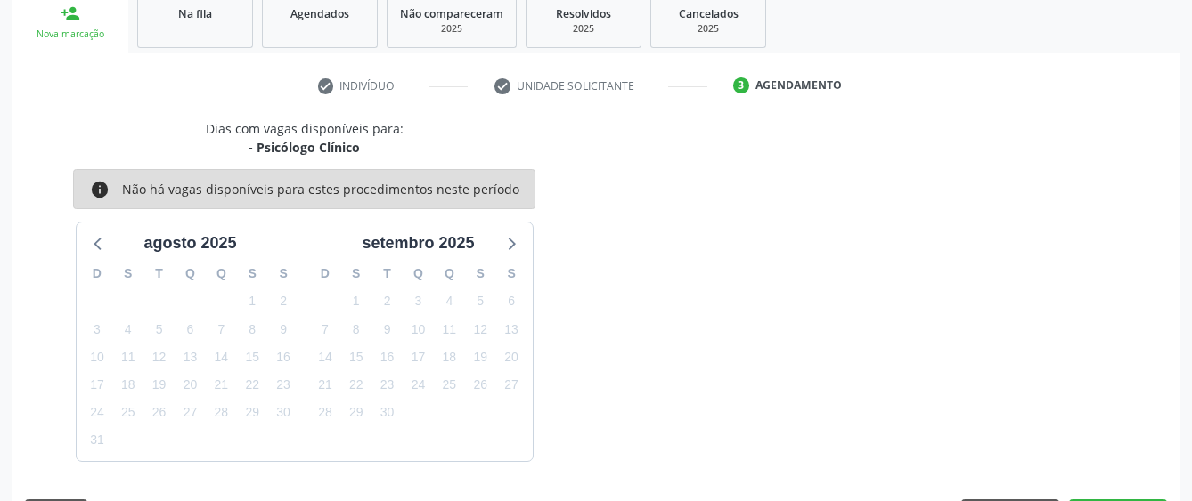
scroll to position [351, 0]
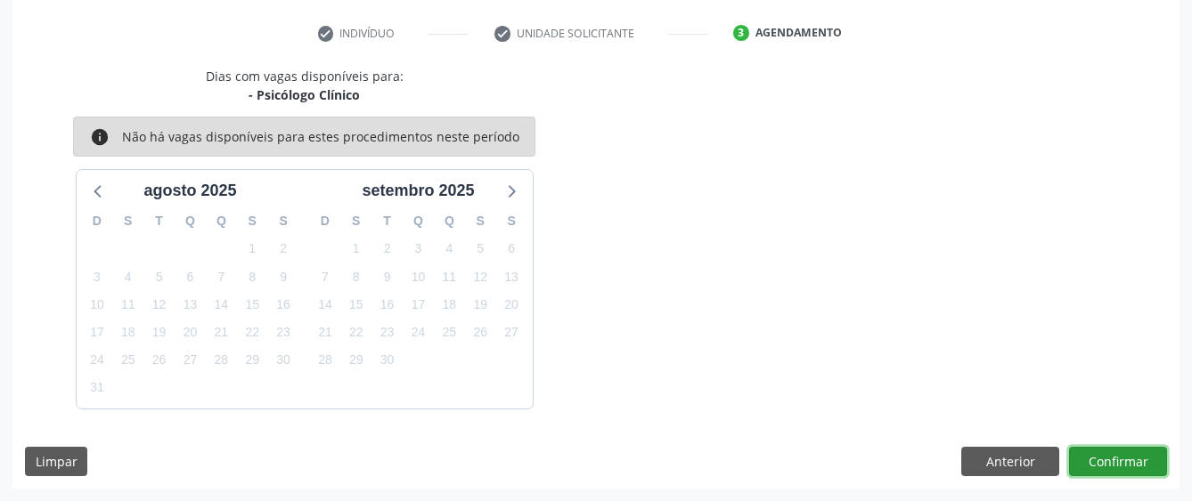
click at [1100, 464] on button "Confirmar" at bounding box center [1118, 462] width 98 height 30
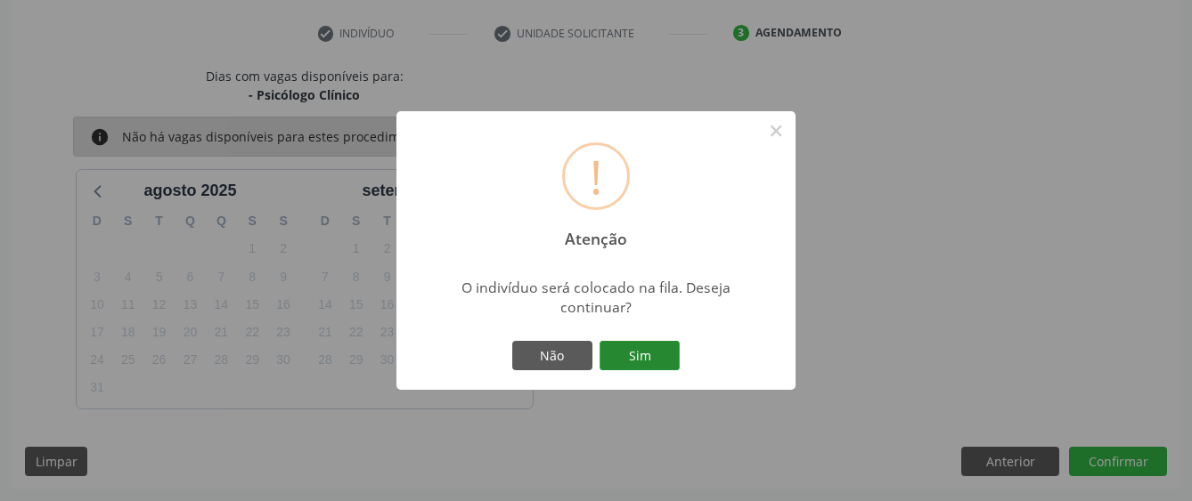
click at [650, 348] on button "Sim" at bounding box center [639, 356] width 80 height 30
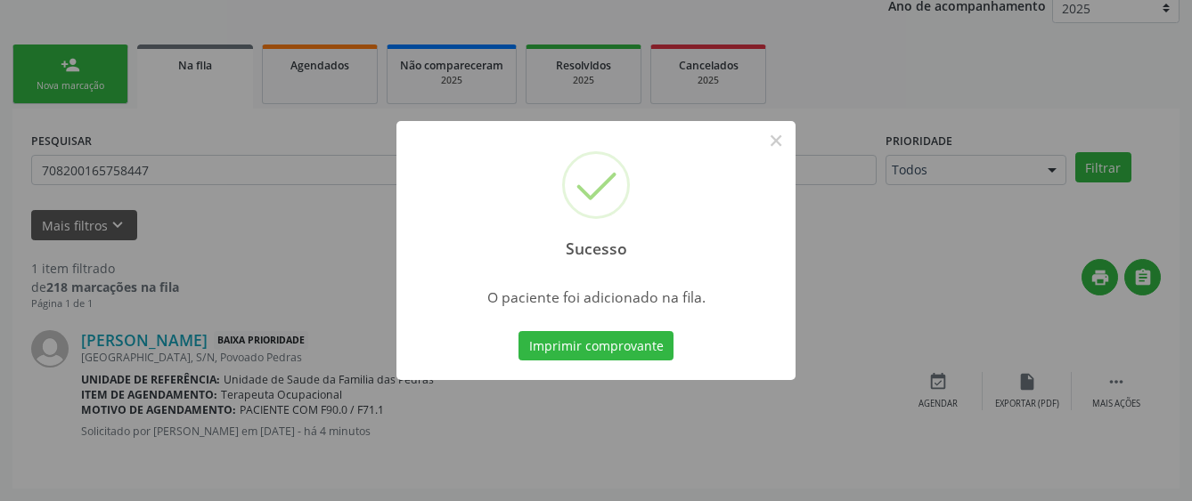
scroll to position [111, 0]
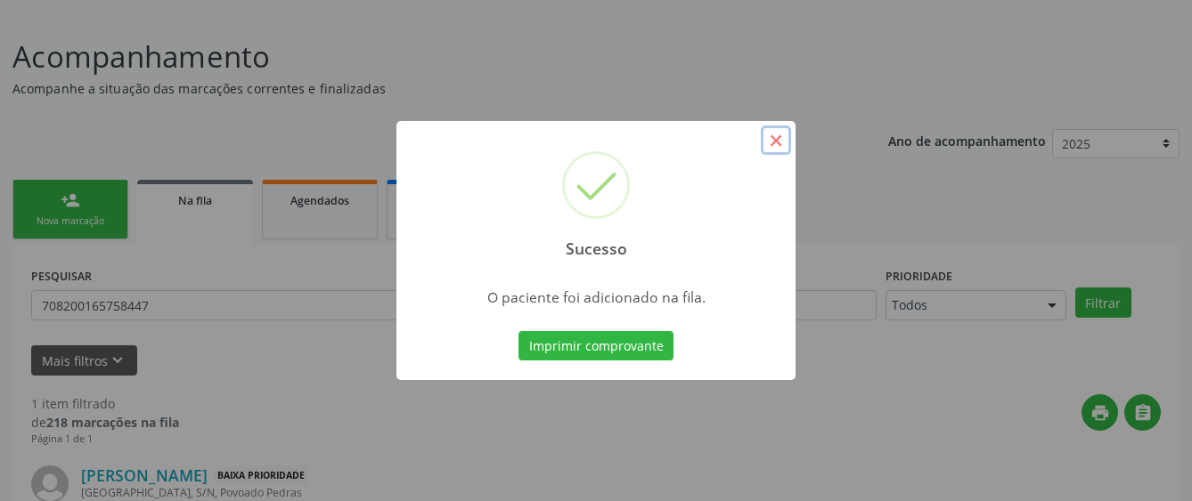
click at [769, 141] on button "×" at bounding box center [776, 141] width 30 height 30
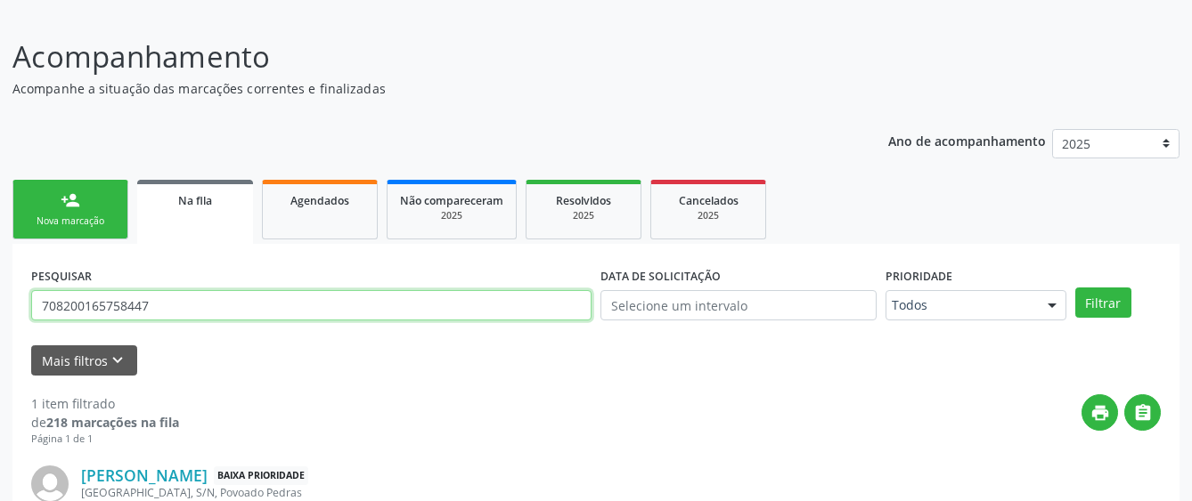
drag, startPoint x: 159, startPoint y: 308, endPoint x: -7, endPoint y: 289, distance: 167.7
click at [0, 289] on html "Central de Marcação notifications [PERSON_NAME] Recepcionista da UBS  Configur…" at bounding box center [596, 139] width 1192 height 501
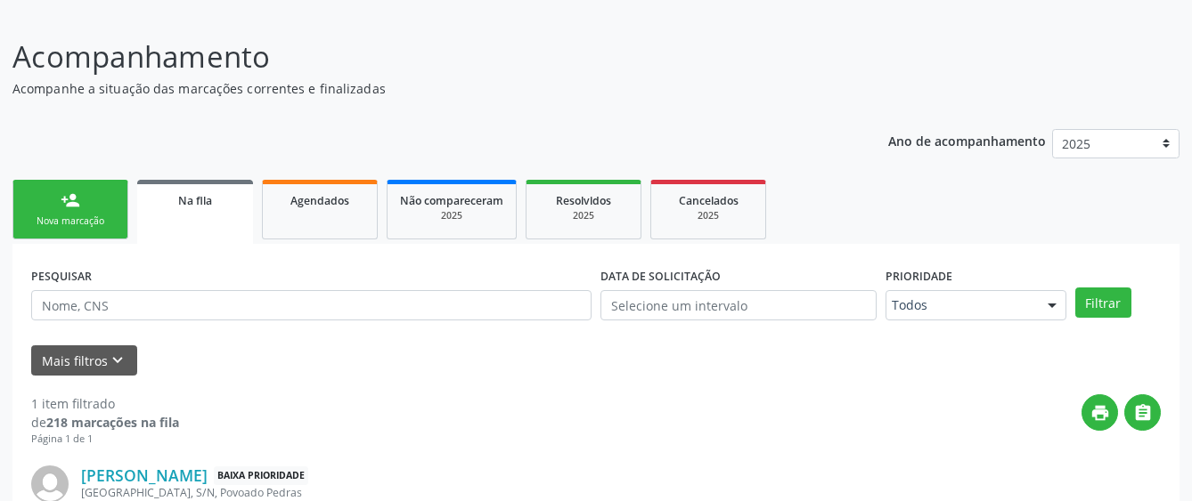
drag, startPoint x: 36, startPoint y: 222, endPoint x: 52, endPoint y: 227, distance: 16.9
click at [37, 221] on div "Nova marcação" at bounding box center [70, 221] width 89 height 13
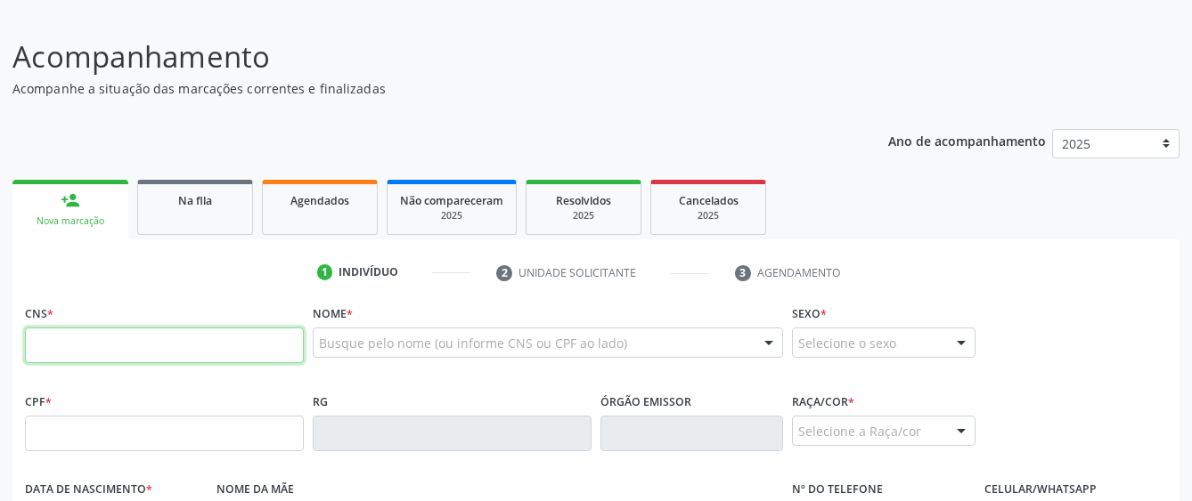
click at [91, 340] on input "text" at bounding box center [164, 346] width 279 height 36
paste input "700 0057 7811 5703"
type input "700 0057 7811 5703"
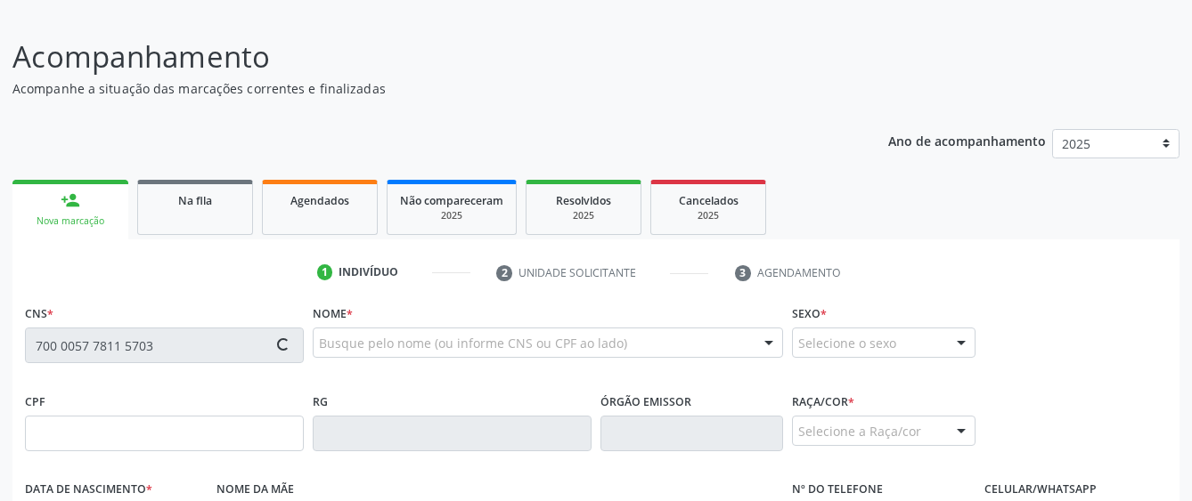
type input "175.583.754-28"
type input "[DATE]"
type input "[PERSON_NAME] de [DEMOGRAPHIC_DATA]"
type input "[PHONE_NUMBER]"
type input "S/N"
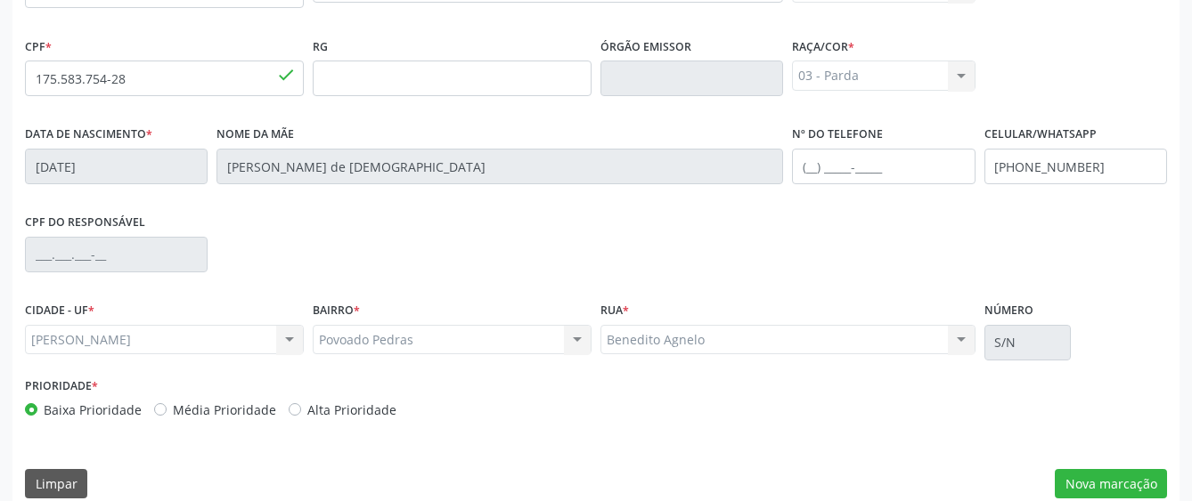
scroll to position [468, 0]
click at [1072, 476] on button "Nova marcação" at bounding box center [1110, 483] width 112 height 30
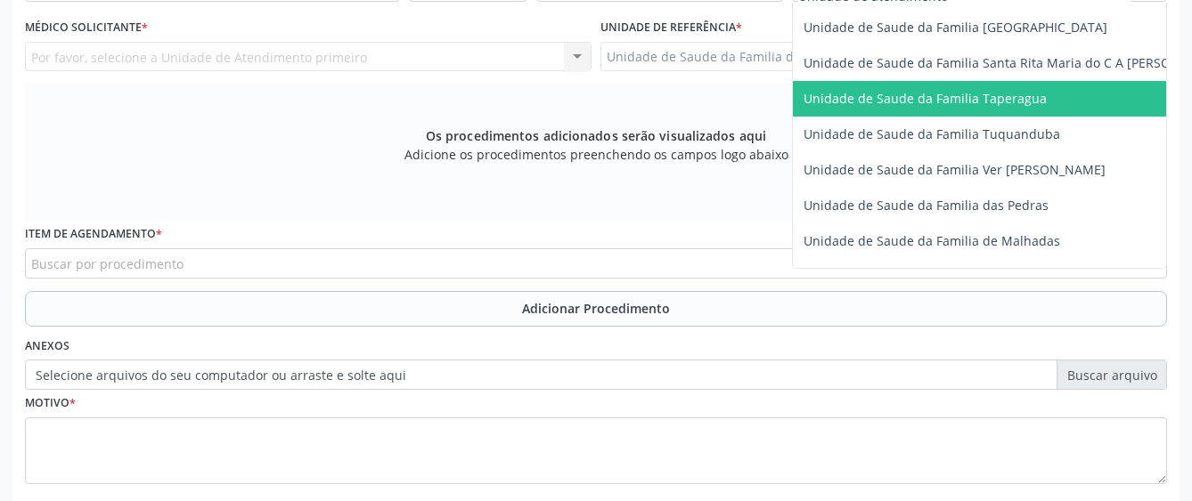
scroll to position [1243, 0]
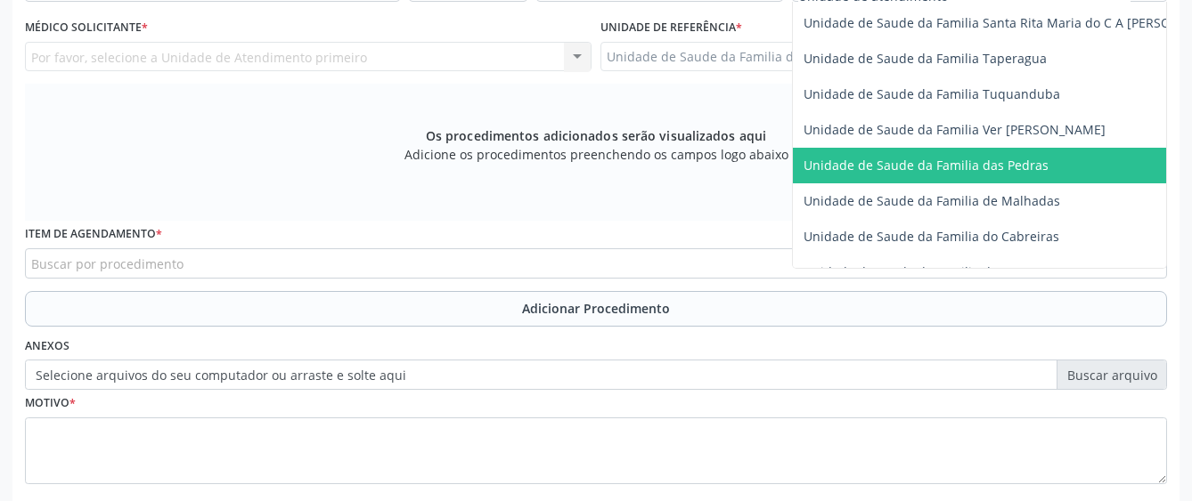
click at [931, 159] on span "Unidade de Saude da Familia das Pedras" at bounding box center [925, 165] width 245 height 17
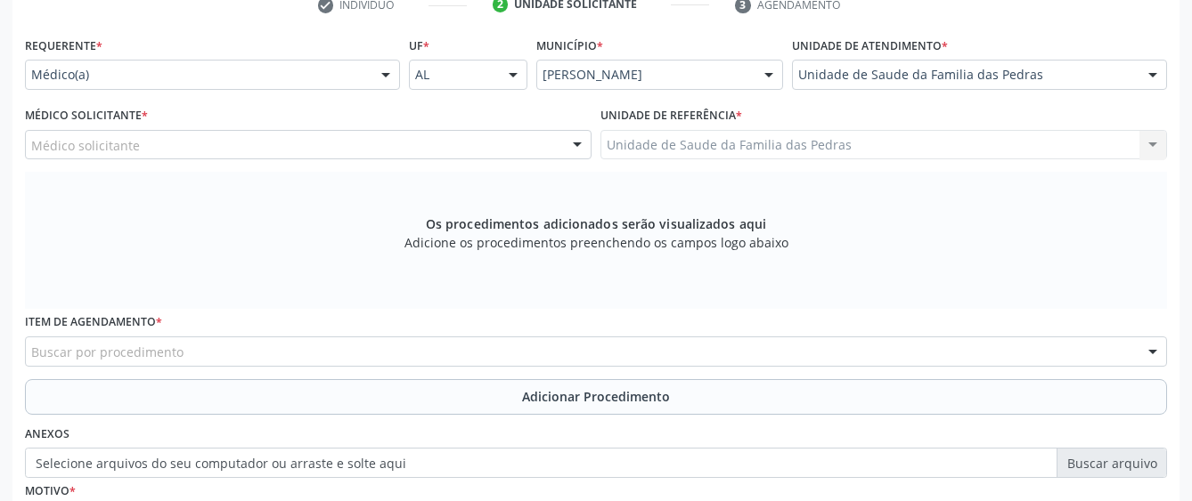
scroll to position [378, 0]
click at [518, 142] on div "Médico solicitante" at bounding box center [308, 146] width 566 height 30
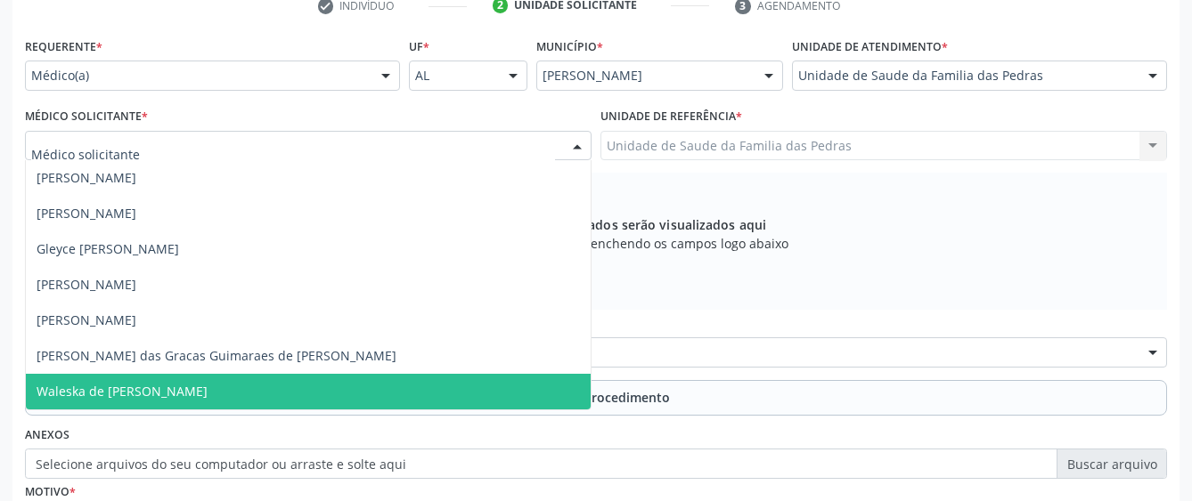
click at [354, 401] on span "Waleska de [PERSON_NAME]" at bounding box center [308, 392] width 565 height 36
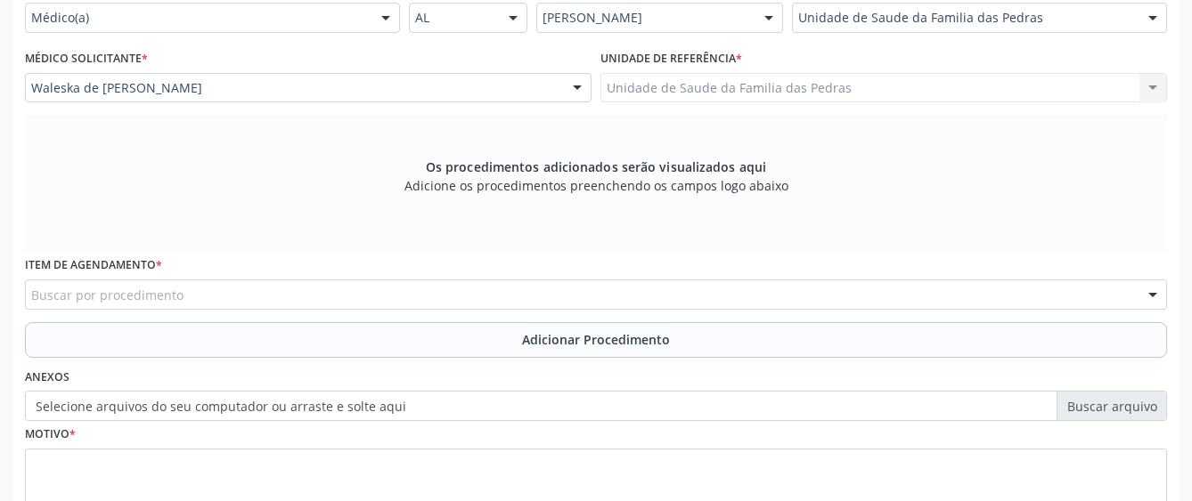
scroll to position [468, 0]
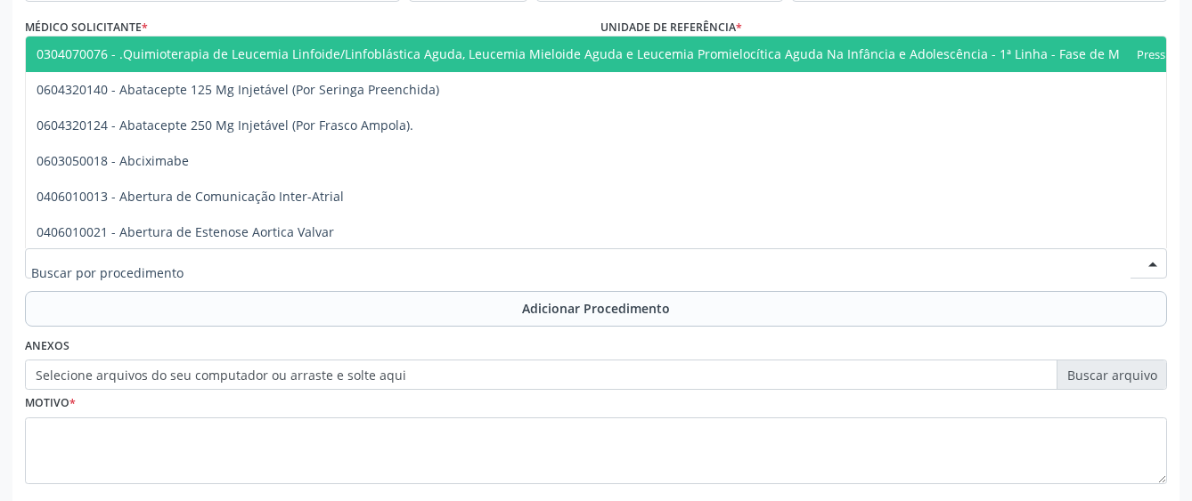
click at [492, 255] on div at bounding box center [596, 263] width 1142 height 30
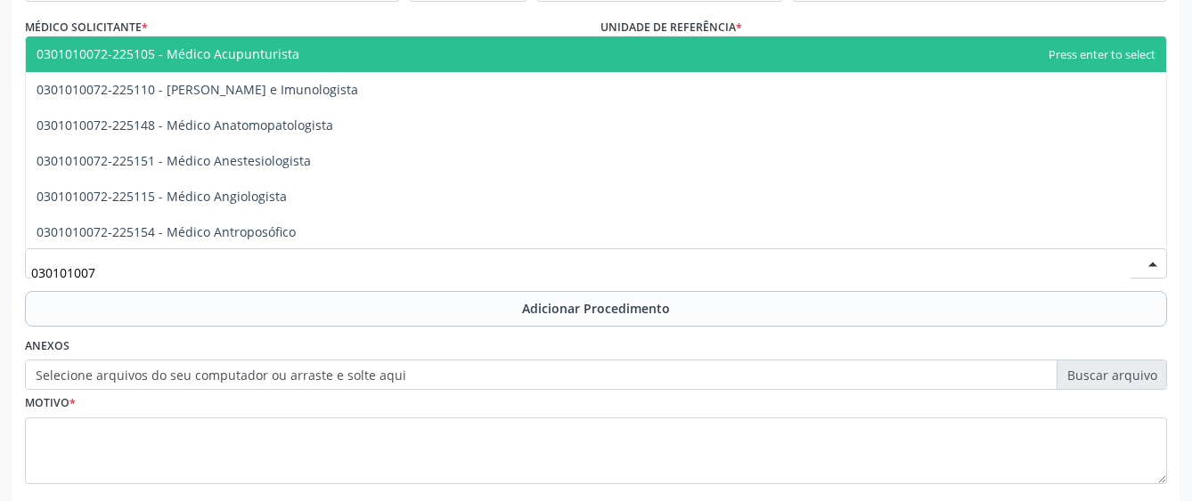
type input "0301010072"
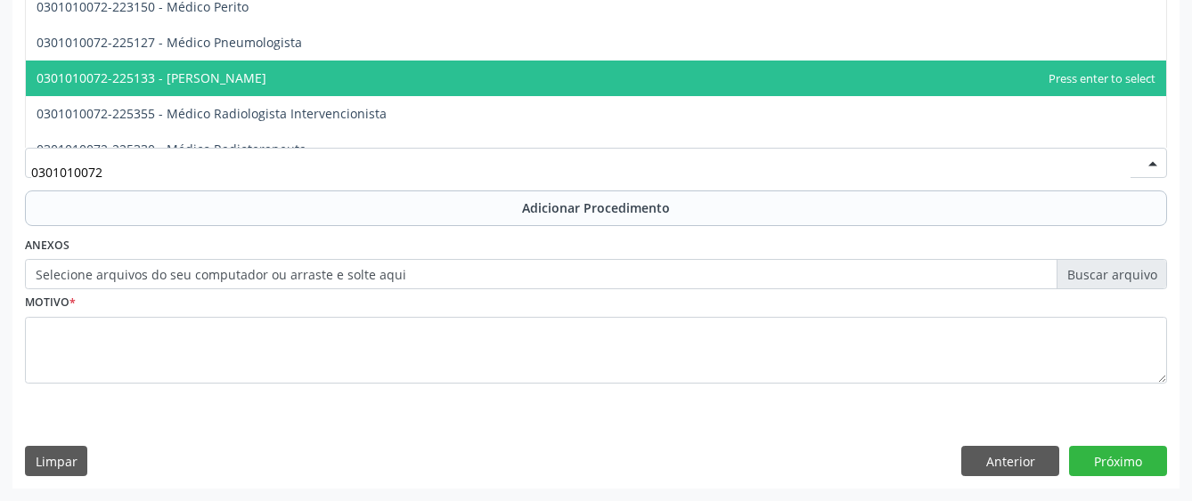
scroll to position [1603, 0]
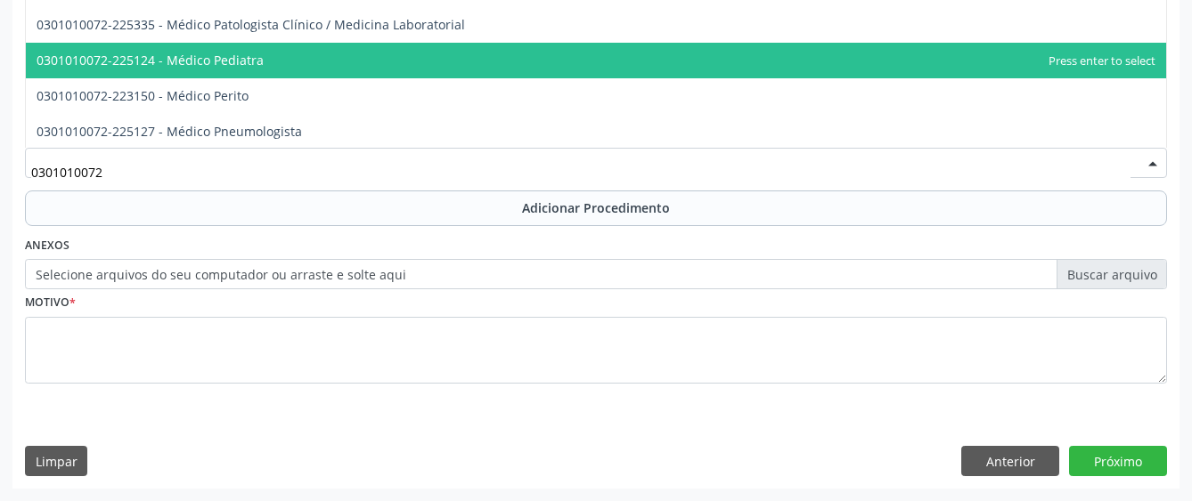
click at [283, 54] on span "0301010072-225124 - Médico Pediatra" at bounding box center [596, 61] width 1140 height 36
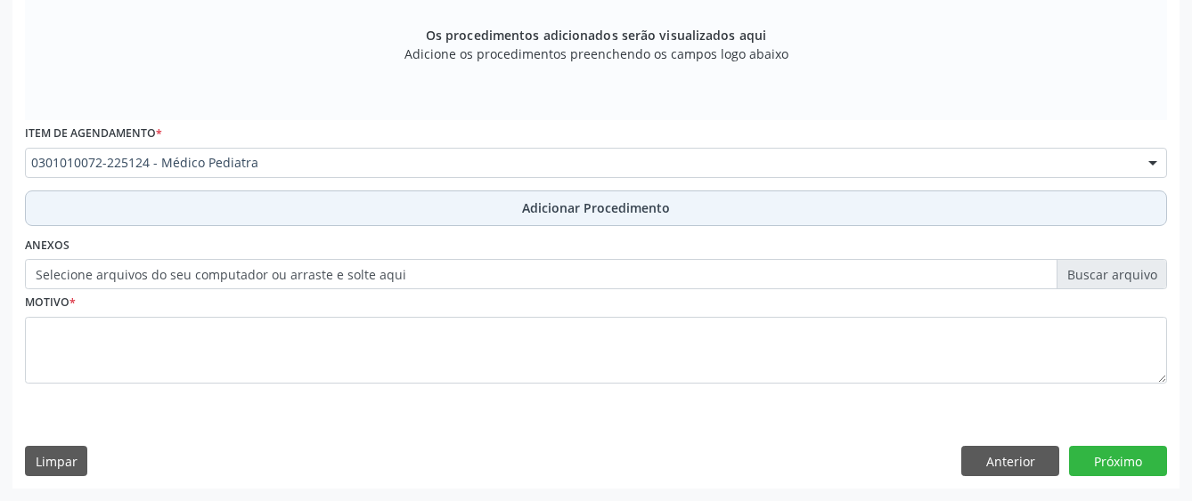
click at [333, 207] on button "Adicionar Procedimento" at bounding box center [596, 209] width 1142 height 36
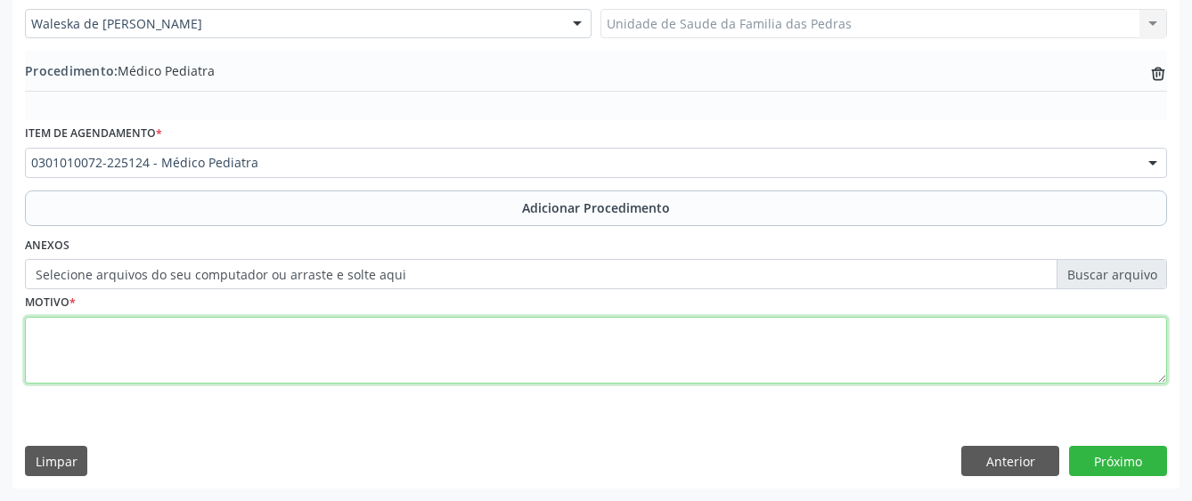
click at [309, 349] on textarea at bounding box center [596, 351] width 1142 height 68
click at [349, 321] on textarea "URGÊNCIA R450" at bounding box center [596, 351] width 1142 height 68
click at [99, 365] on textarea "URGÊNCIA R450" at bounding box center [596, 351] width 1142 height 68
click at [68, 349] on textarea "URGÊNCIA R450 NERVOSISMO" at bounding box center [596, 351] width 1142 height 68
type textarea "URGÊNCIA R450 / NERVOSISMO"
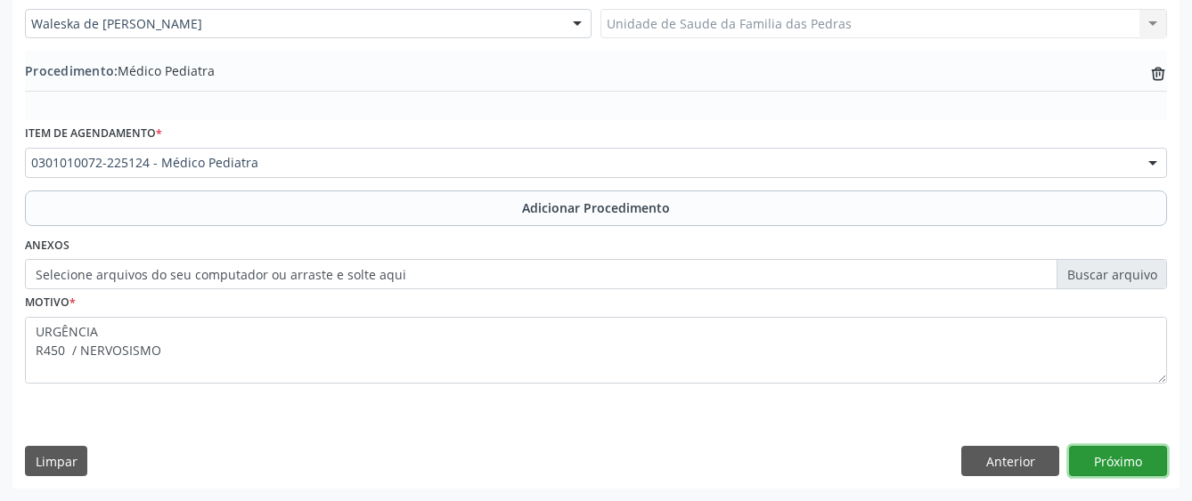
click at [1094, 460] on button "Próximo" at bounding box center [1118, 461] width 98 height 30
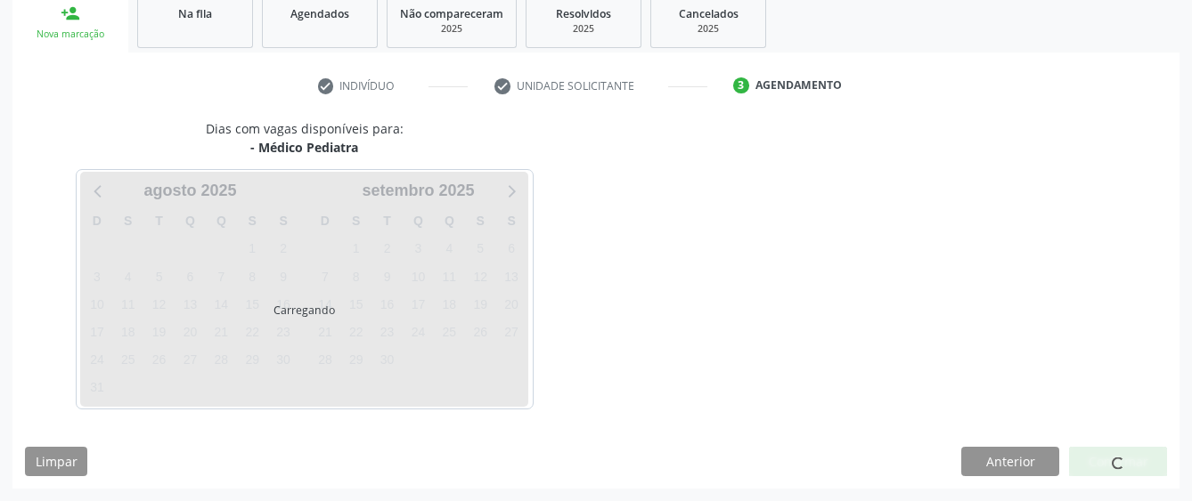
scroll to position [351, 0]
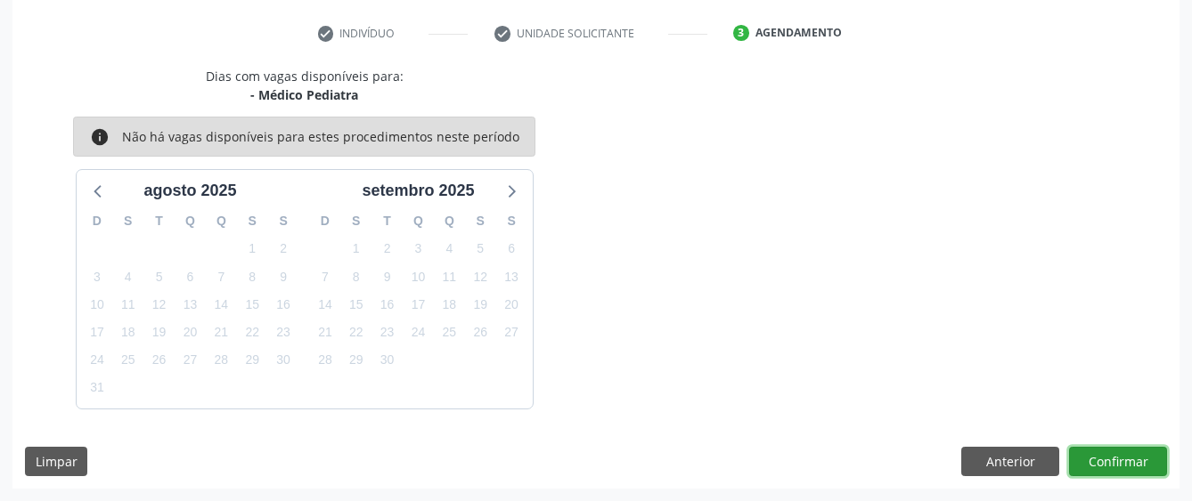
click at [1104, 452] on button "Confirmar" at bounding box center [1118, 462] width 98 height 30
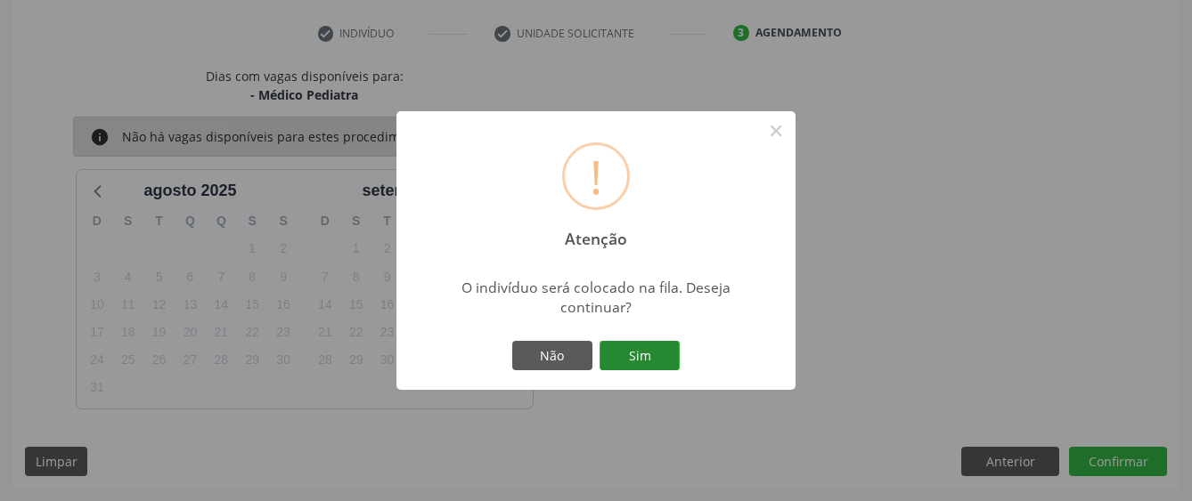
click at [647, 352] on button "Sim" at bounding box center [639, 356] width 80 height 30
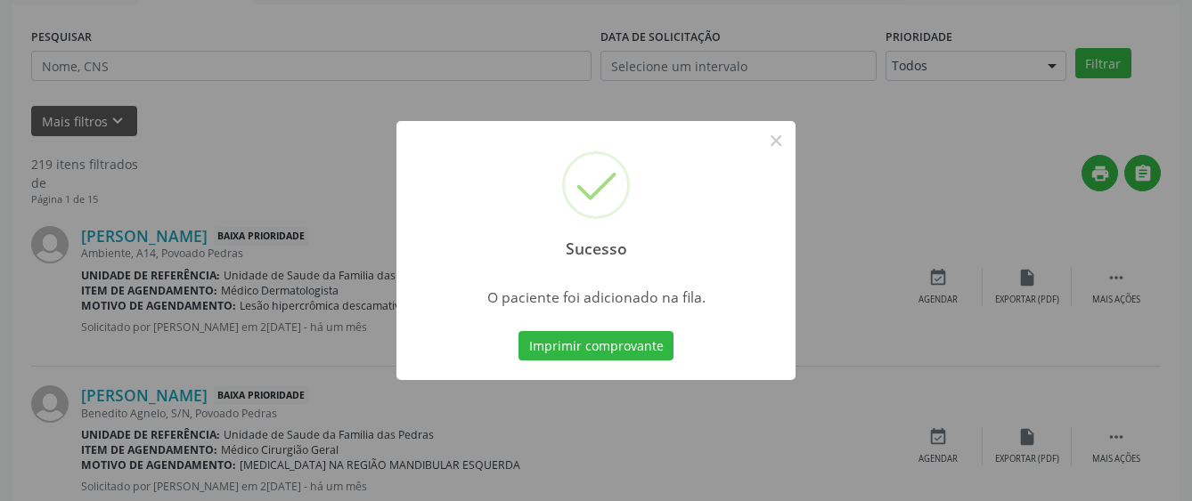
scroll to position [111, 0]
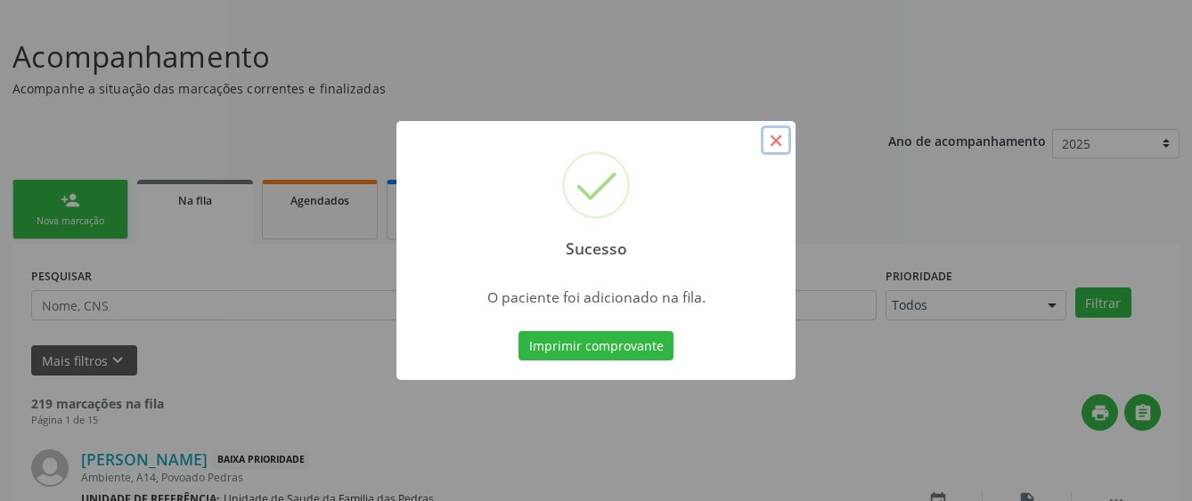
click at [785, 134] on button "×" at bounding box center [776, 141] width 30 height 30
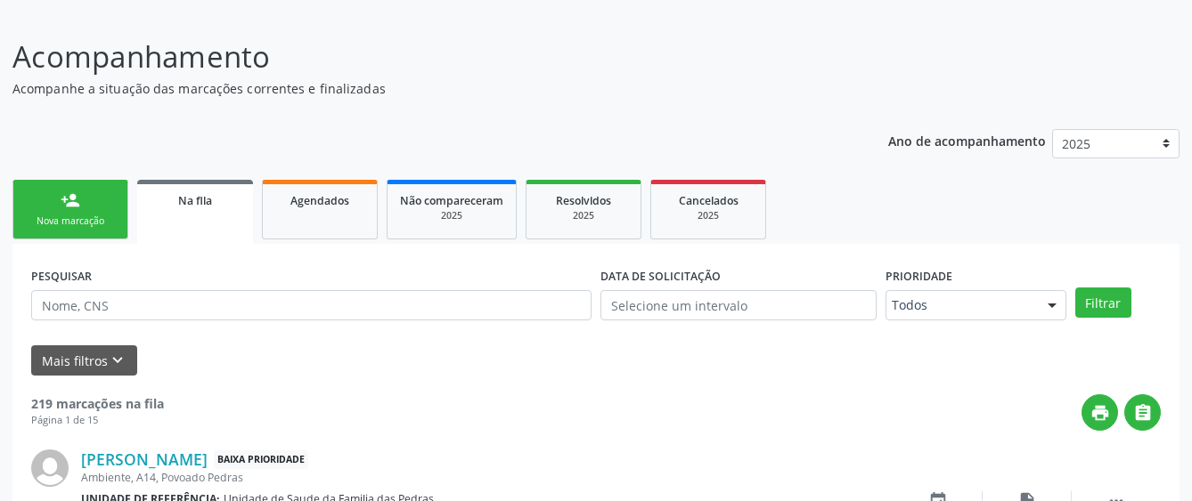
click at [44, 212] on link "person_add Nova marcação" at bounding box center [70, 210] width 116 height 60
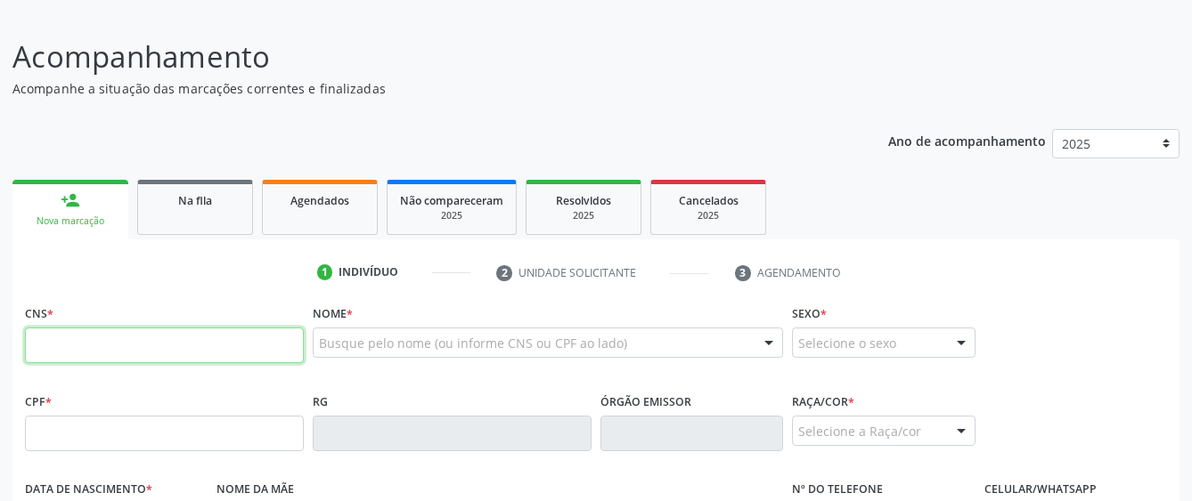
click at [93, 350] on input "text" at bounding box center [164, 346] width 279 height 36
type input "705 5094 0709 8010"
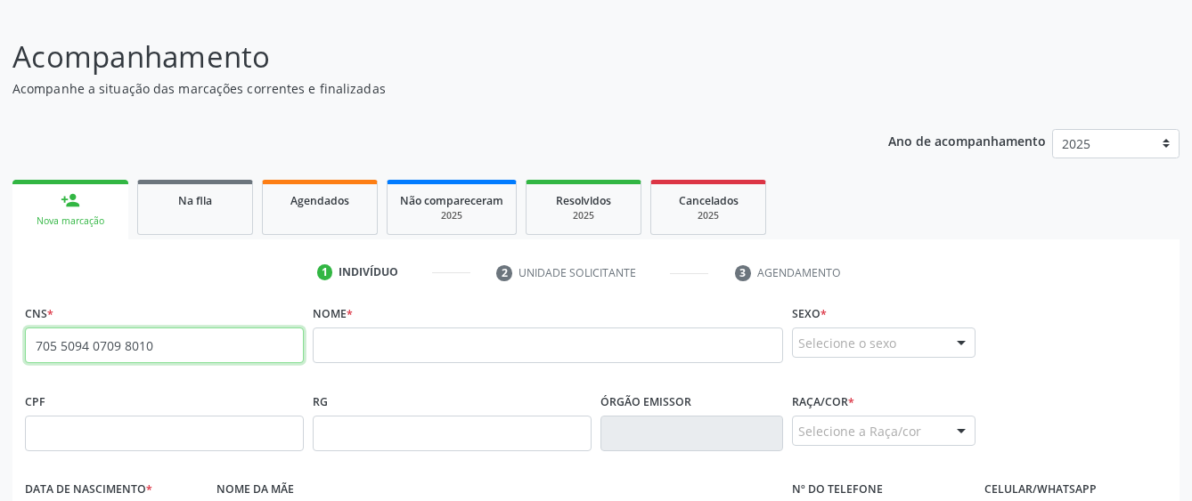
drag, startPoint x: 215, startPoint y: 345, endPoint x: 24, endPoint y: 355, distance: 190.9
click at [24, 355] on div "CNS * 705 5094 0709 8010 none" at bounding box center [164, 344] width 288 height 88
drag, startPoint x: 45, startPoint y: 342, endPoint x: -25, endPoint y: 340, distance: 69.5
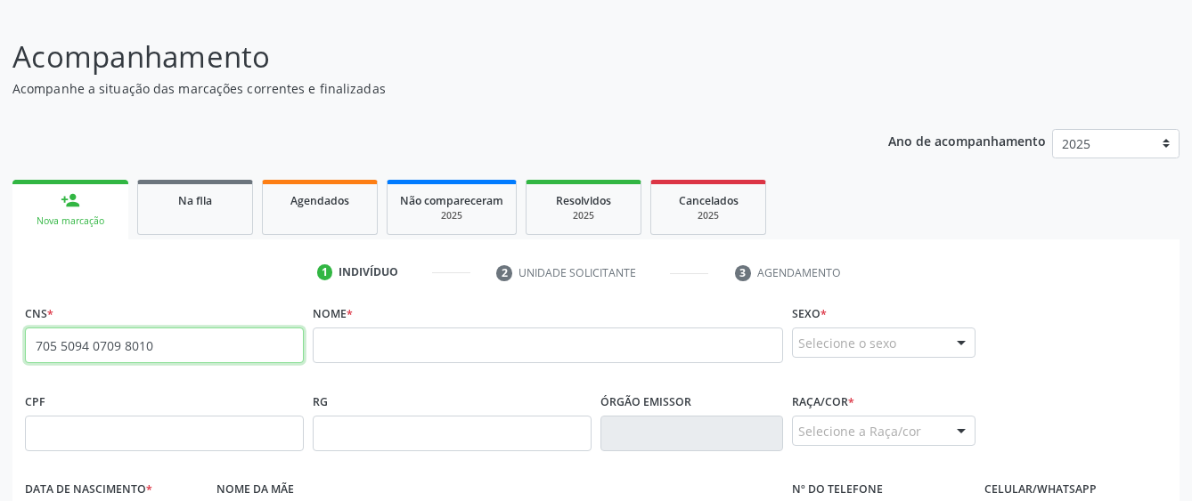
click at [0, 340] on html "Central de Marcação notifications [PERSON_NAME] Recepcionista da UBS  Configur…" at bounding box center [596, 139] width 1192 height 501
paste input "703 0048 1156 9074"
type input "703 0048 1156 9074"
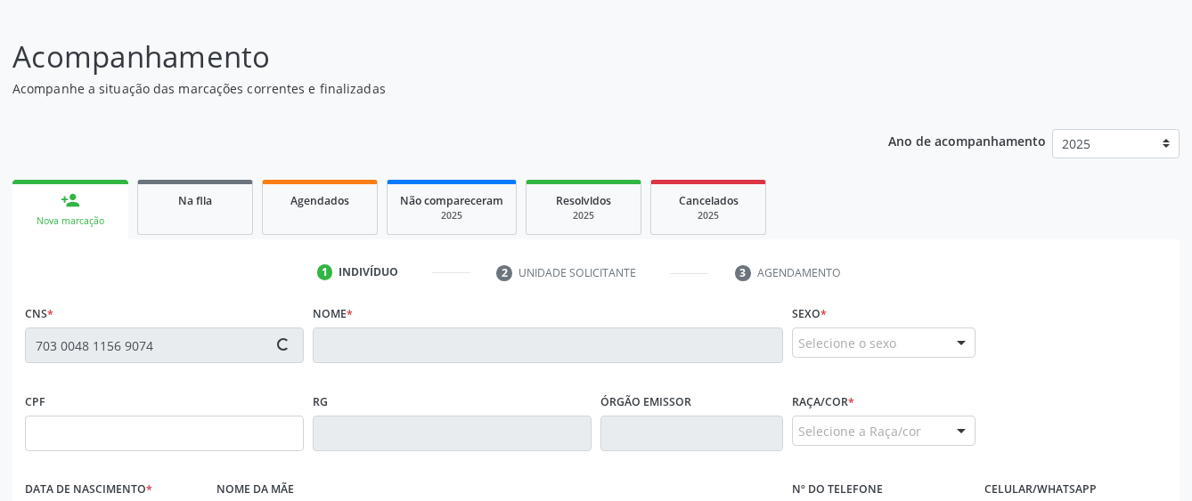
type input "079.204.844-05"
type input "3[DATE]"
type input "[PERSON_NAME]"
type input "[PHONE_NUMBER]"
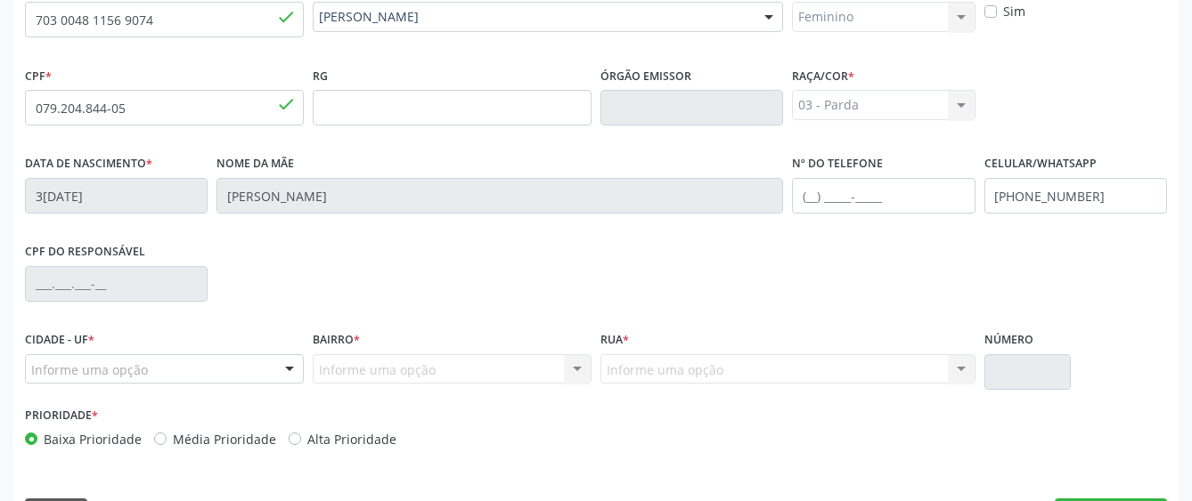
scroll to position [468, 0]
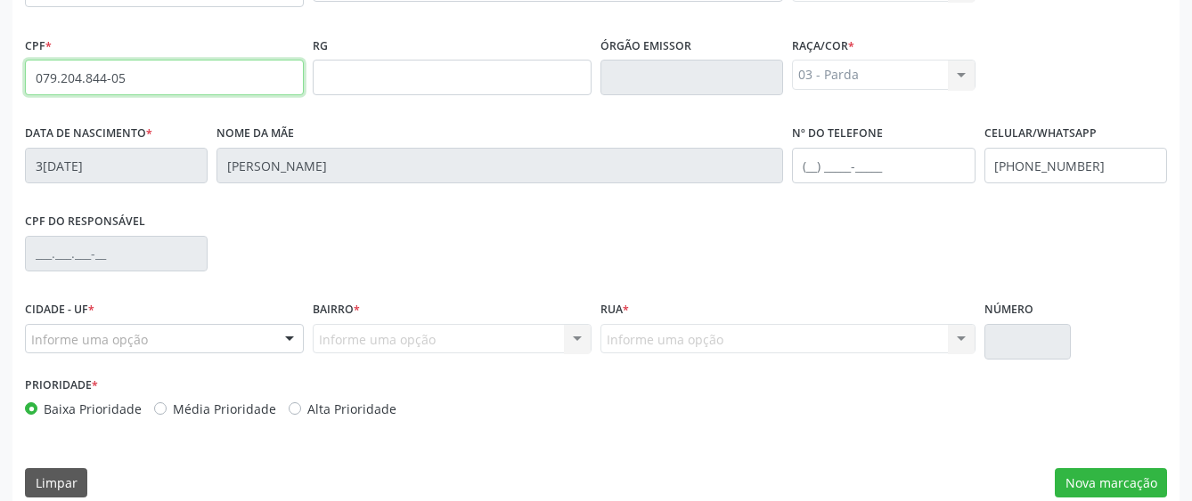
click at [142, 85] on input "079.204.844-05" at bounding box center [164, 78] width 279 height 36
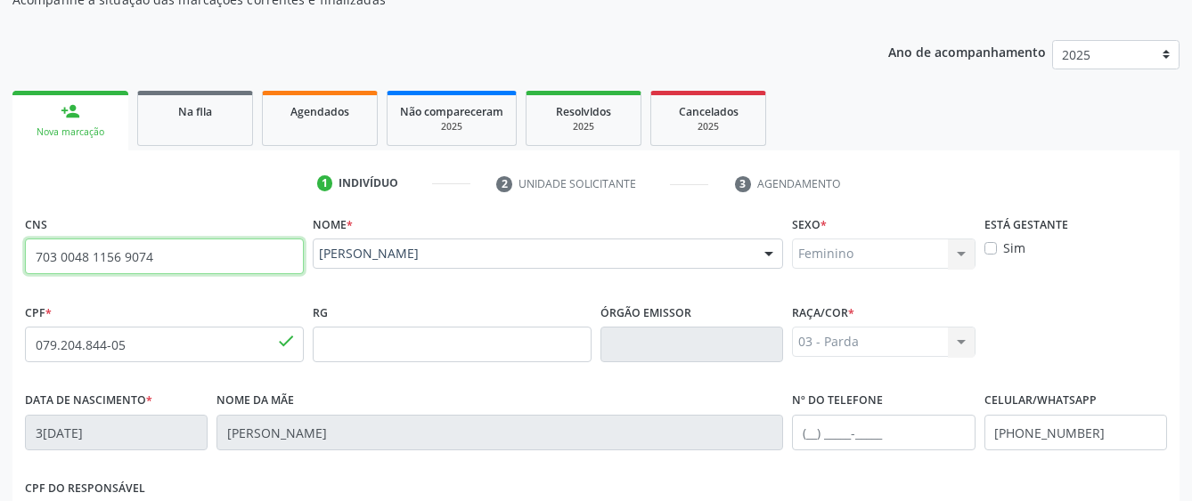
drag, startPoint x: 158, startPoint y: 253, endPoint x: -25, endPoint y: 238, distance: 183.2
click at [0, 238] on html "Central de Marcação notifications [PERSON_NAME] Recepcionista da UBS  Configur…" at bounding box center [596, 50] width 1192 height 501
type input "898 0039 4016 7071"
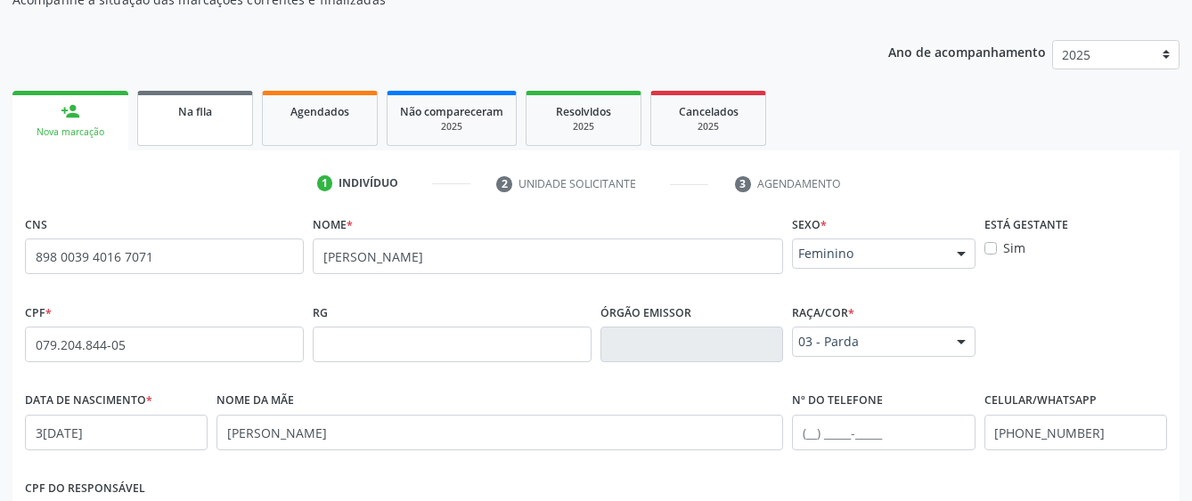
click at [207, 131] on link "Na fila" at bounding box center [195, 118] width 116 height 55
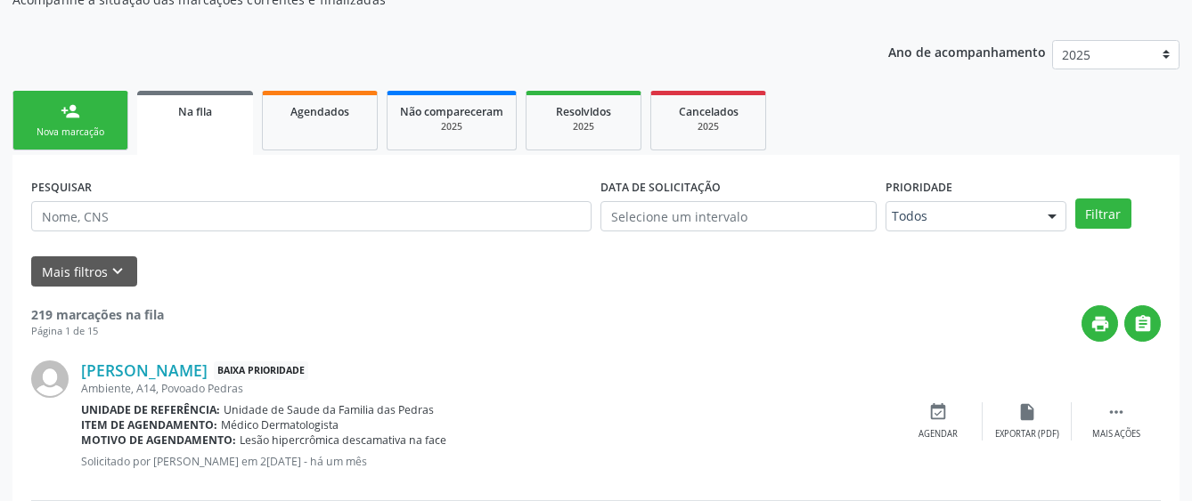
click at [104, 120] on link "person_add Nova marcação" at bounding box center [70, 121] width 116 height 60
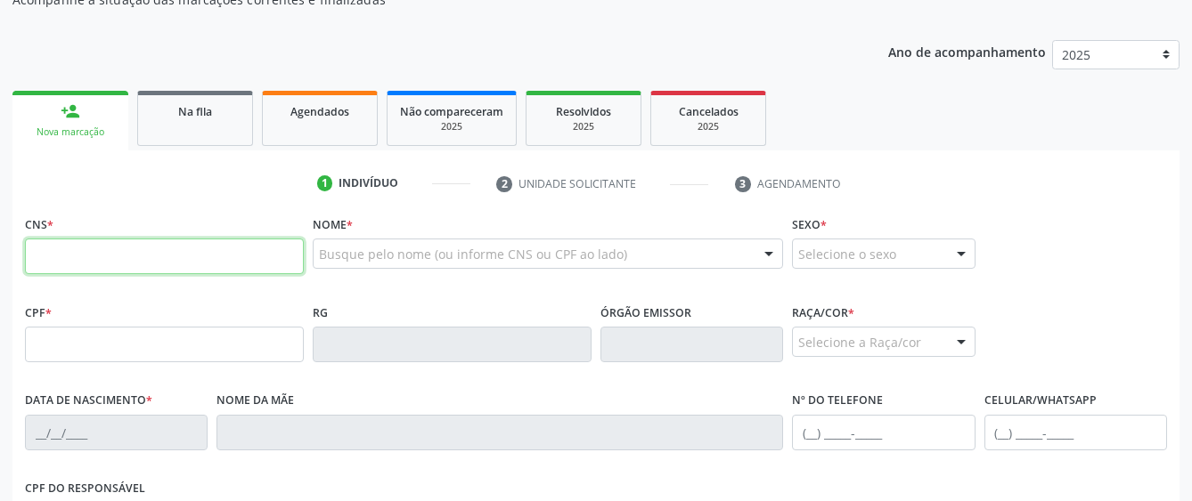
click at [136, 249] on input "text" at bounding box center [164, 257] width 279 height 36
type input "898 0039 4016 7071"
